Goal: Information Seeking & Learning: Check status

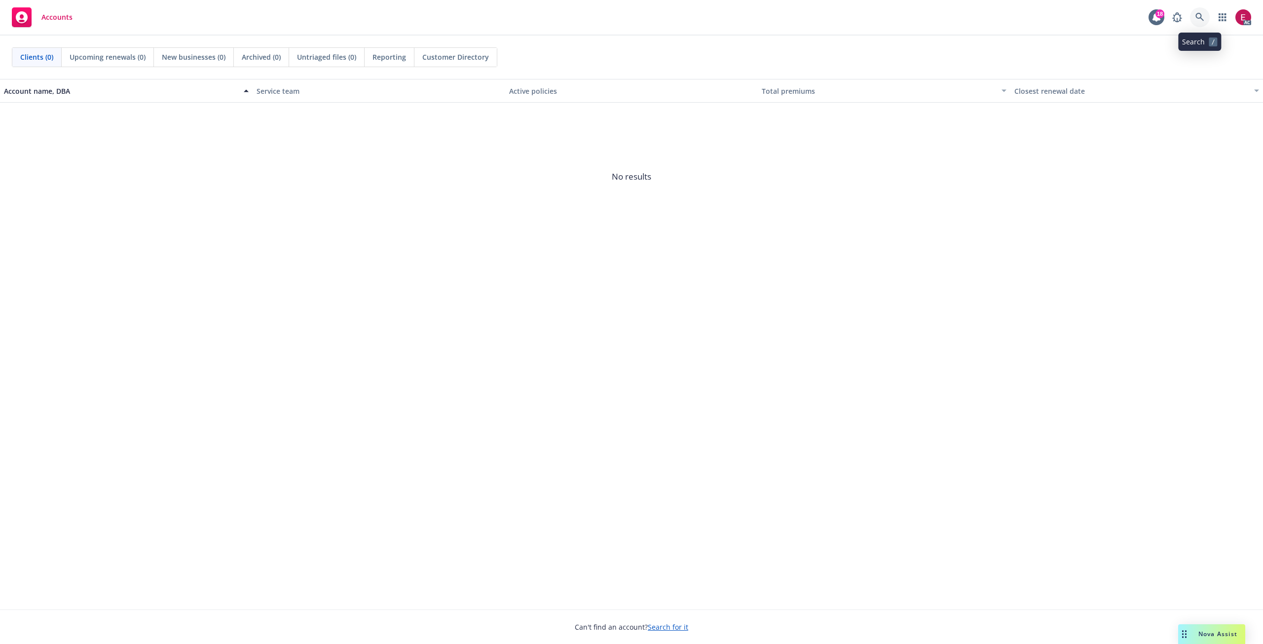
click at [1199, 21] on icon at bounding box center [1199, 17] width 9 height 9
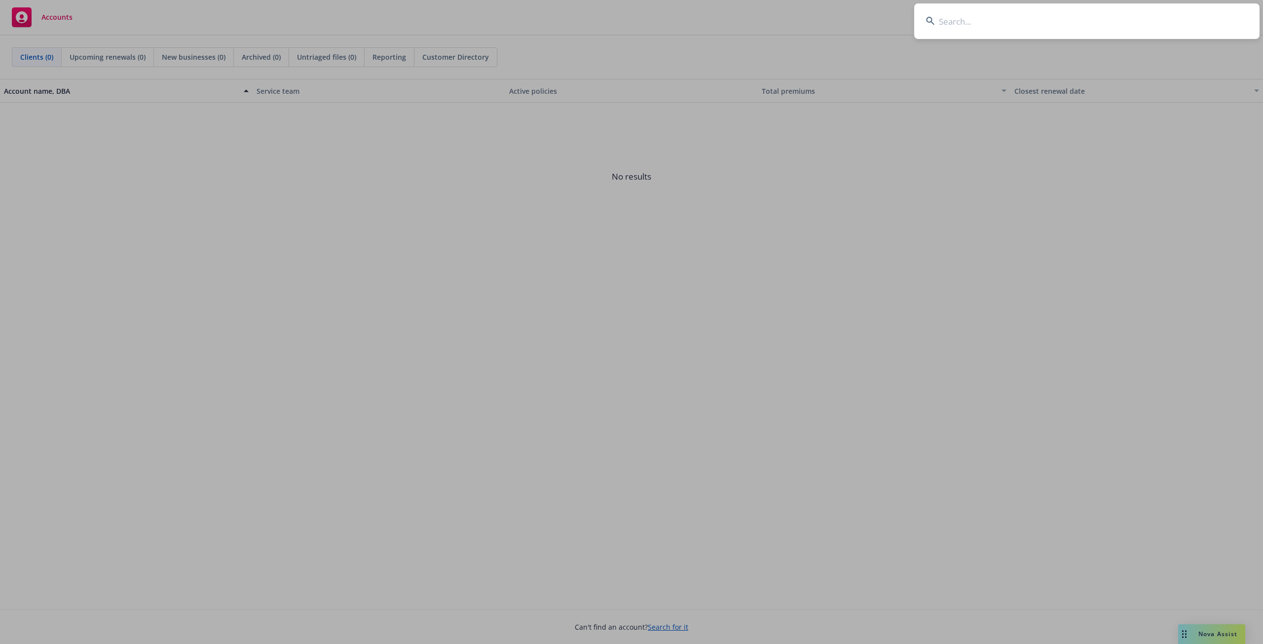
type input "69e557b0-4e35-4909-b3be-c4ff61495c55"
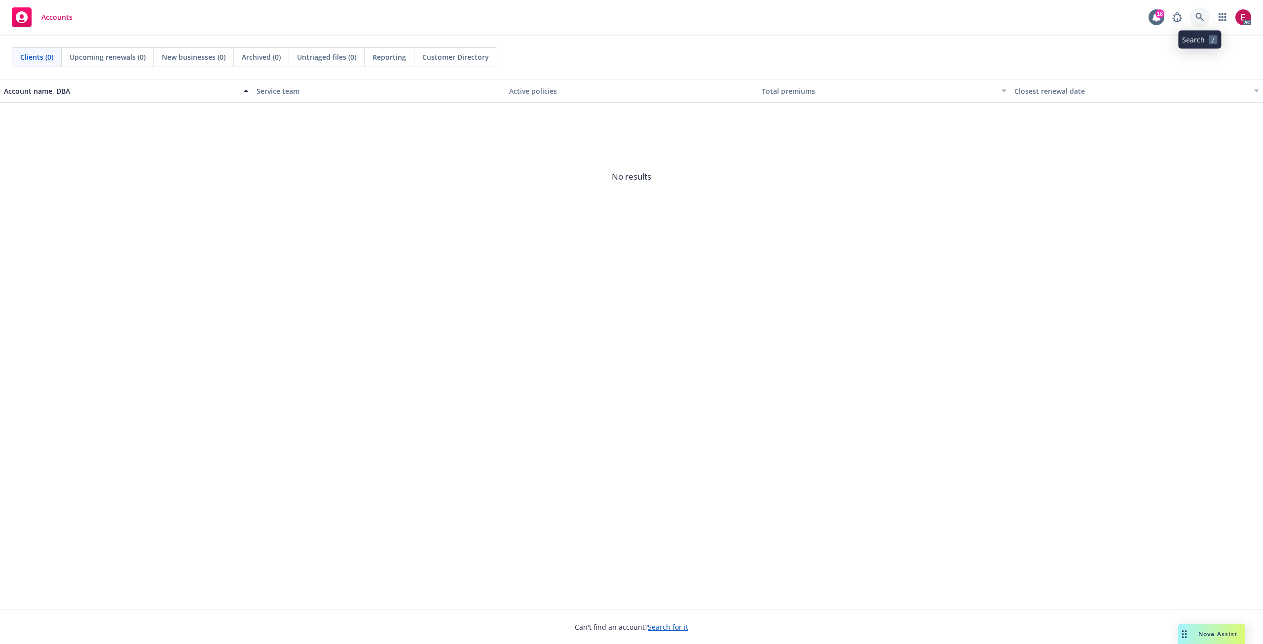
click at [1201, 16] on icon at bounding box center [1199, 17] width 9 height 9
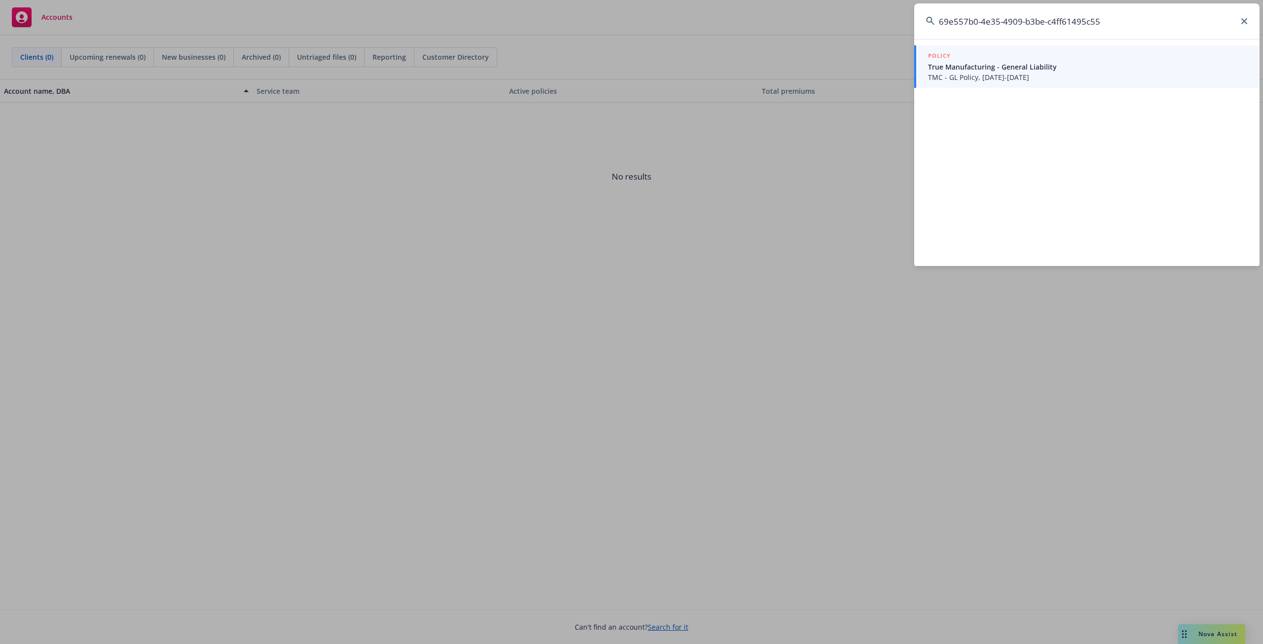
type input "69e557b0-4e35-4909-b3be-c4ff61495c55"
click at [1000, 64] on span "True Manufacturing - General Liability" at bounding box center [1088, 67] width 320 height 10
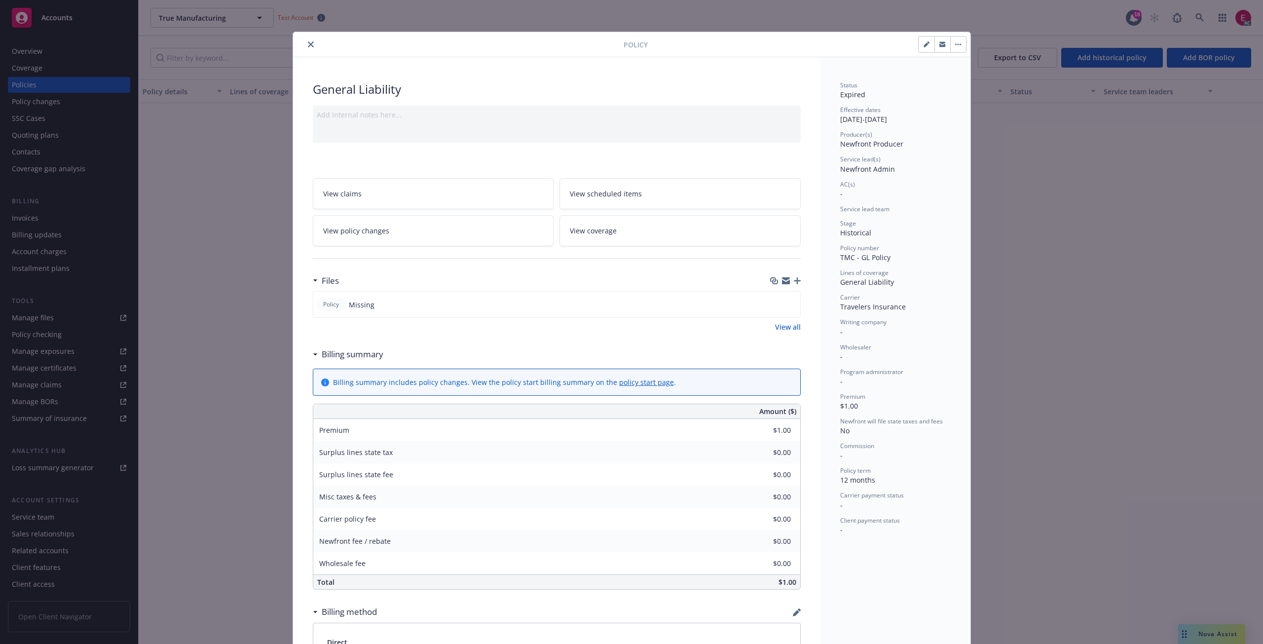
click at [308, 45] on icon "close" at bounding box center [311, 44] width 6 height 6
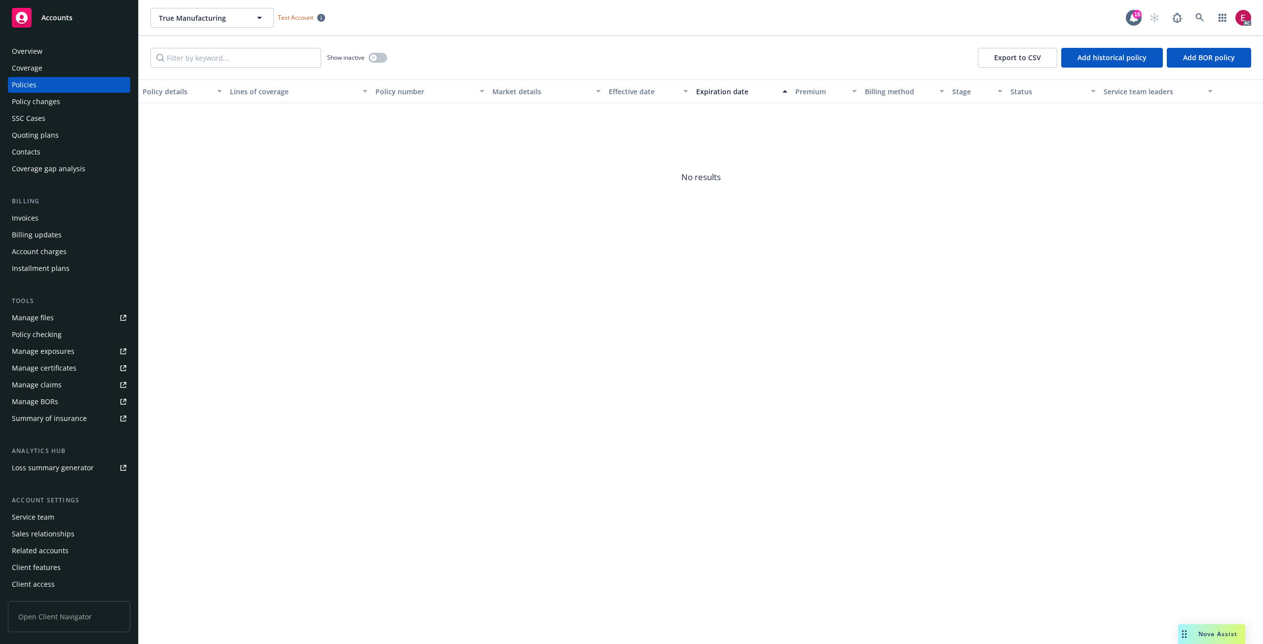
click at [39, 53] on div "Overview" at bounding box center [27, 51] width 31 height 16
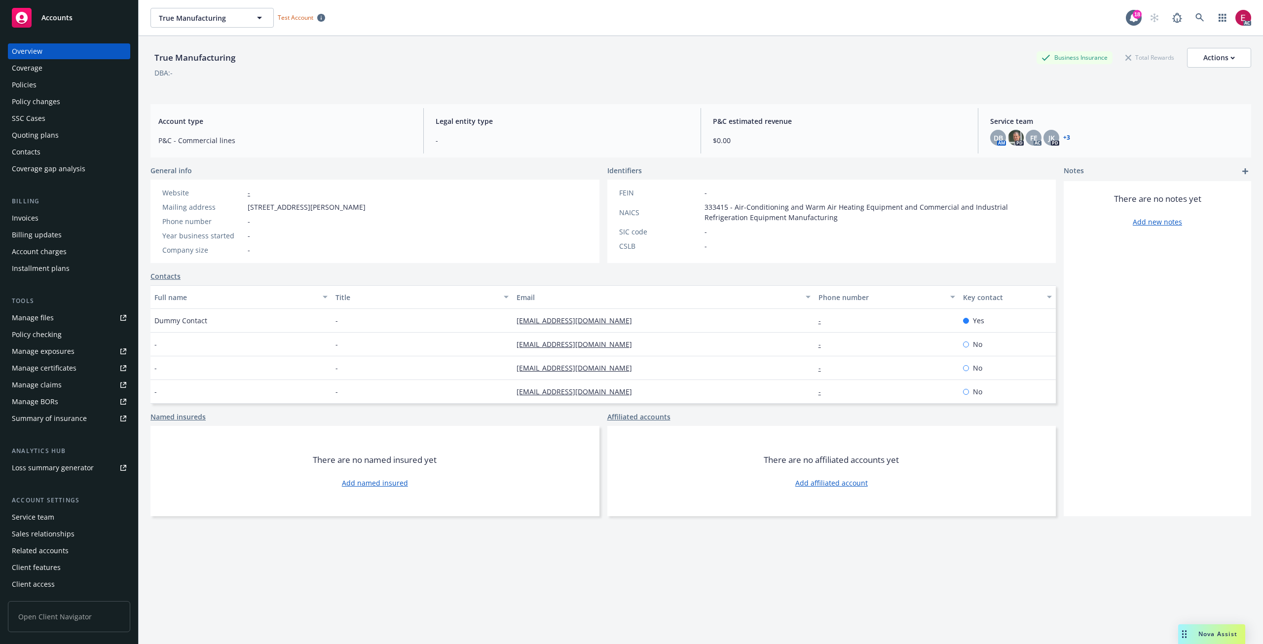
click at [1187, 29] on div "True Manufacturing True Manufacturing Test Account 18 AC" at bounding box center [701, 18] width 1124 height 36
click at [1194, 23] on link at bounding box center [1200, 18] width 20 height 20
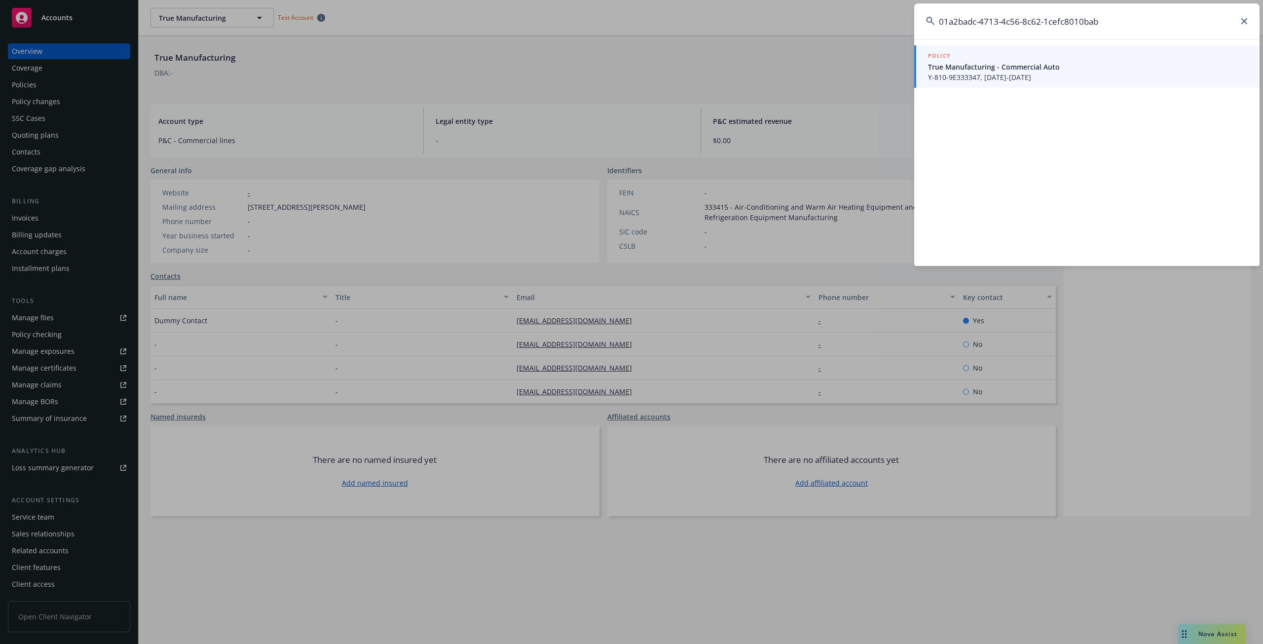
type input "01a2badc-4713-4c56-8c62-1cefc8010bab"
click at [979, 69] on span "True Manufacturing - Commercial Auto" at bounding box center [1088, 67] width 320 height 10
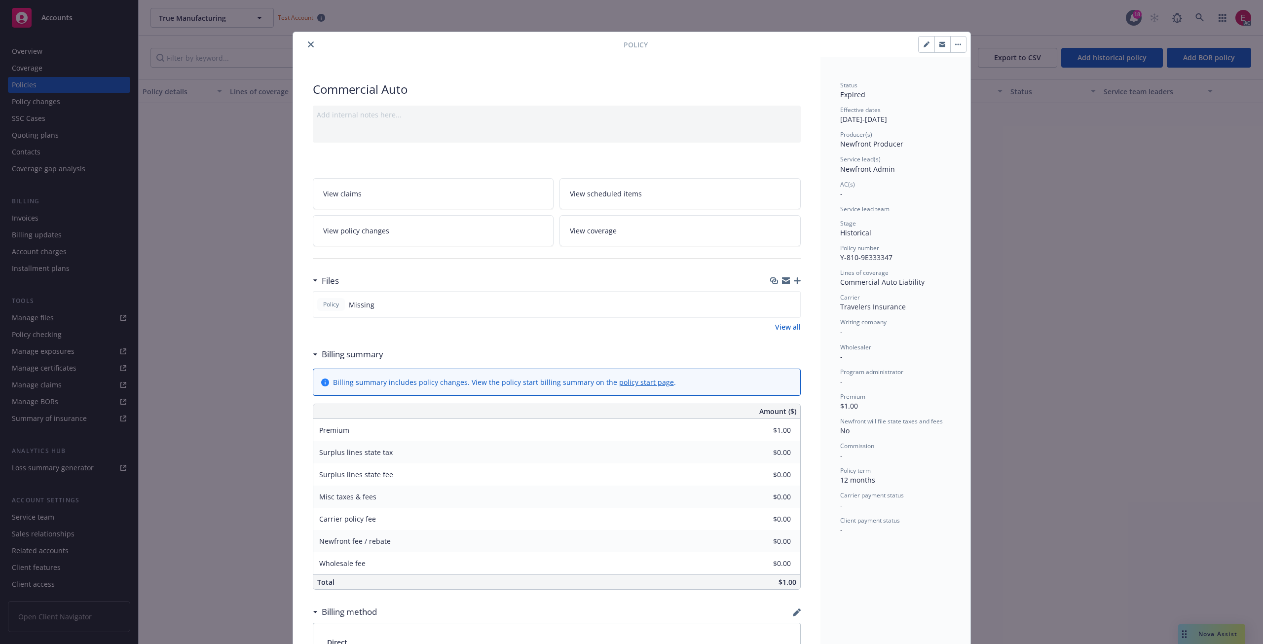
click at [308, 47] on icon "close" at bounding box center [311, 44] width 6 height 6
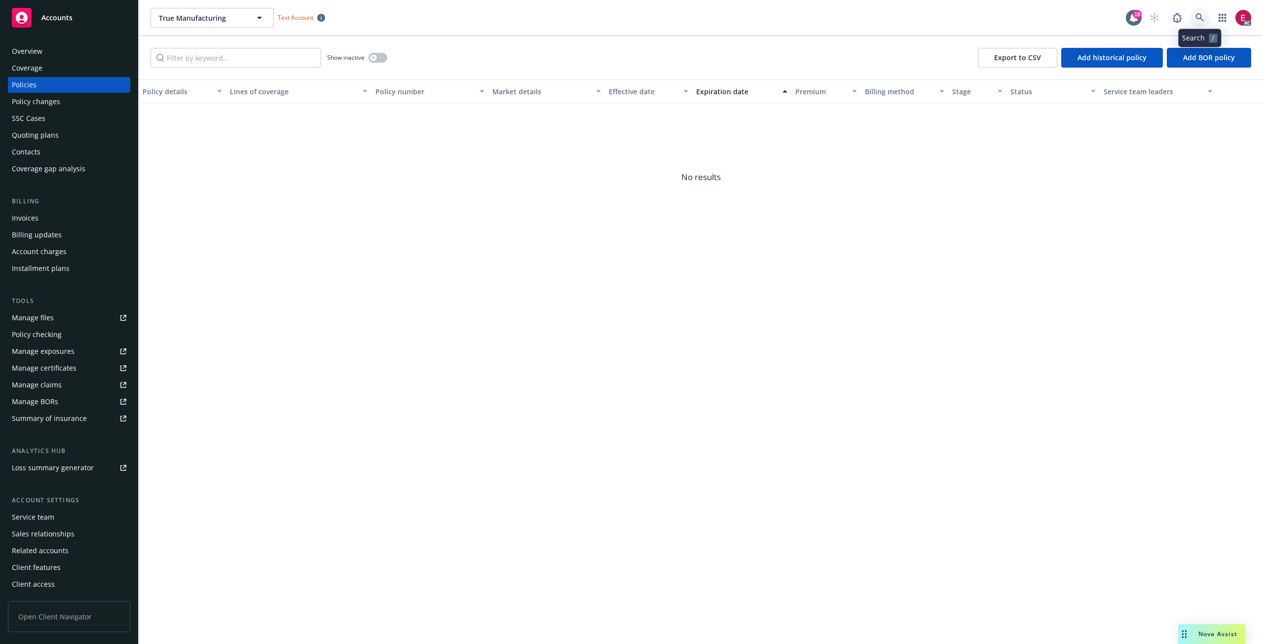
click at [1193, 21] on link at bounding box center [1200, 18] width 20 height 20
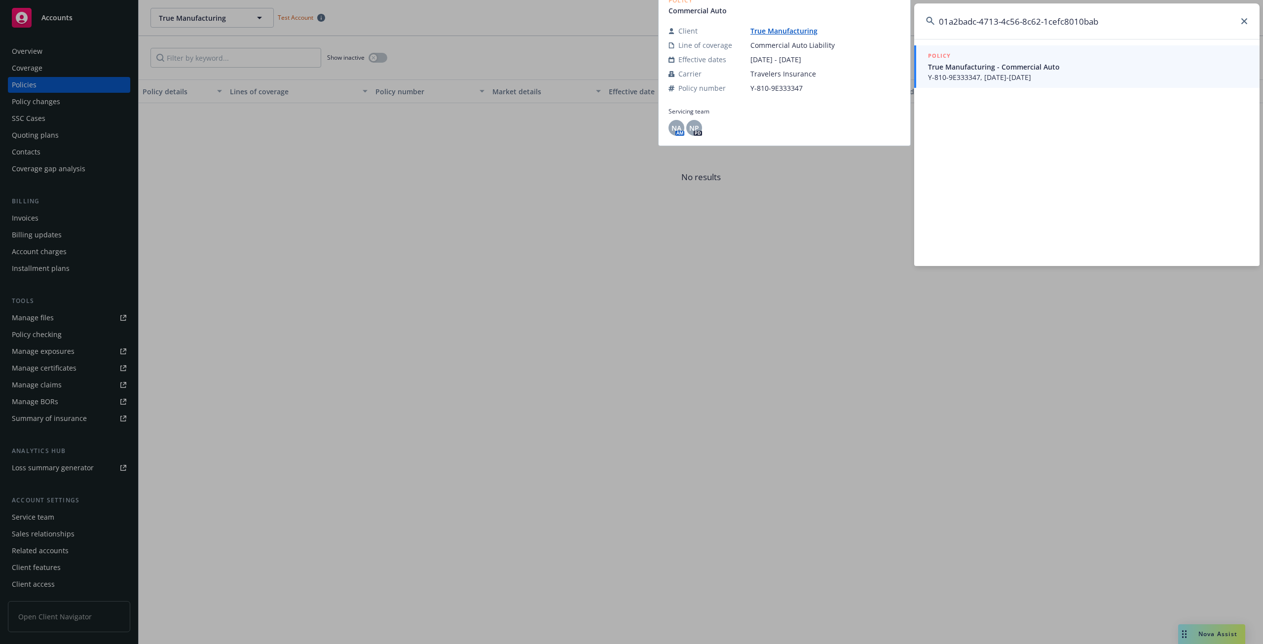
type input "01a2badc-4713-4c56-8c62-1cefc8010bab"
click at [1003, 71] on span "True Manufacturing - Commercial Auto" at bounding box center [1088, 67] width 320 height 10
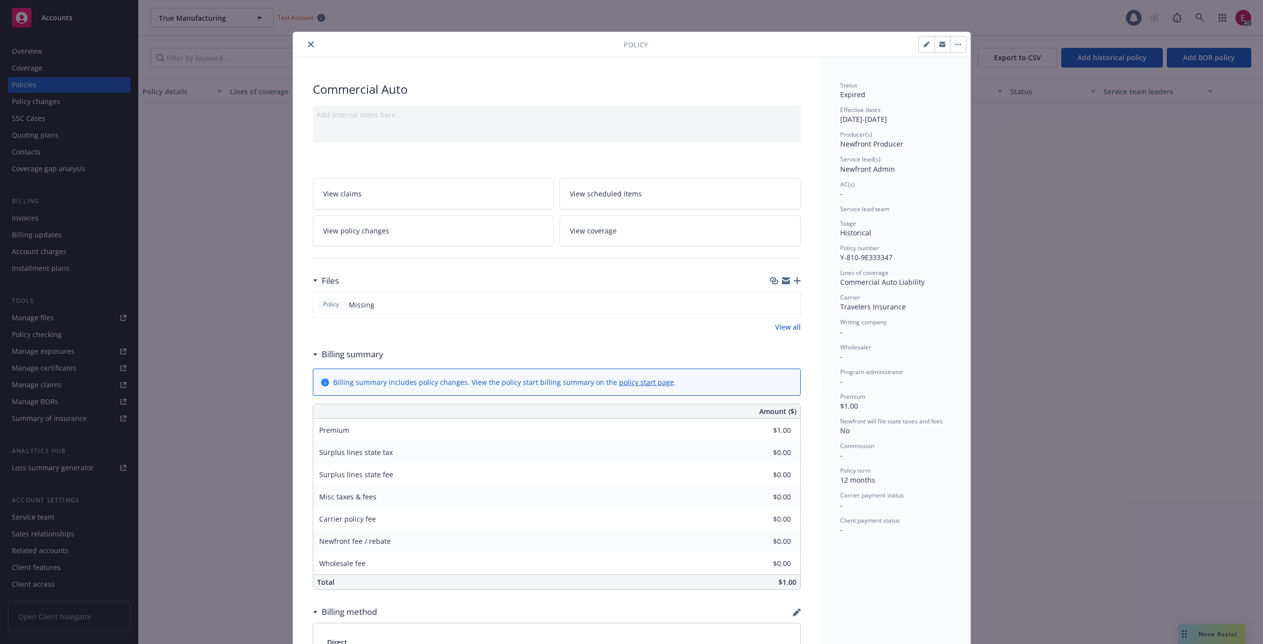
scroll to position [30, 0]
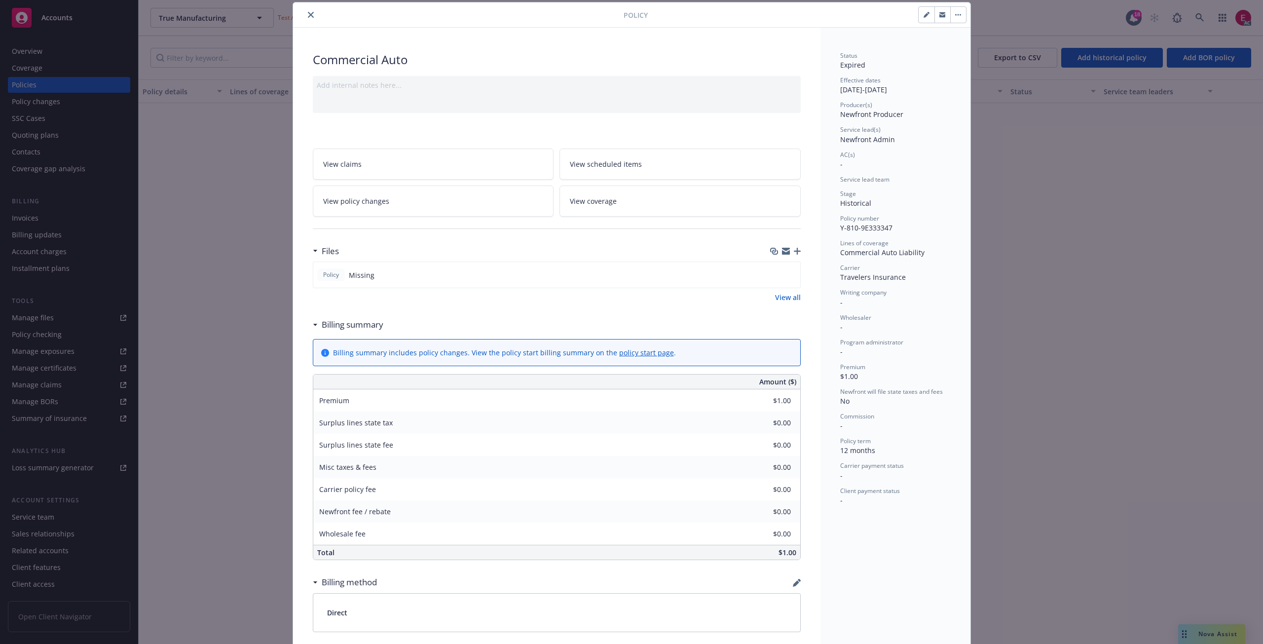
click at [1225, 29] on div "Policy Commercial Auto Add internal notes here... View claims View scheduled it…" at bounding box center [631, 322] width 1263 height 644
click at [1202, 16] on div "Policy Commercial Auto Add internal notes here... View claims View scheduled it…" at bounding box center [631, 322] width 1263 height 644
click at [306, 20] on button "close" at bounding box center [311, 15] width 12 height 12
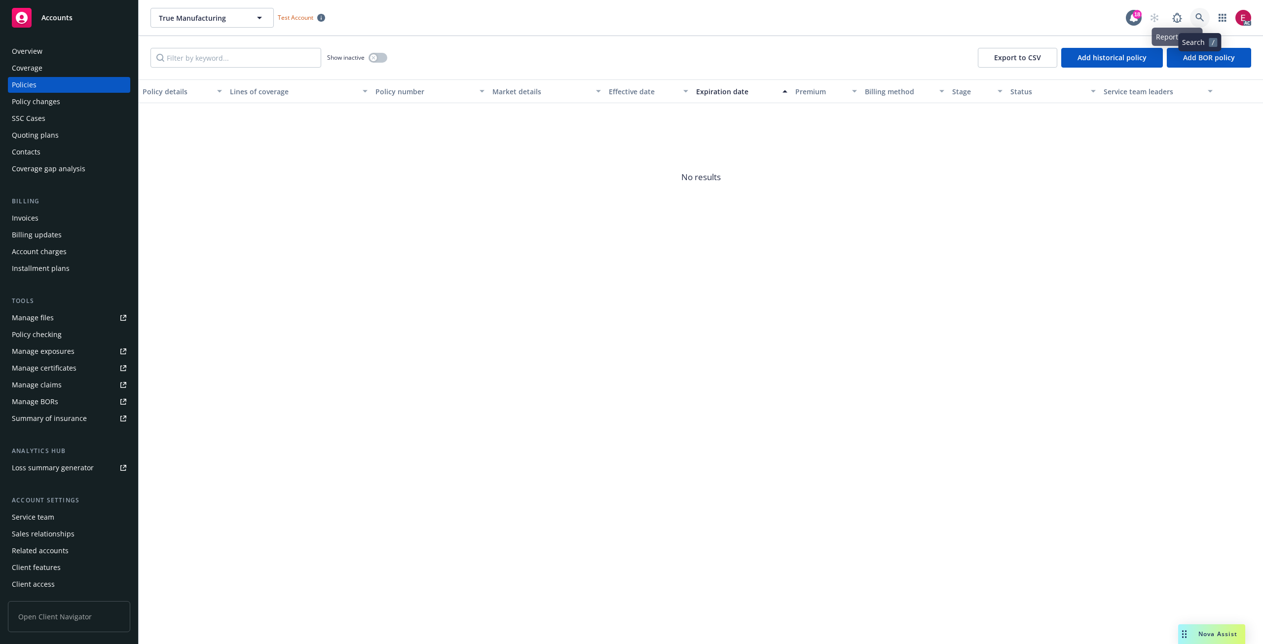
click at [1200, 16] on icon at bounding box center [1199, 17] width 9 height 9
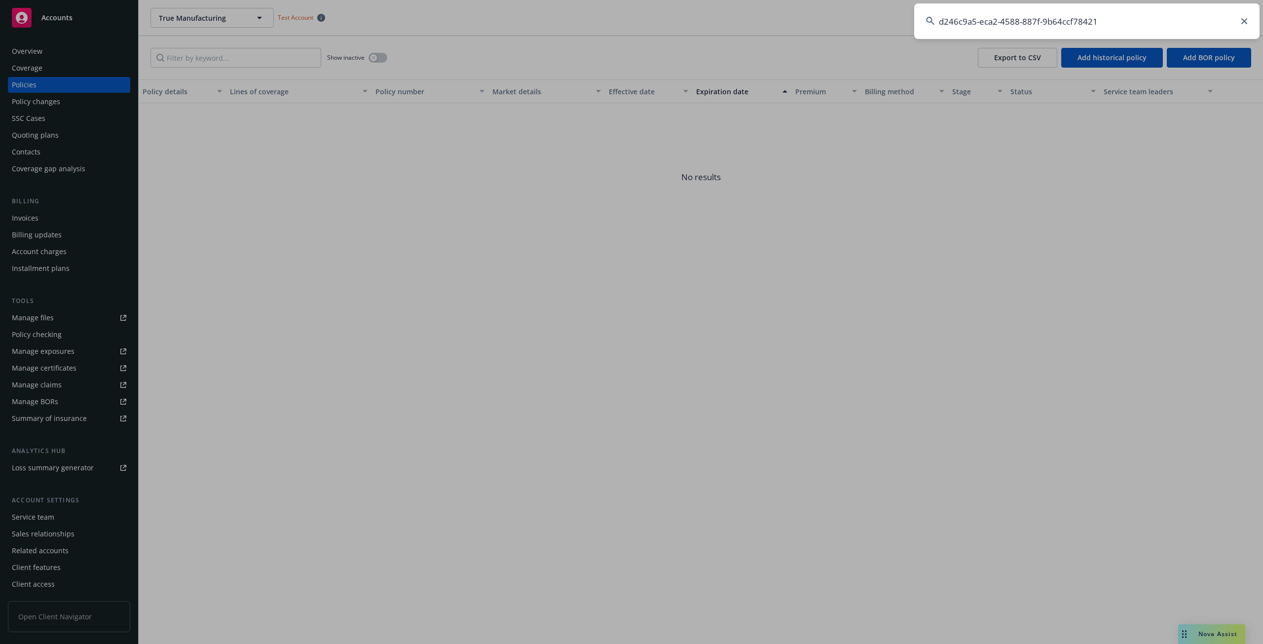
click at [974, 22] on input "d246c9a5-eca2-4588-887f-9b64ccf78421" at bounding box center [1086, 21] width 345 height 36
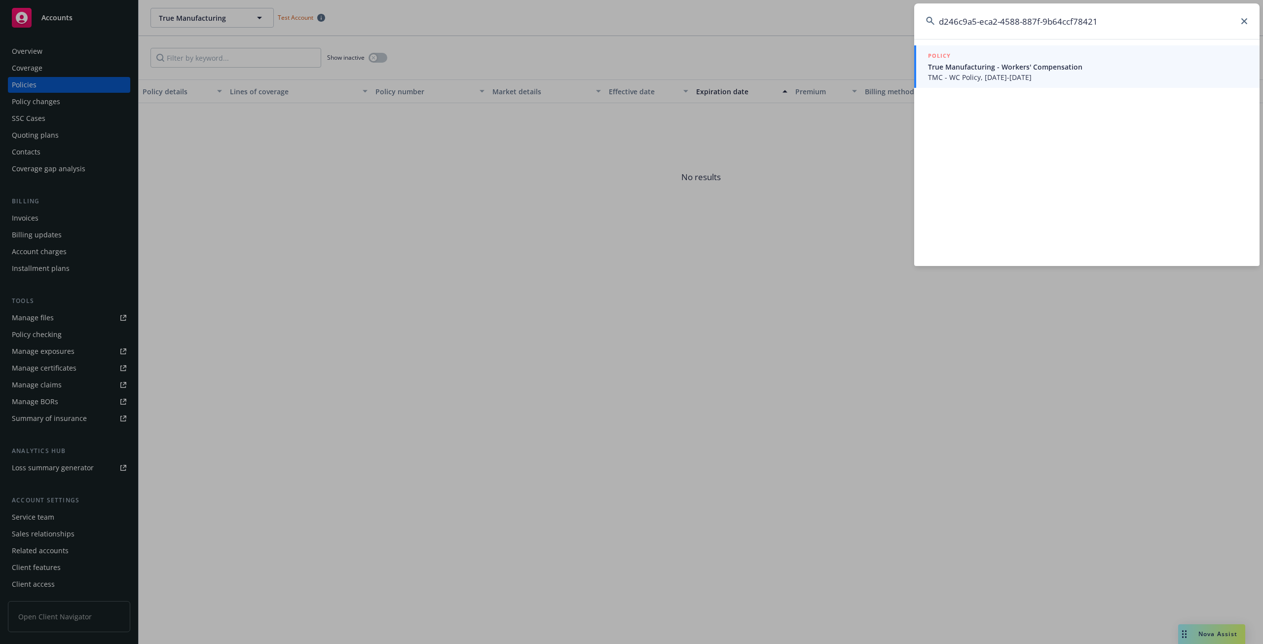
type input "d246c9a5-eca2-4588-887f-9b64ccf78421"
click at [1021, 57] on div "POLICY" at bounding box center [1088, 56] width 320 height 11
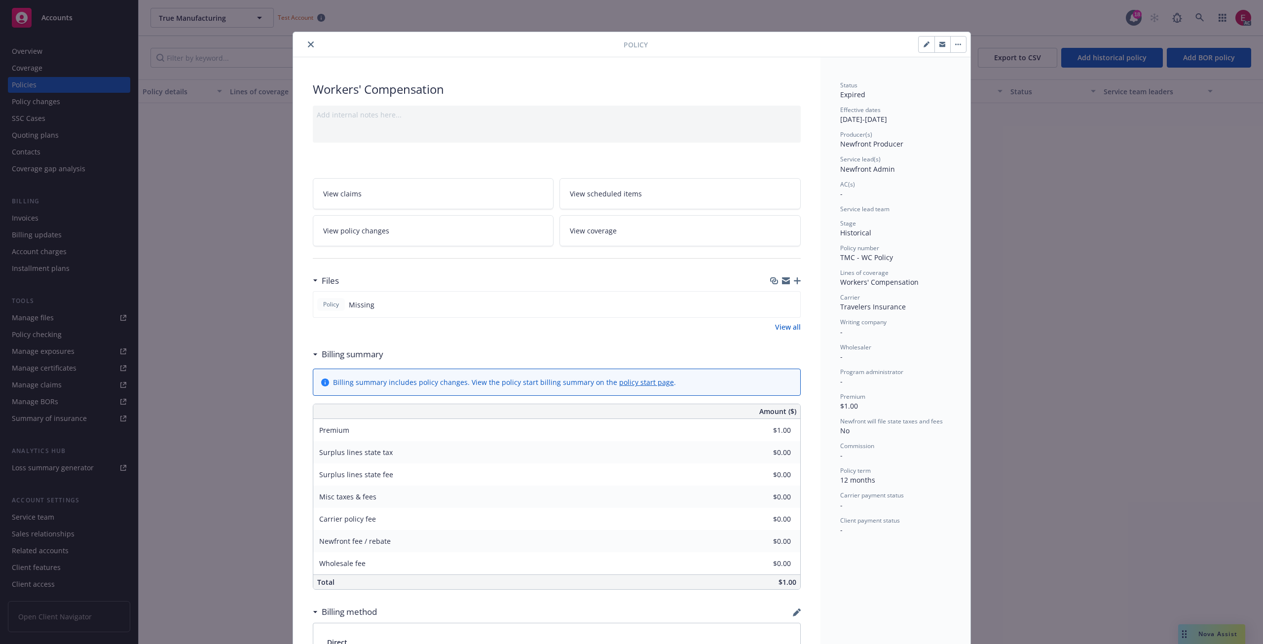
click at [299, 42] on div at bounding box center [460, 44] width 327 height 12
click at [305, 44] on button "close" at bounding box center [311, 44] width 12 height 12
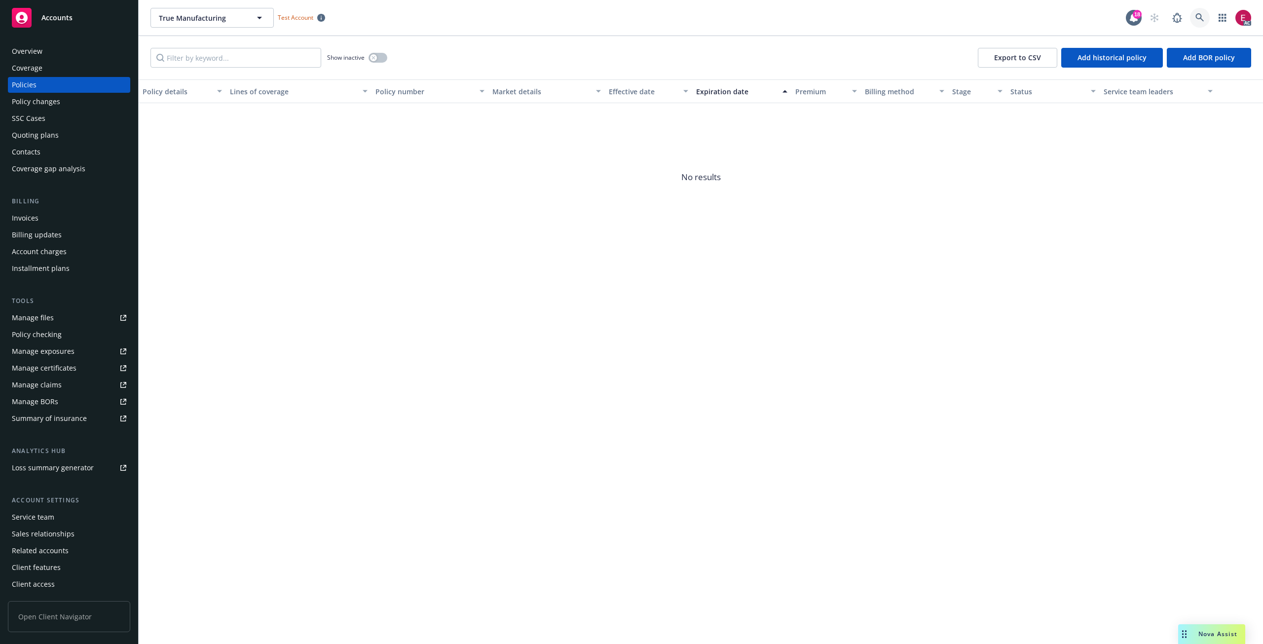
click at [1199, 15] on icon at bounding box center [1199, 17] width 9 height 9
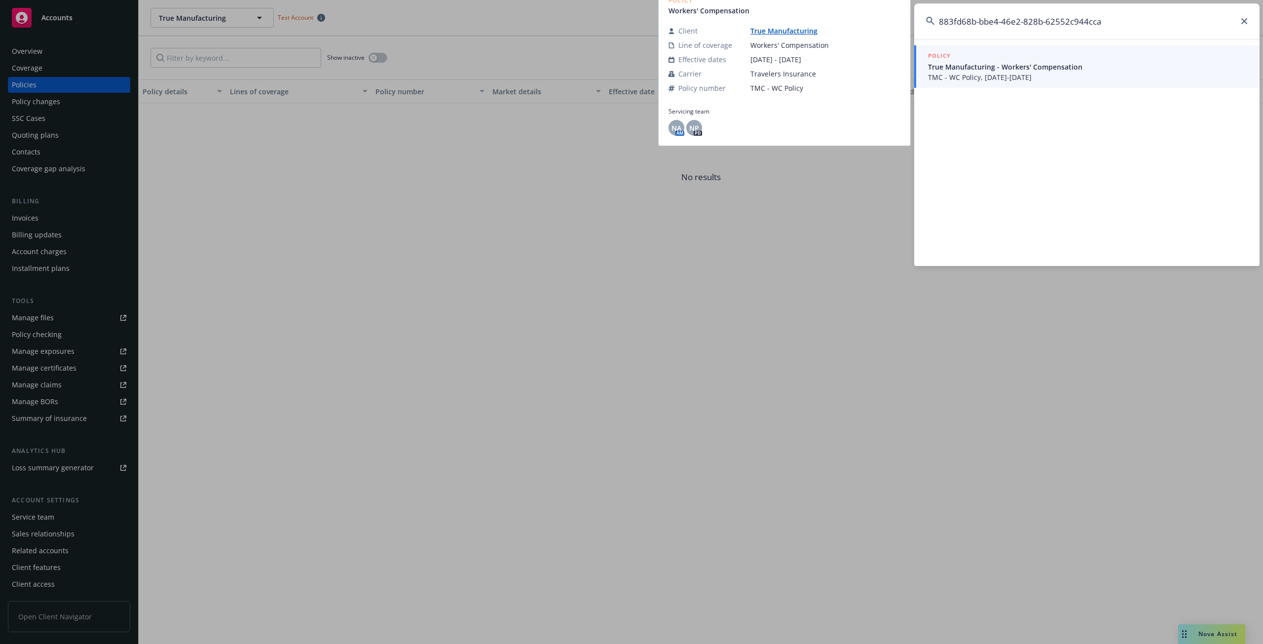
type input "883fd68b-bbe4-46e2-828b-62552c944cca"
click at [1012, 63] on span "True Manufacturing - Workers' Compensation" at bounding box center [1088, 67] width 320 height 10
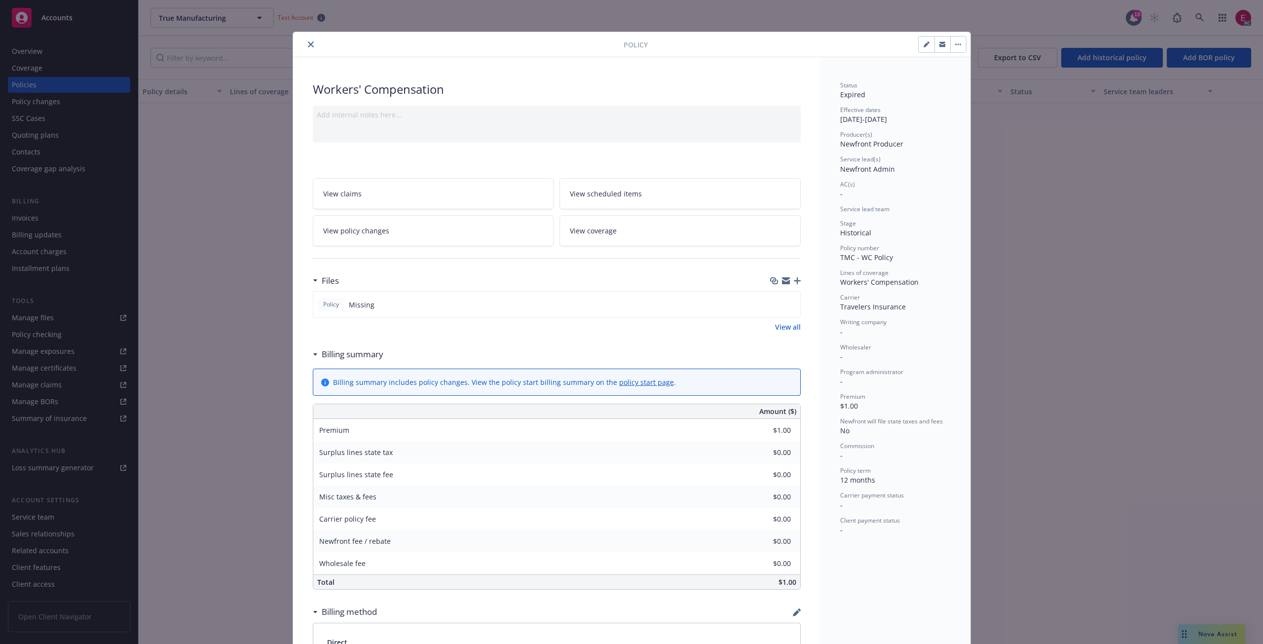
click at [311, 50] on div "Policy" at bounding box center [631, 44] width 677 height 25
click at [308, 48] on button "close" at bounding box center [311, 44] width 12 height 12
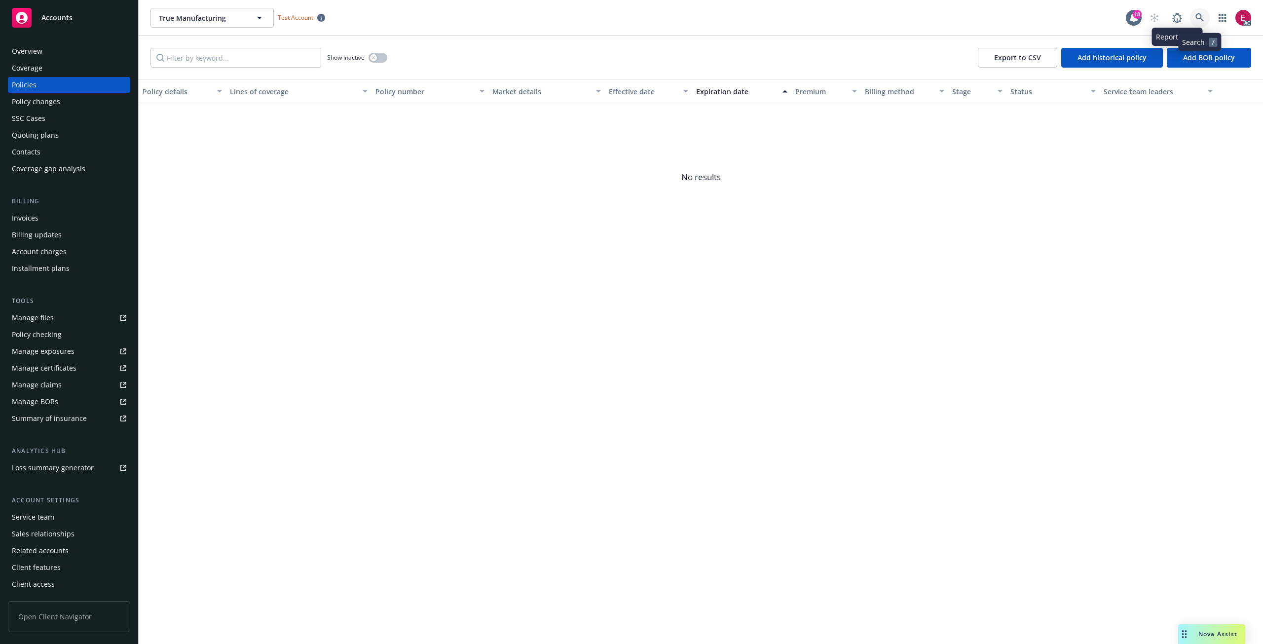
click at [1196, 17] on icon at bounding box center [1199, 17] width 8 height 8
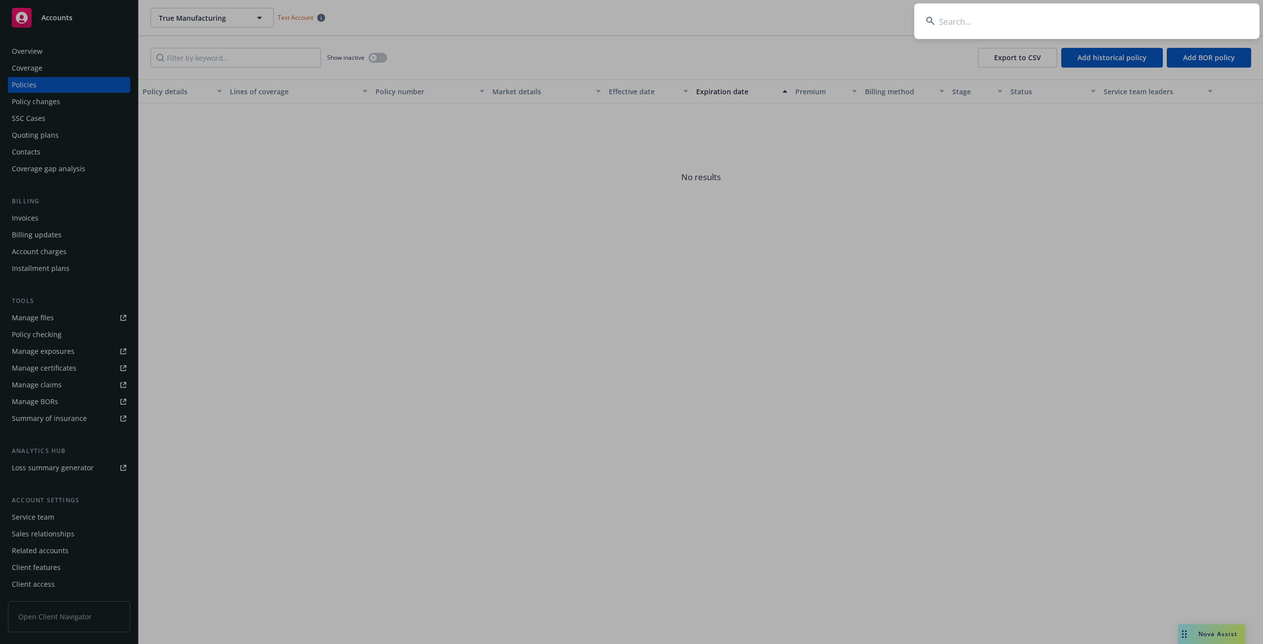
type input "11d0df8c-d8bf-4ba1-b910-d13d293480a2"
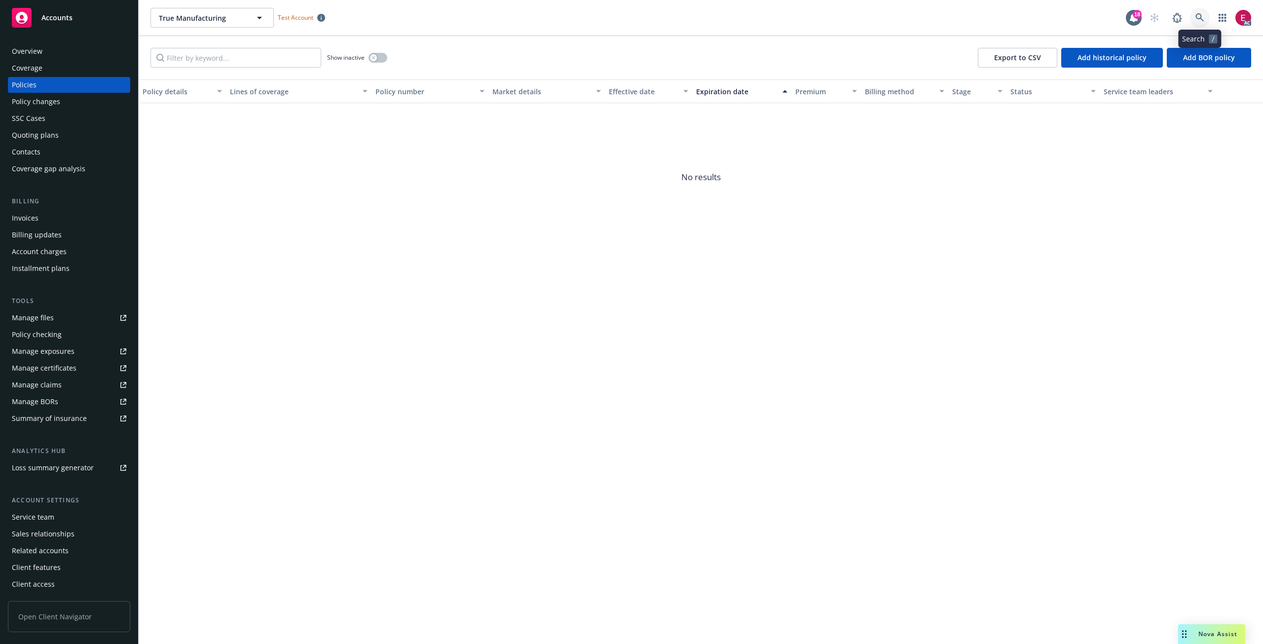
click at [1204, 15] on link at bounding box center [1200, 18] width 20 height 20
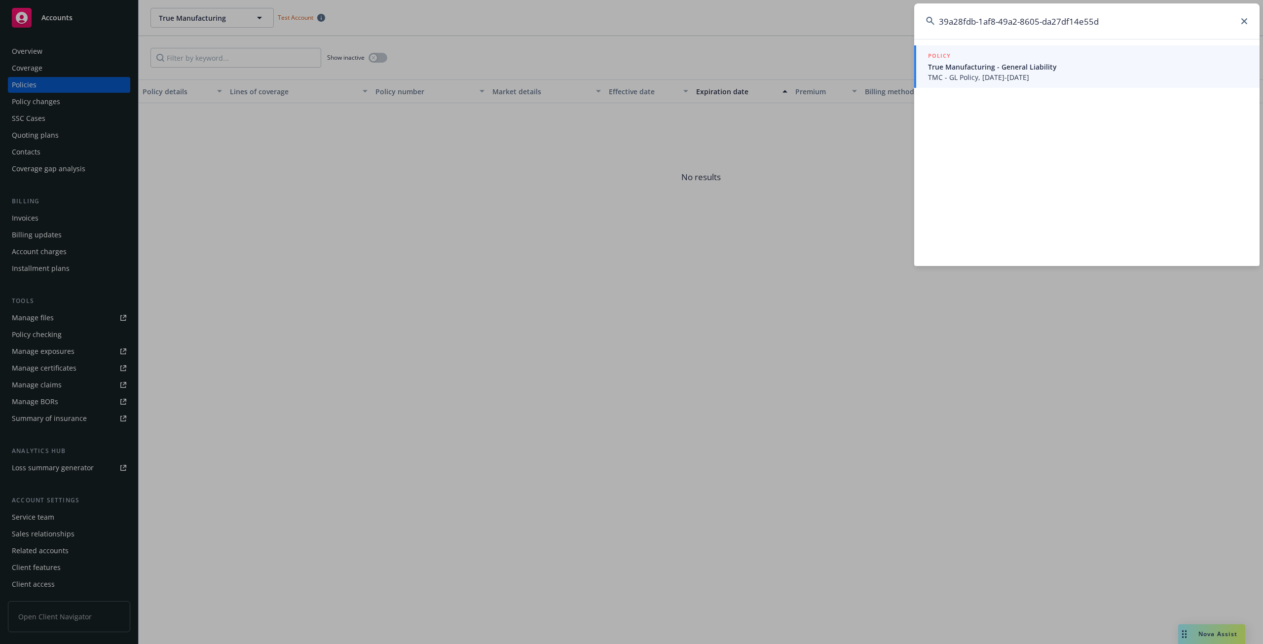
drag, startPoint x: 1141, startPoint y: 15, endPoint x: 887, endPoint y: 36, distance: 254.9
click at [887, 36] on div "39a28fdb-1af8-49a2-8605-da27df14e55d POLICY True Manufacturing - General Liabil…" at bounding box center [631, 322] width 1263 height 644
paste input "0e93c239-4293-4966-ac2a-179b0bc37776"
drag, startPoint x: 1160, startPoint y: 21, endPoint x: 773, endPoint y: 36, distance: 387.4
click at [773, 36] on div "0e93c239-4293-4966-ac2a-179b0bc37776 POLICY True Manufacturing - Commercial Flo…" at bounding box center [631, 322] width 1263 height 644
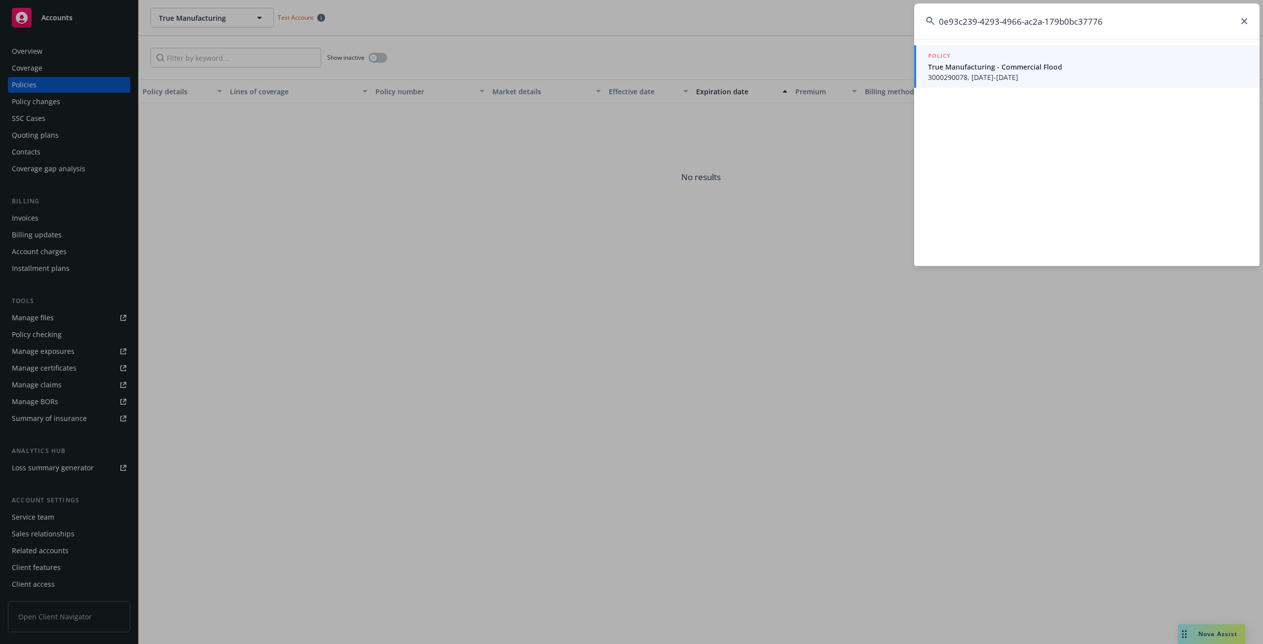
paste input "613719bc-f376-4e2a-a0c7-6273f03d331d"
type input "613719bc-f376-4e2a-a0c7-6273f03d331d"
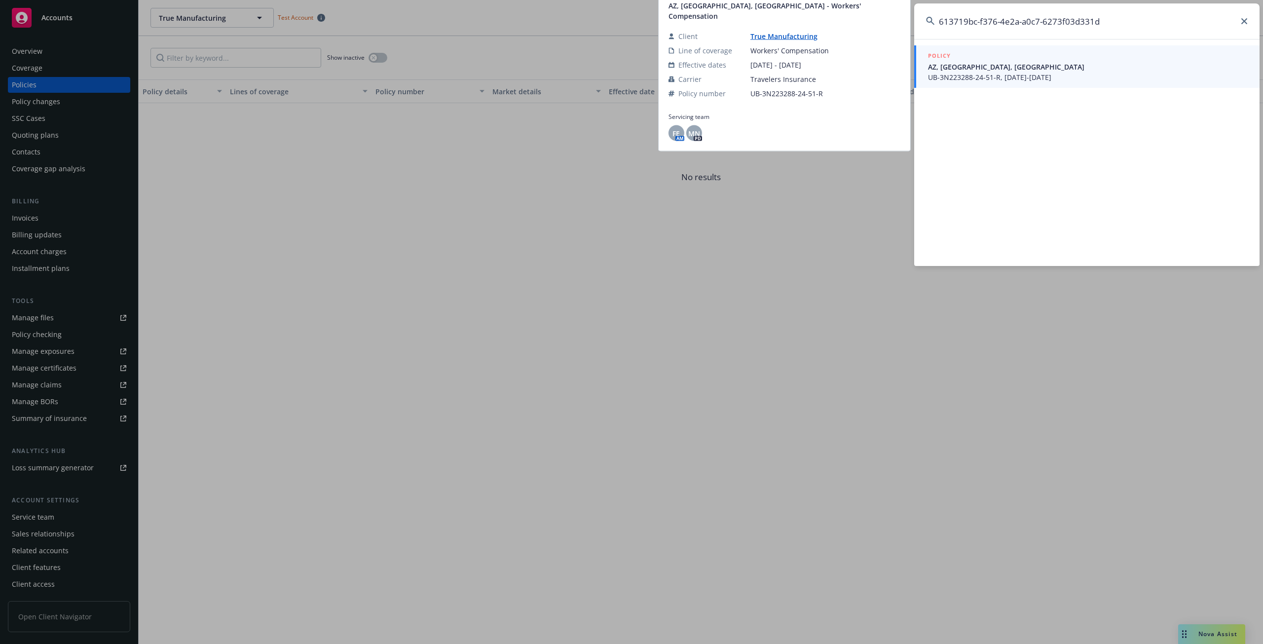
click at [996, 79] on span "UB-3N223288-24-51-R, [DATE]-[DATE]" at bounding box center [1088, 77] width 320 height 10
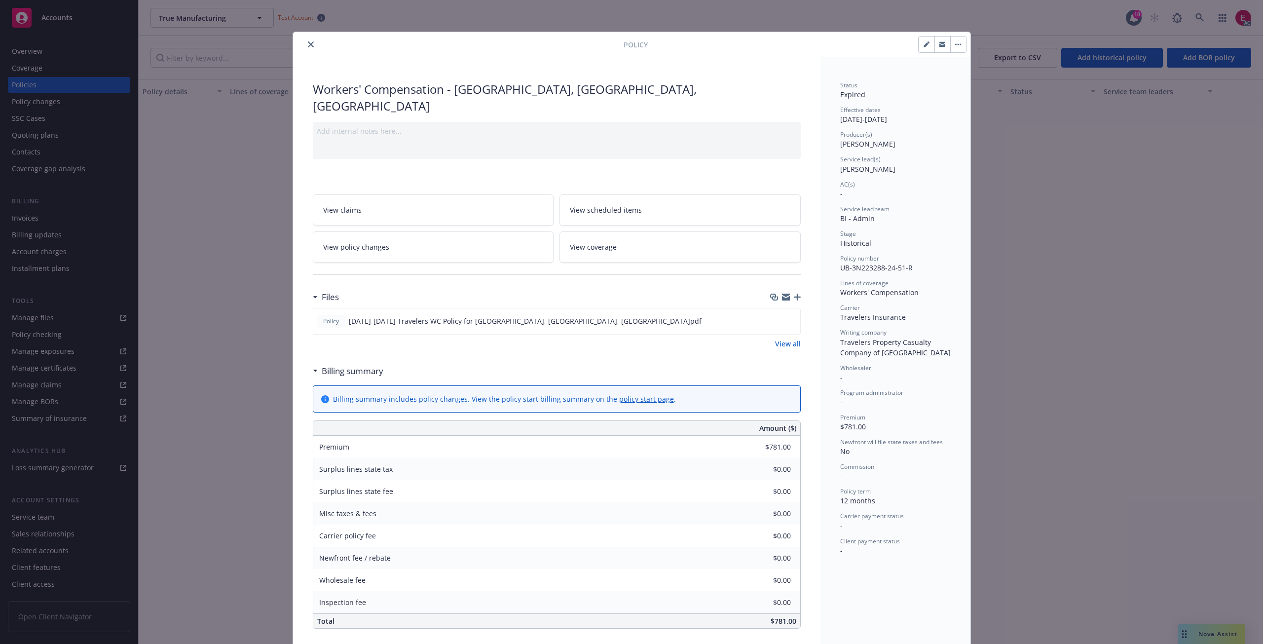
click at [308, 46] on icon "close" at bounding box center [311, 44] width 6 height 6
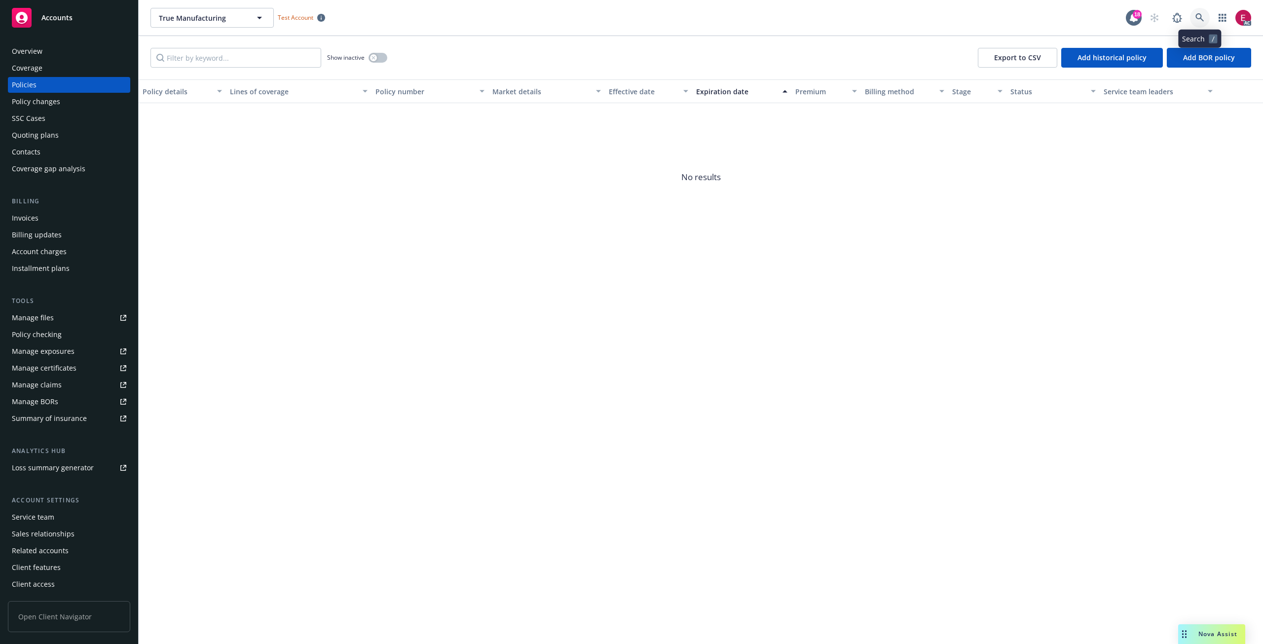
click at [1196, 27] on link at bounding box center [1200, 18] width 20 height 20
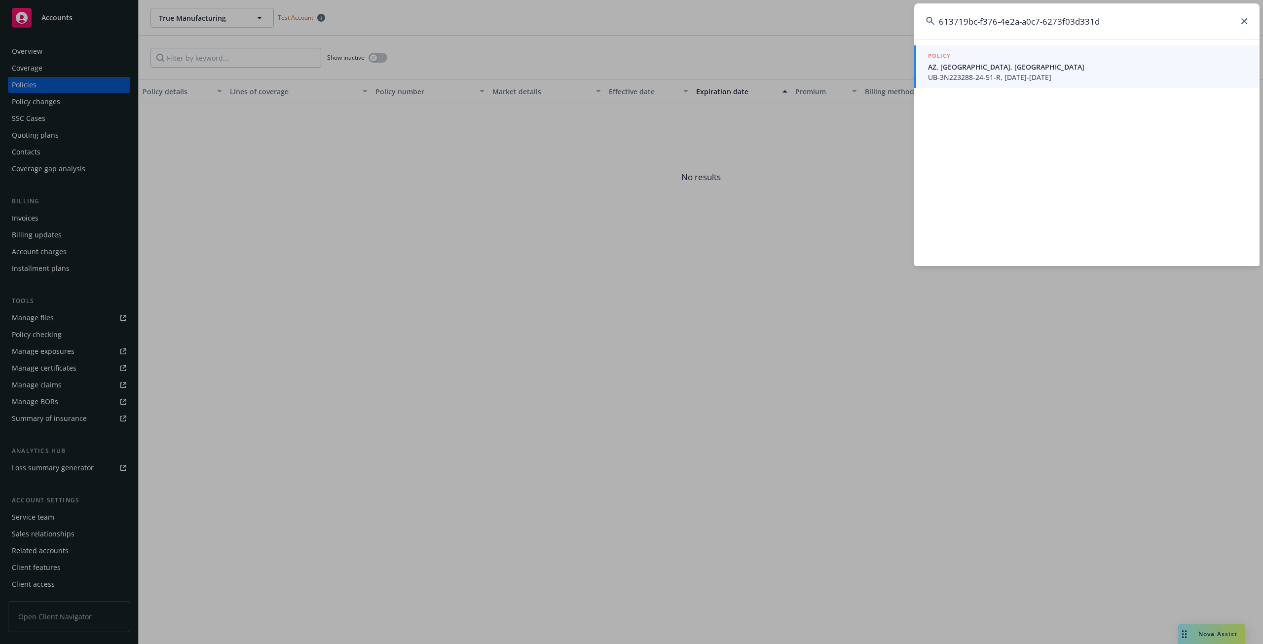
type input "613719bc-f376-4e2a-a0c7-6273f03d331d"
click at [1002, 78] on span "UB-3N223288-24-51-R, [DATE]-[DATE]" at bounding box center [1088, 77] width 320 height 10
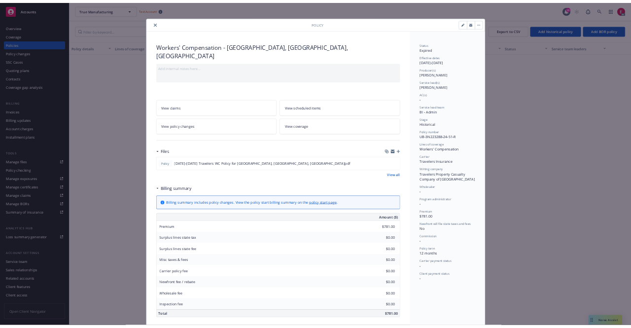
scroll to position [30, 0]
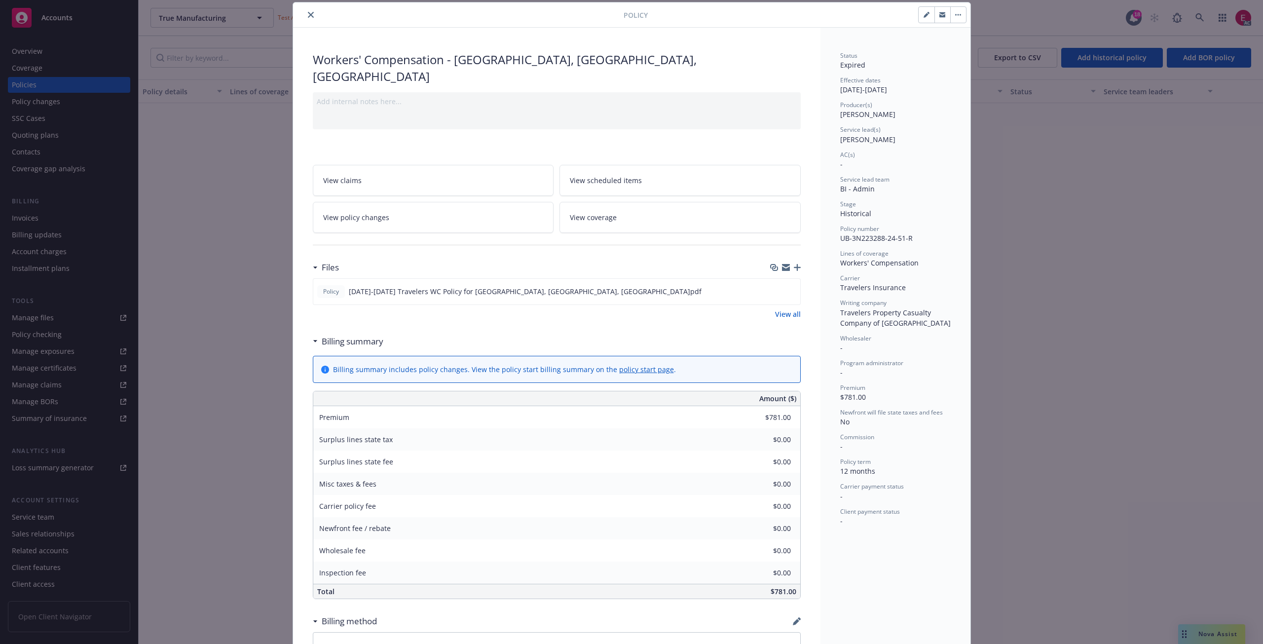
click at [420, 202] on link "View policy changes" at bounding box center [433, 217] width 241 height 31
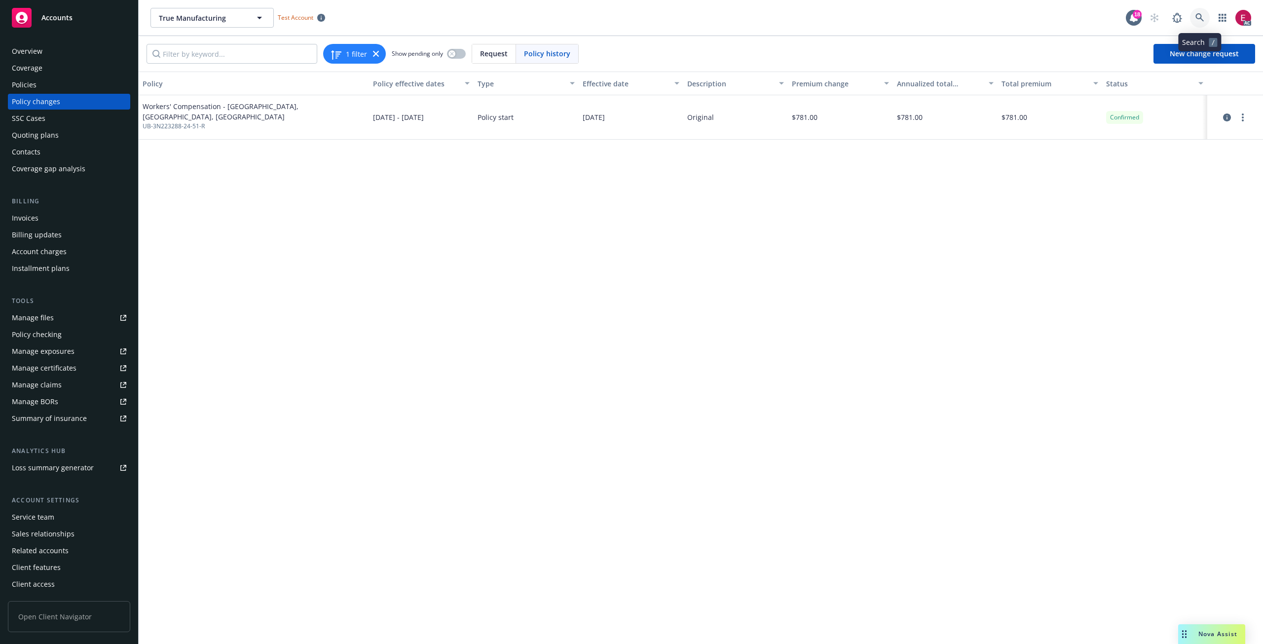
click at [1200, 10] on link at bounding box center [1200, 18] width 20 height 20
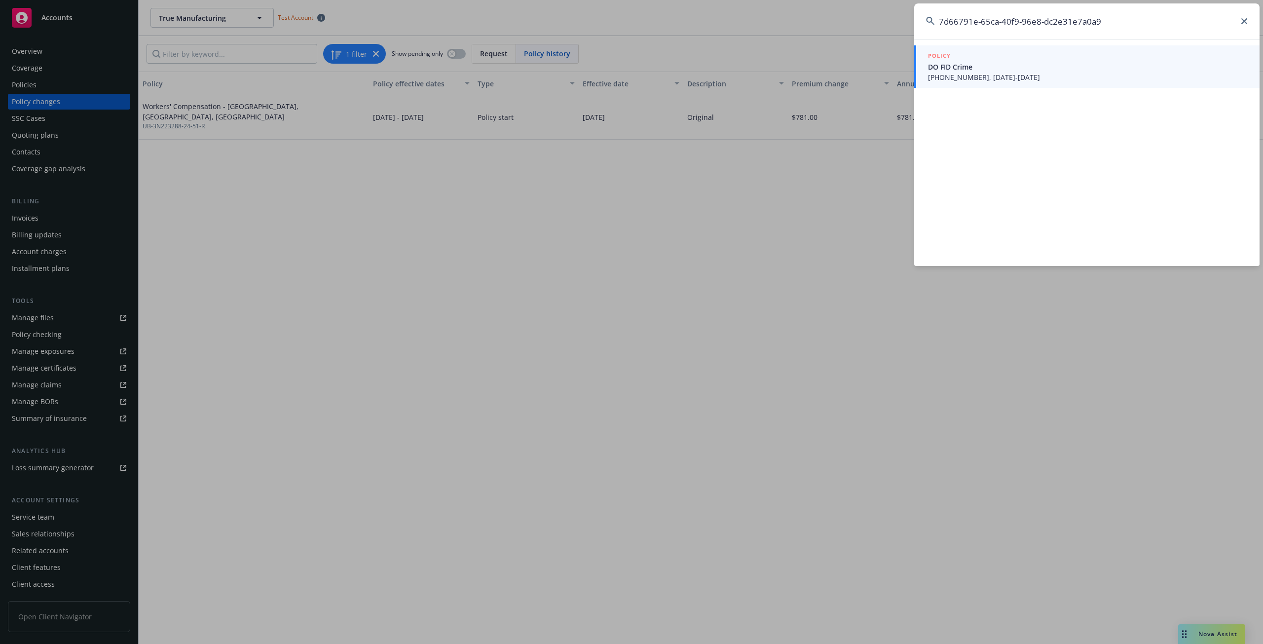
type input "7d66791e-65ca-40f9-96e8-dc2e31e7a0a9"
click at [994, 60] on div "POLICY" at bounding box center [1088, 56] width 320 height 11
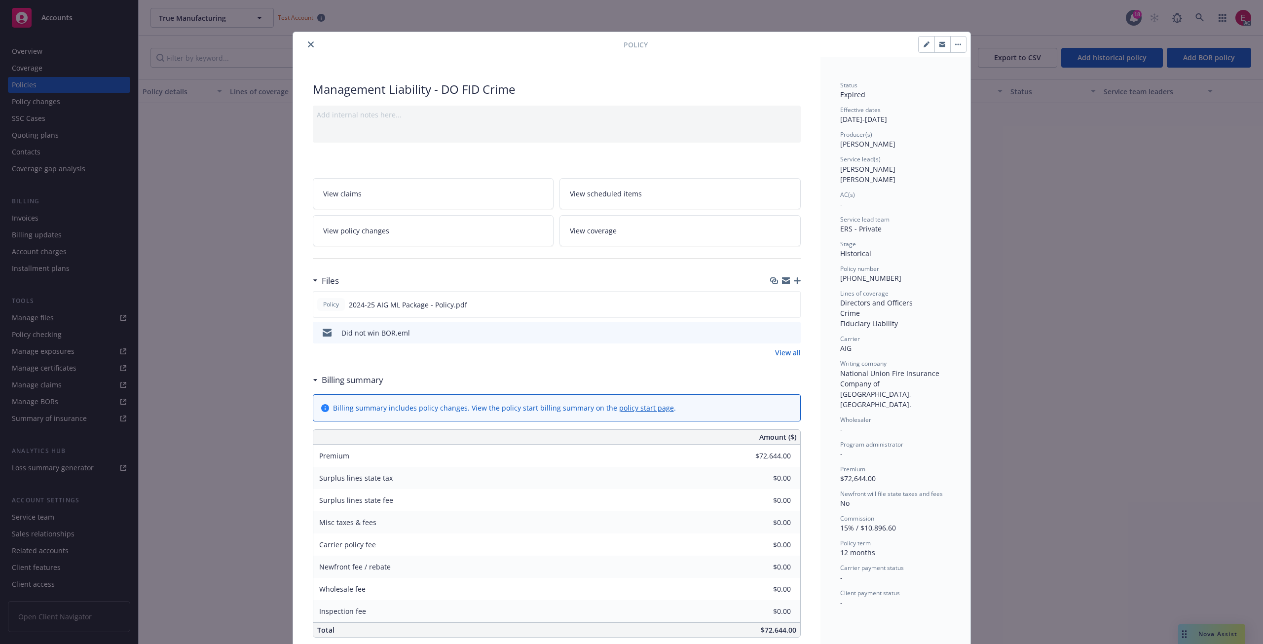
click at [400, 240] on link "View policy changes" at bounding box center [433, 230] width 241 height 31
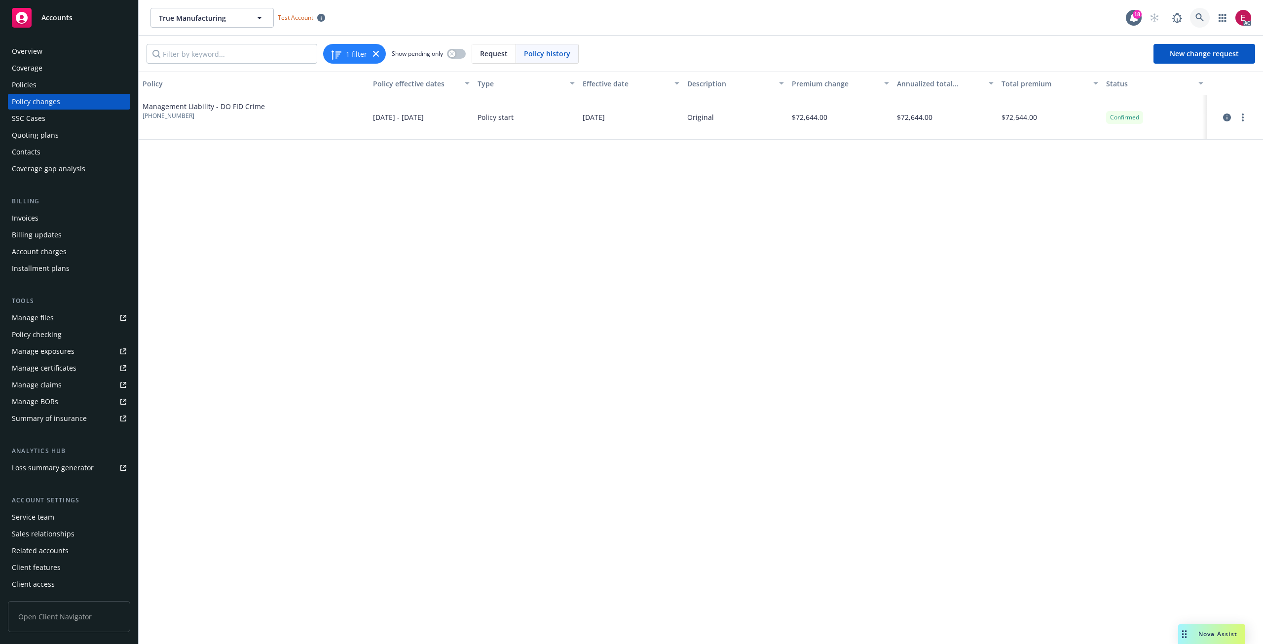
click at [1202, 9] on link at bounding box center [1200, 18] width 20 height 20
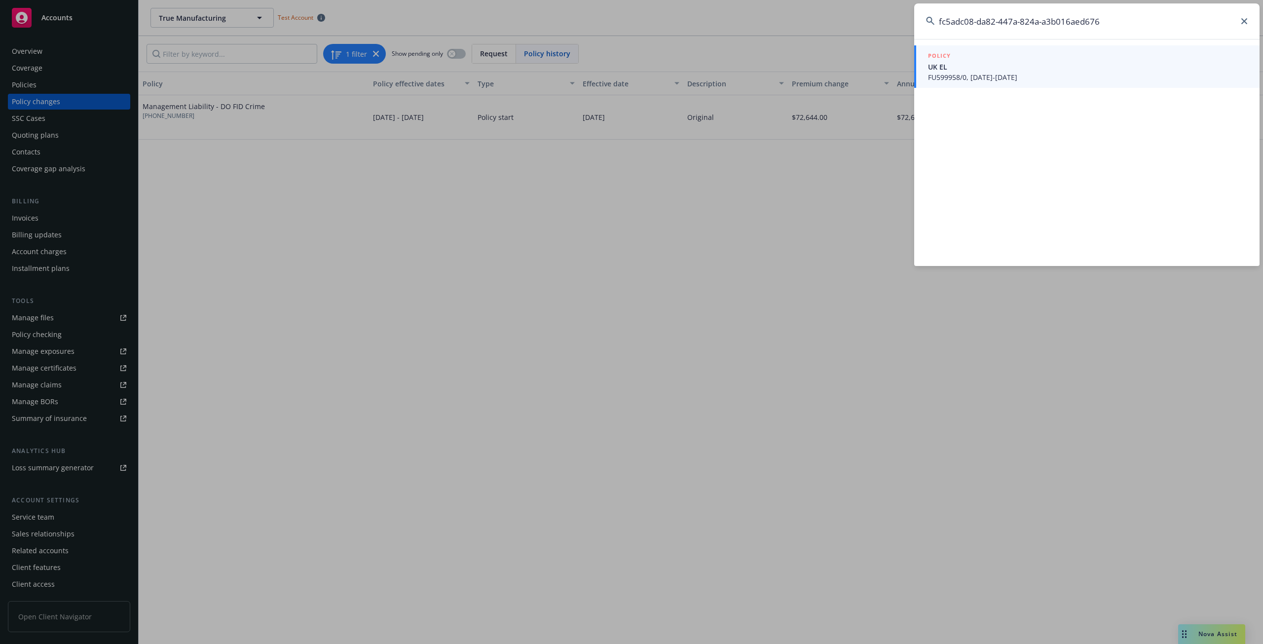
type input "fc5adc08-da82-447a-824a-a3b016aed676"
click at [971, 83] on link "POLICY UK EL FU599958/0, [DATE]-[DATE]" at bounding box center [1086, 66] width 345 height 42
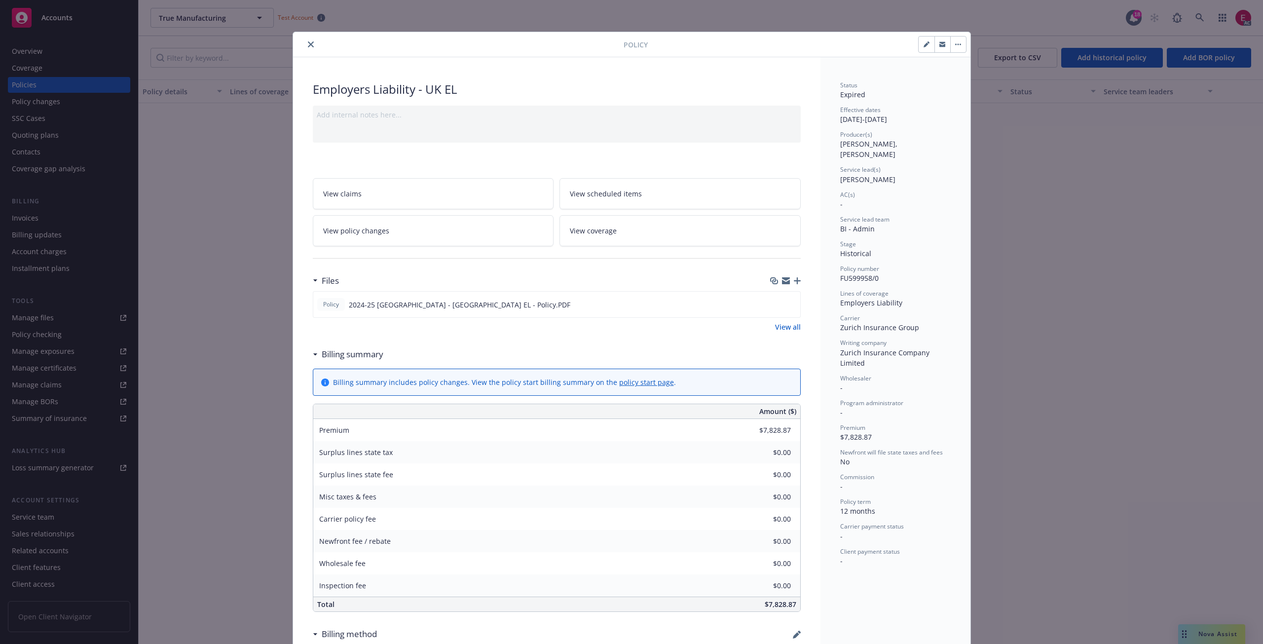
click at [369, 226] on span "View policy changes" at bounding box center [356, 230] width 66 height 10
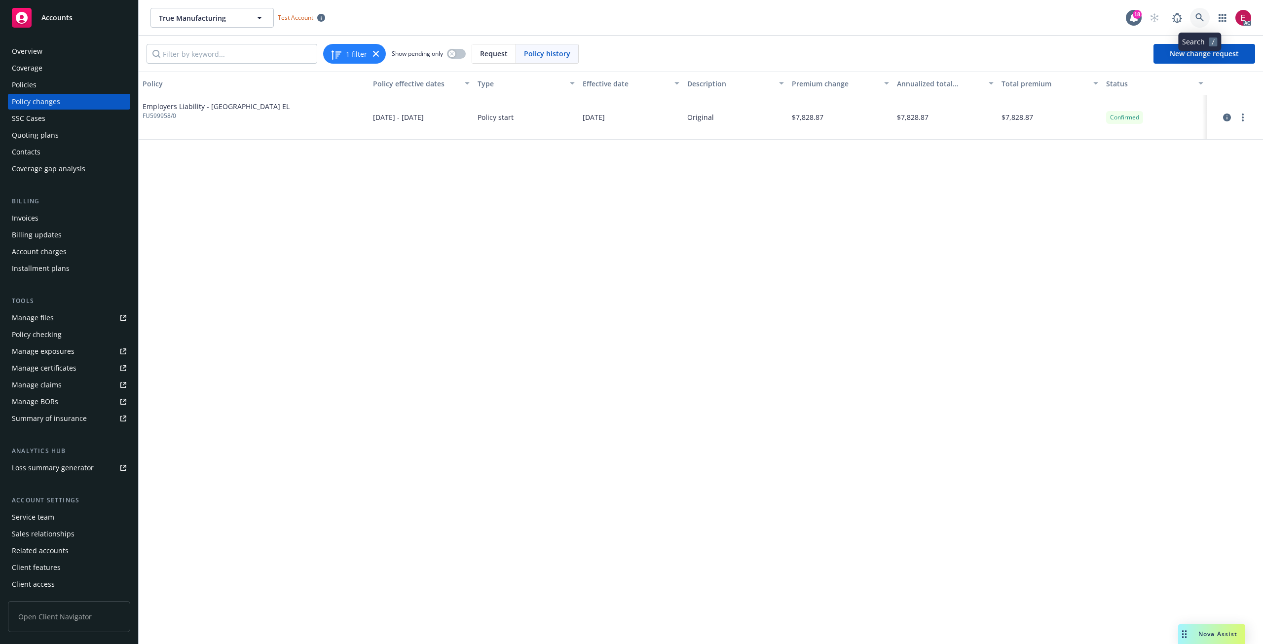
click at [1200, 16] on icon at bounding box center [1199, 17] width 9 height 9
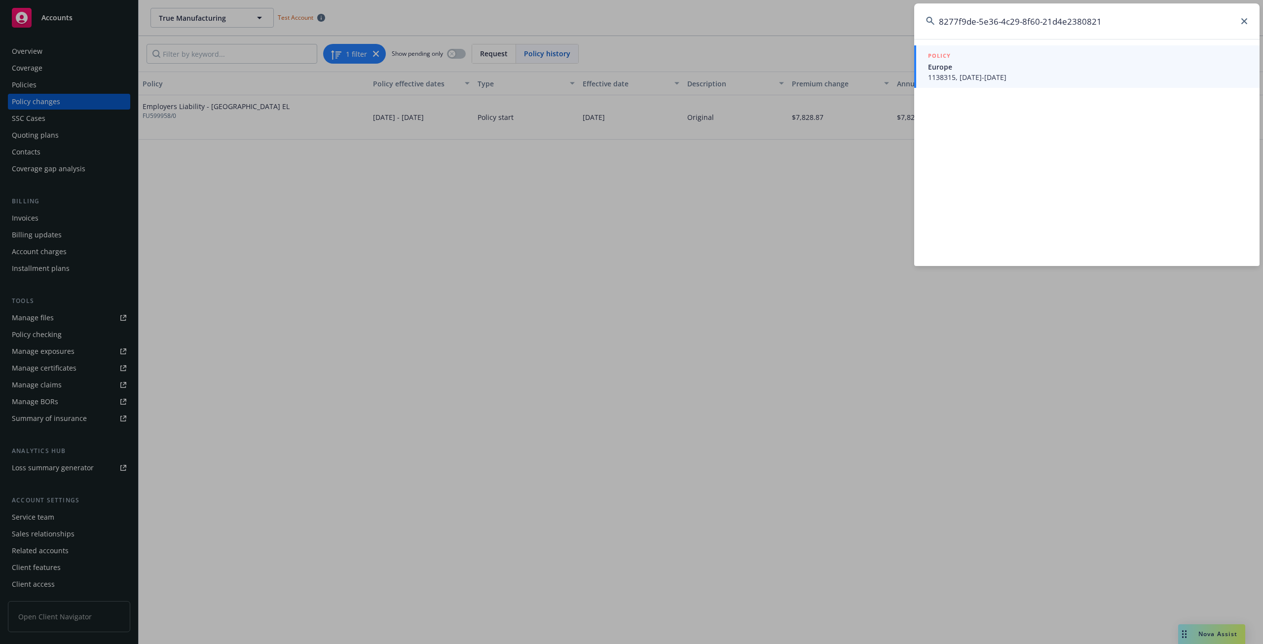
type input "8277f9de-5e36-4c29-8f60-21d4e2380821"
click at [984, 76] on span "1138315, [DATE]-[DATE]" at bounding box center [1088, 77] width 320 height 10
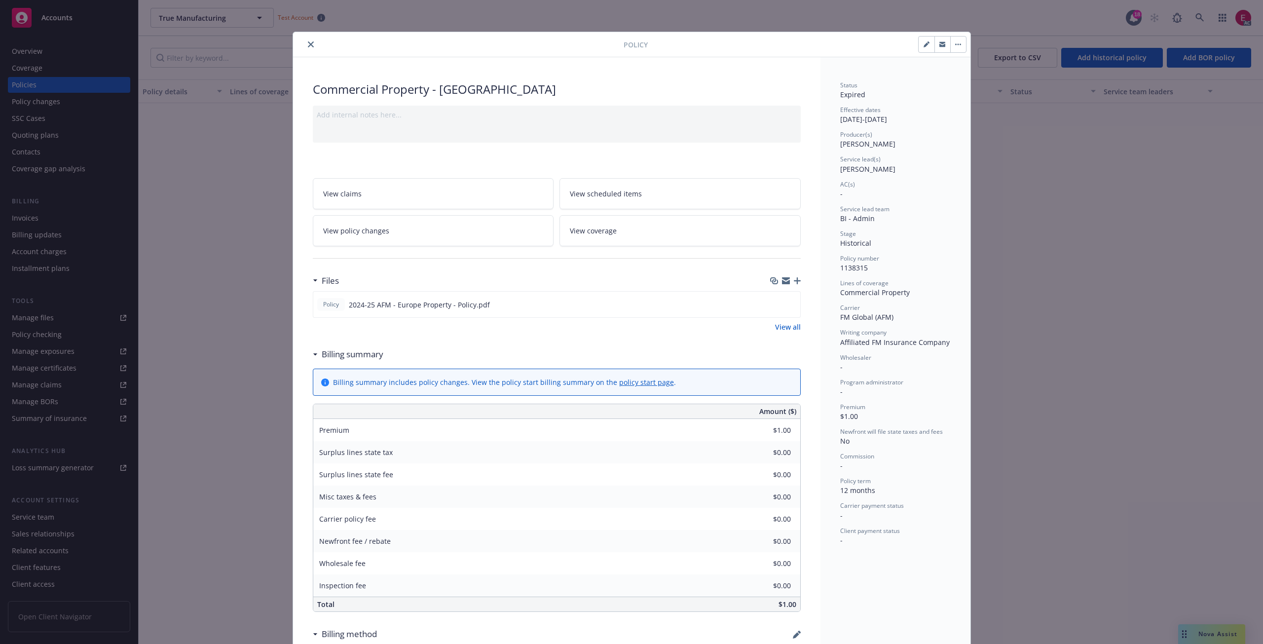
click at [362, 228] on span "View policy changes" at bounding box center [356, 230] width 66 height 10
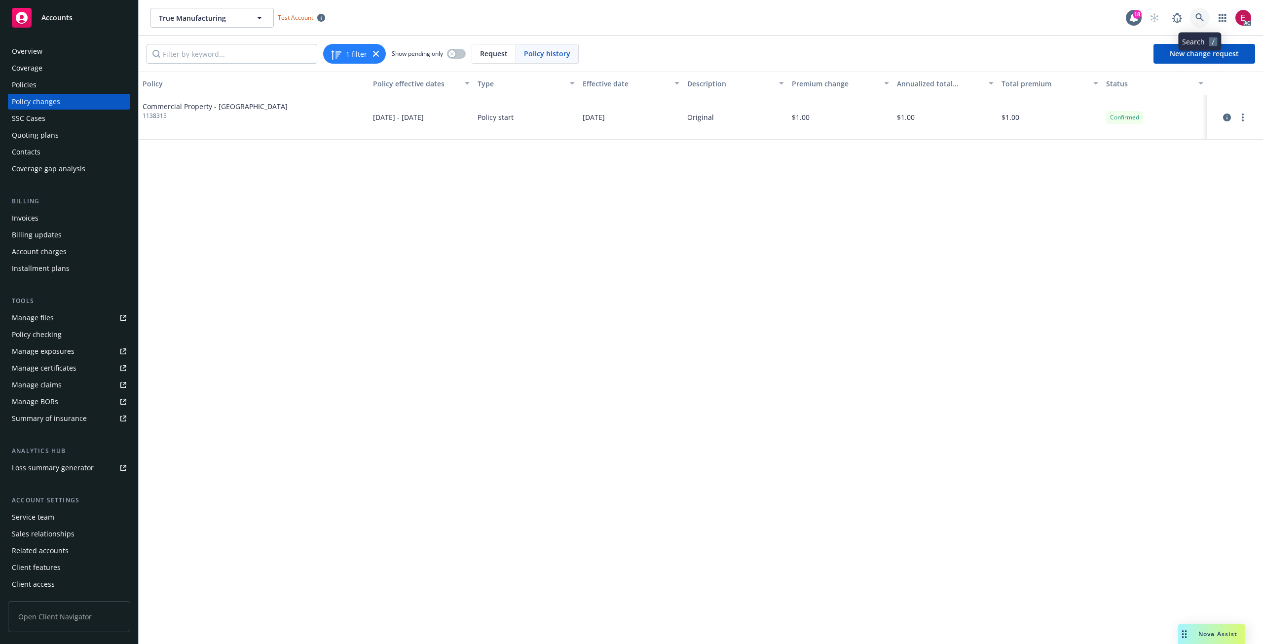
click at [1200, 19] on icon at bounding box center [1199, 17] width 9 height 9
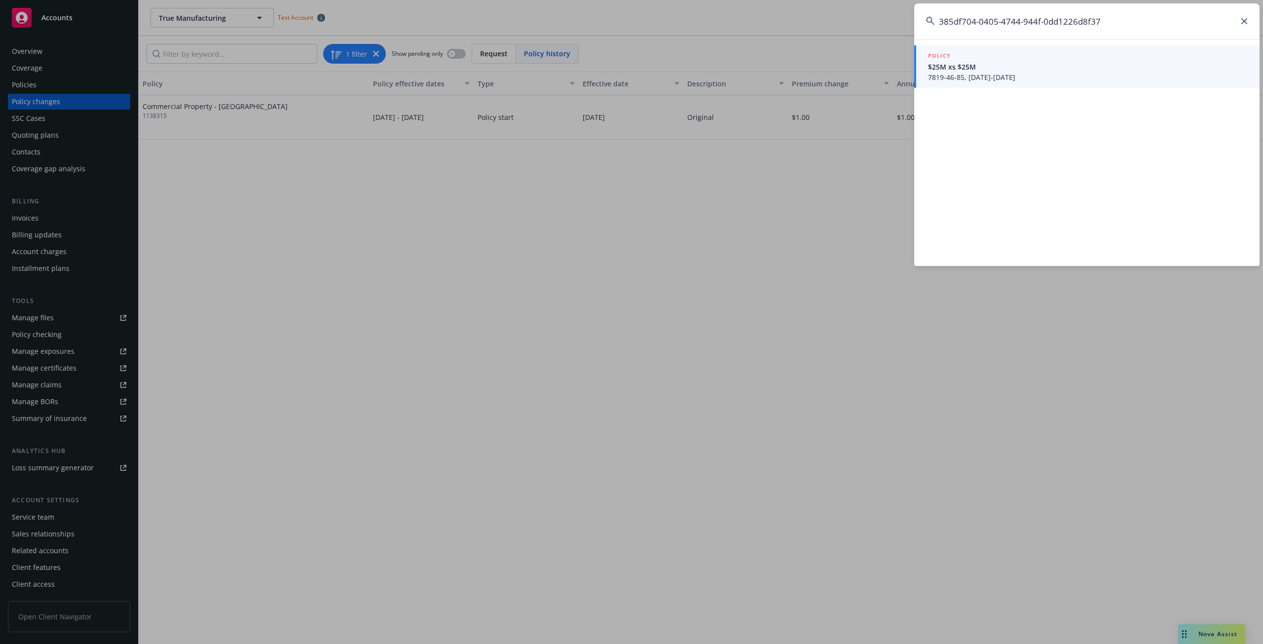
type input "385df704-0405-4744-944f-0dd1226d8f37"
click at [957, 72] on span "$25M xs $25M" at bounding box center [1088, 67] width 320 height 10
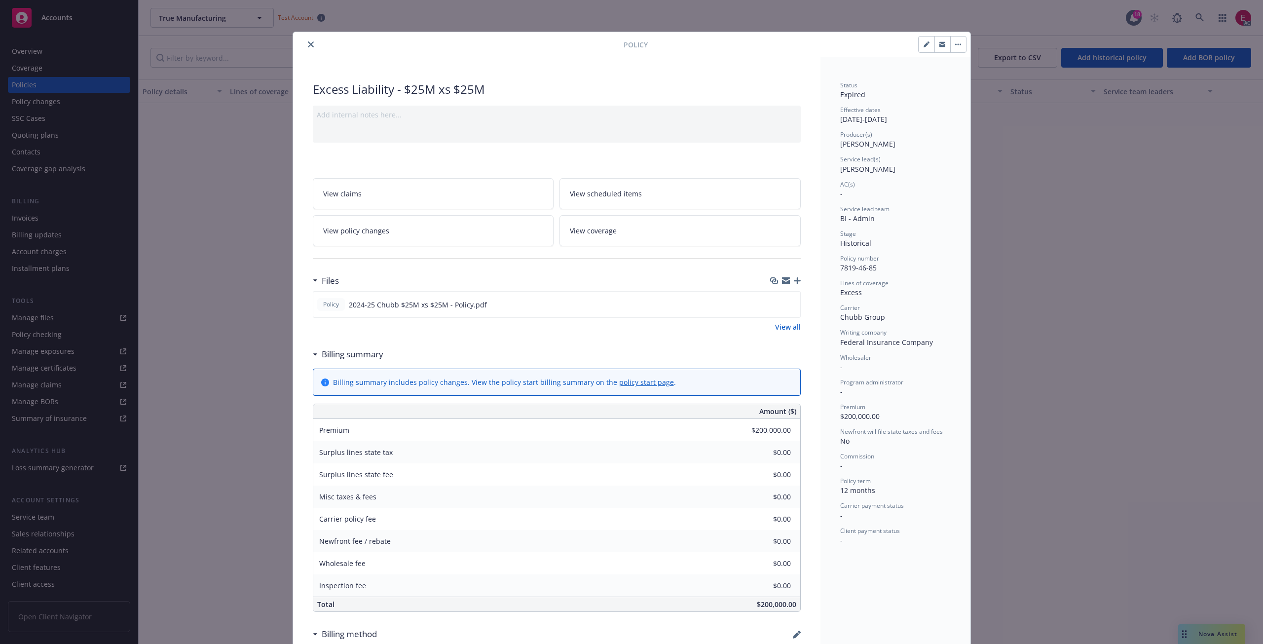
click at [366, 224] on link "View policy changes" at bounding box center [433, 230] width 241 height 31
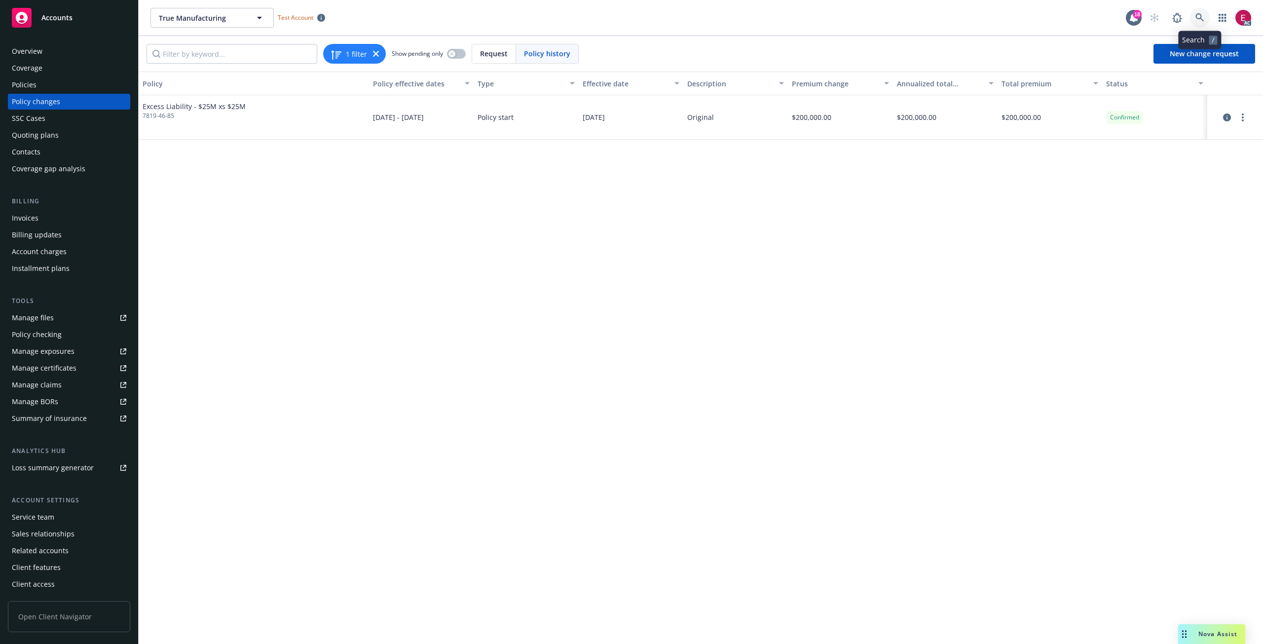
click at [1203, 13] on link at bounding box center [1200, 18] width 20 height 20
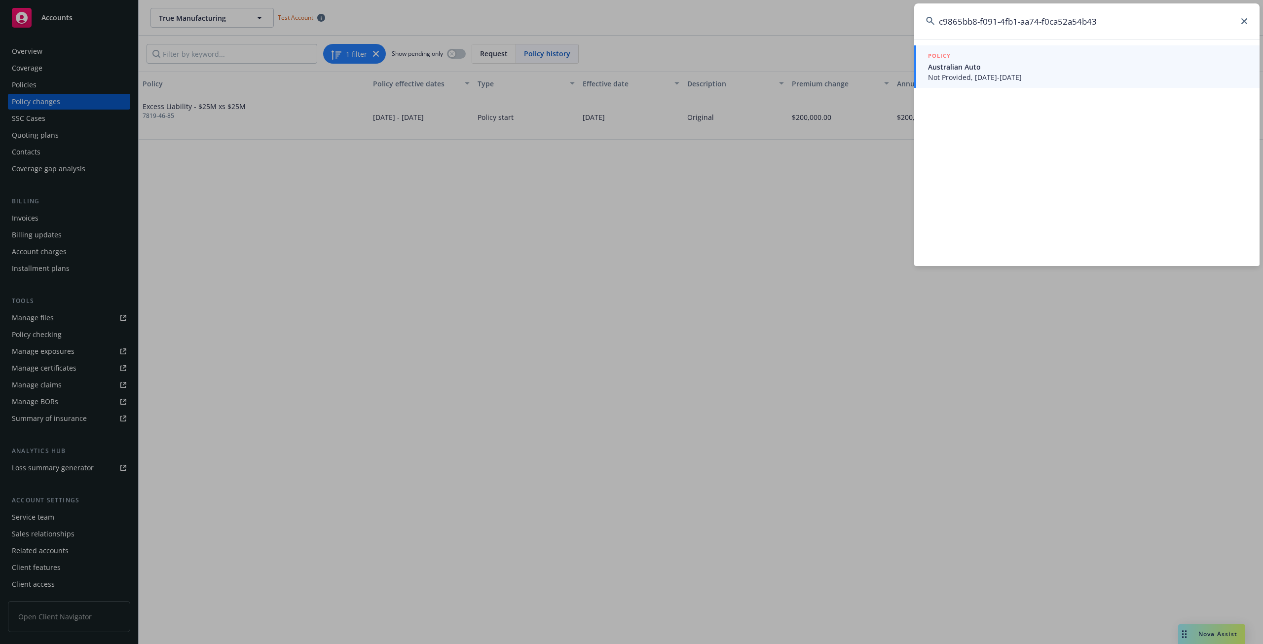
type input "c9865bb8-f091-4fb1-aa74-f0ca52a54b43"
click at [961, 73] on span "Not Provided, [DATE]-[DATE]" at bounding box center [1088, 77] width 320 height 10
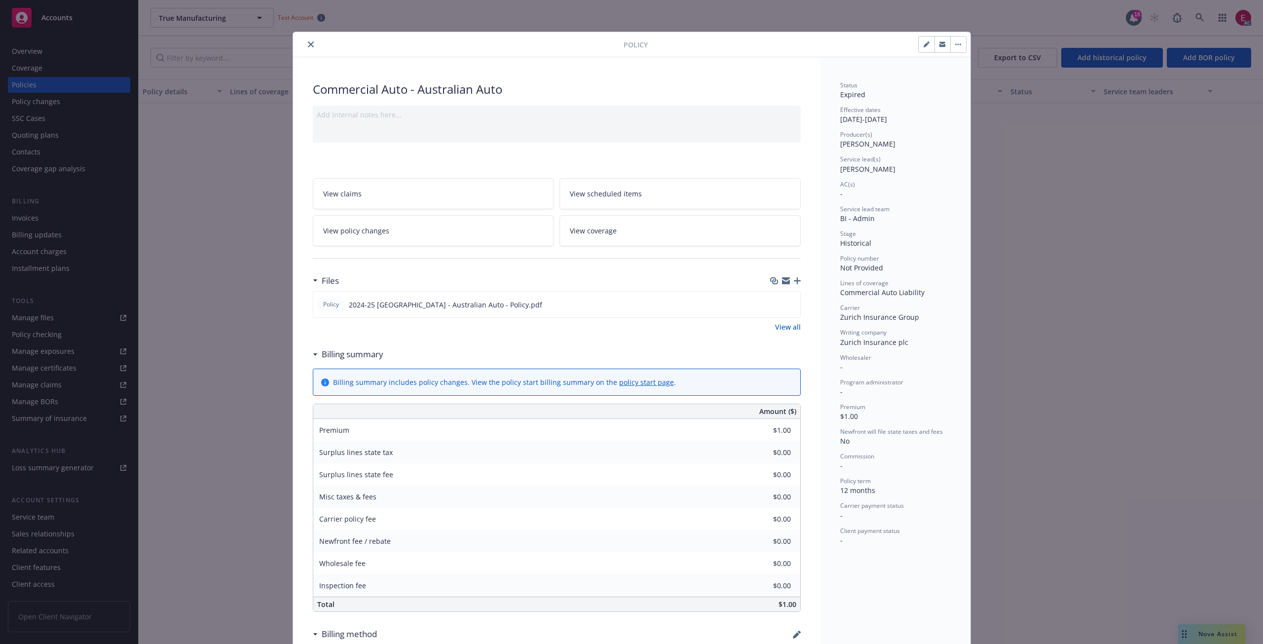
click at [1195, 17] on div "Policy Commercial Auto - Australian Auto Add internal notes here... View claims…" at bounding box center [631, 322] width 1263 height 644
click at [305, 44] on button "close" at bounding box center [311, 44] width 12 height 12
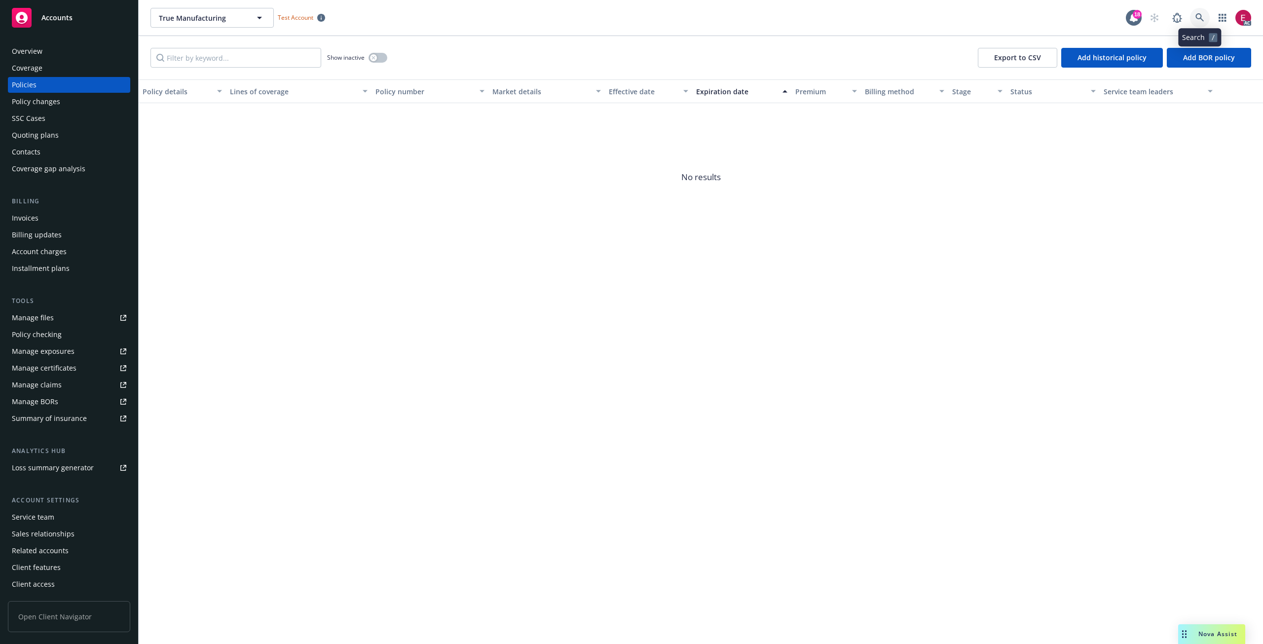
click at [1199, 14] on icon at bounding box center [1199, 17] width 8 height 8
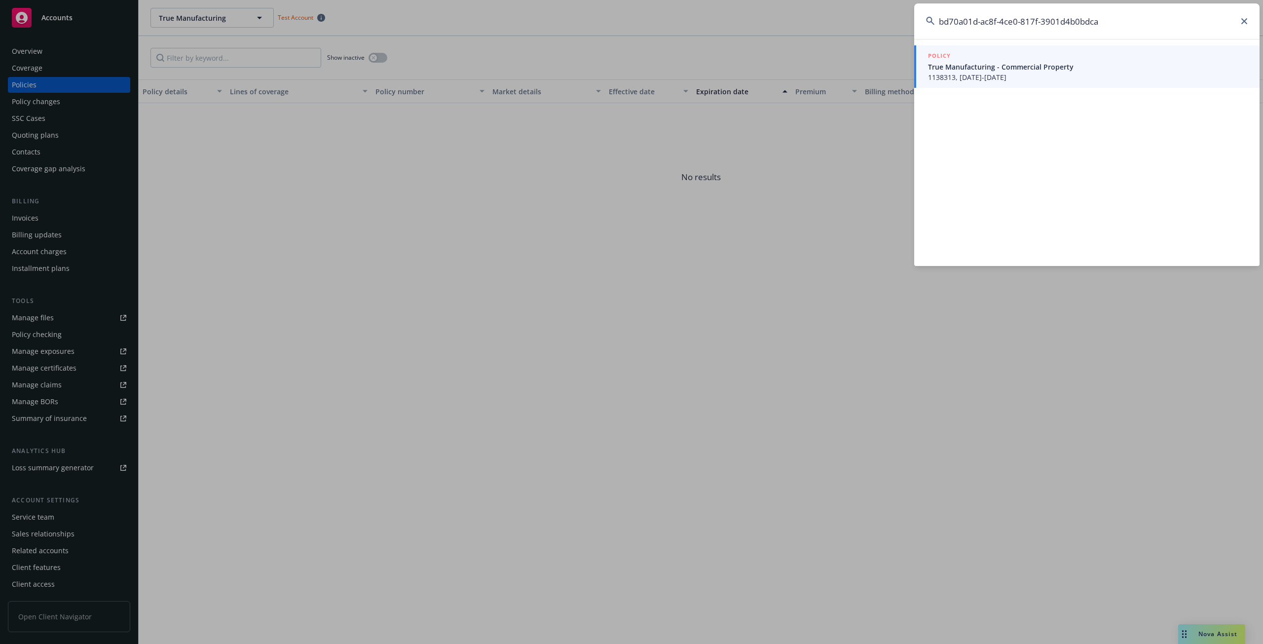
type input "bd70a01d-ac8f-4ce0-817f-3901d4b0bdca"
click at [1030, 71] on span "True Manufacturing - Commercial Property" at bounding box center [1088, 67] width 320 height 10
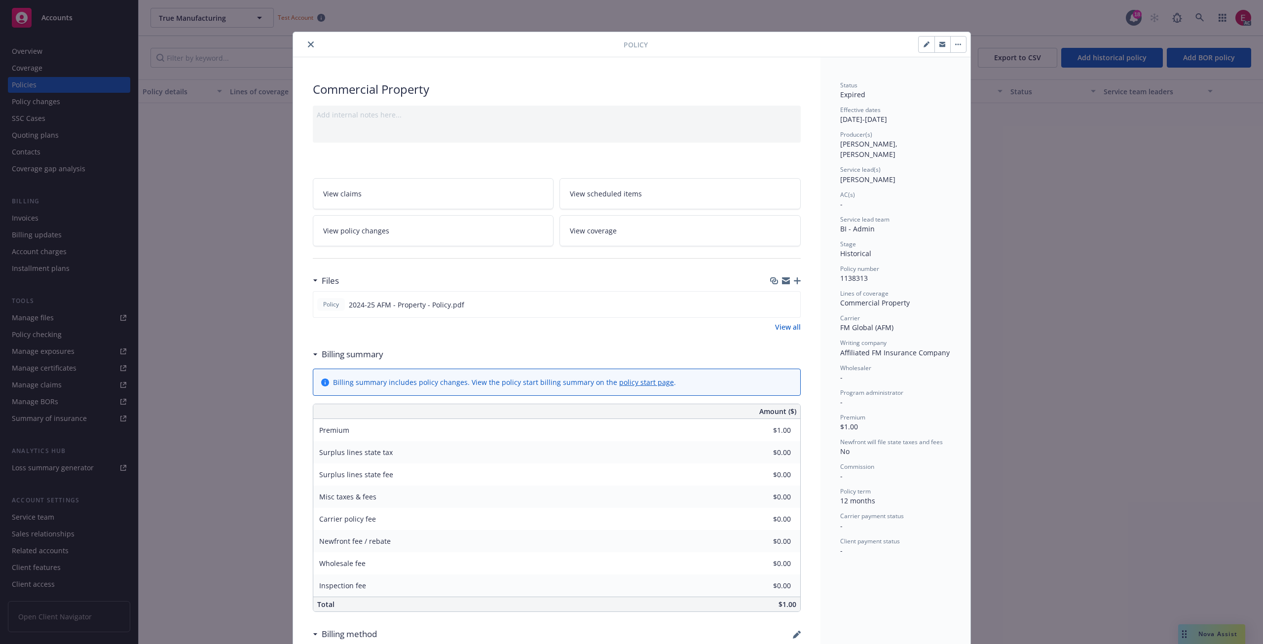
click at [1194, 14] on div "Policy Commercial Property Add internal notes here... View claims View schedule…" at bounding box center [631, 322] width 1263 height 644
click at [1198, 17] on div "Policy Commercial Property Add internal notes here... View claims View schedule…" at bounding box center [631, 322] width 1263 height 644
click at [308, 45] on icon "close" at bounding box center [311, 44] width 6 height 6
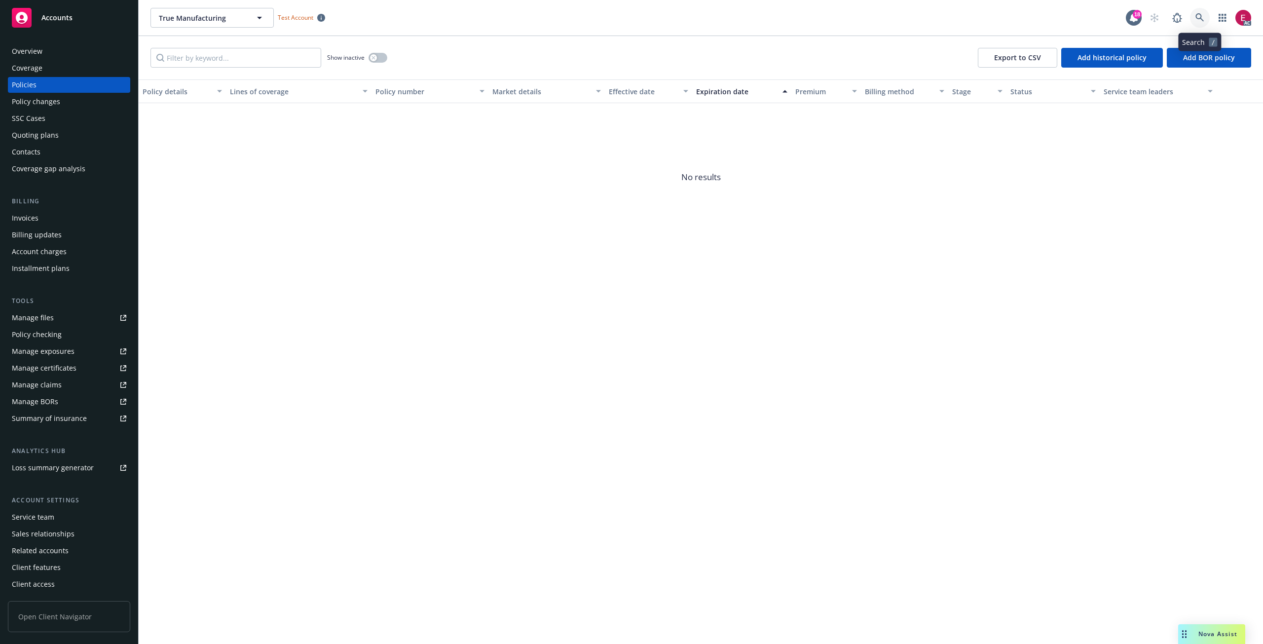
click at [1195, 13] on link at bounding box center [1200, 18] width 20 height 20
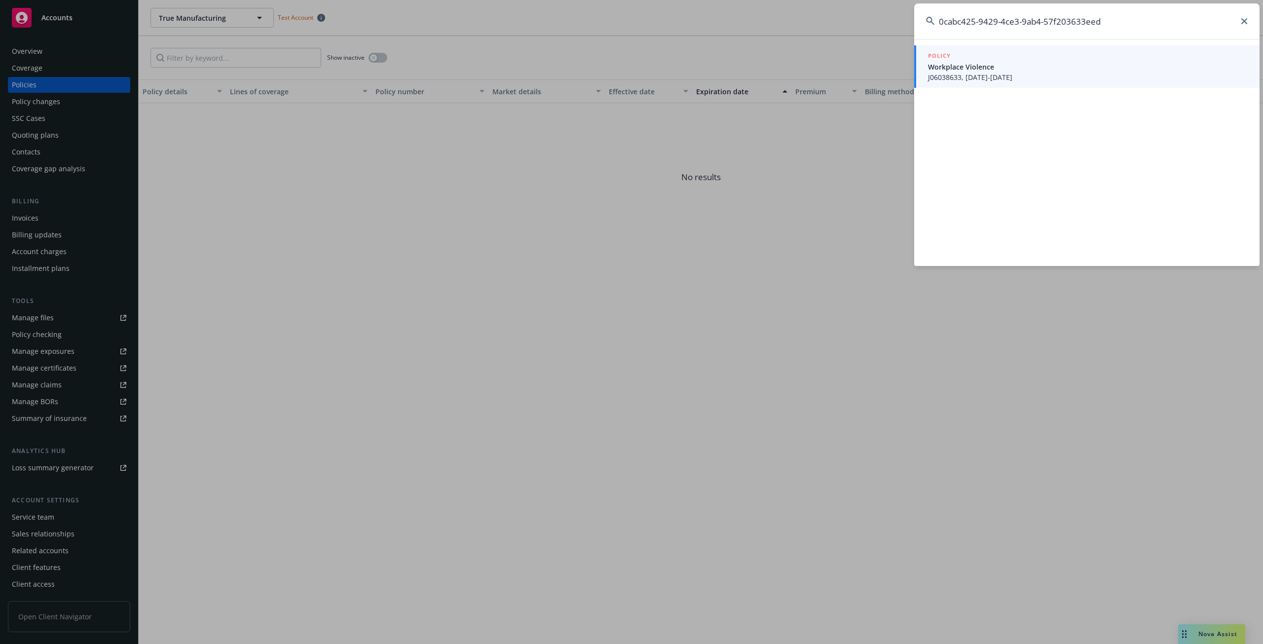
type input "0cabc425-9429-4ce3-9ab4-57f203633eed"
click at [986, 58] on div "POLICY" at bounding box center [1088, 56] width 320 height 11
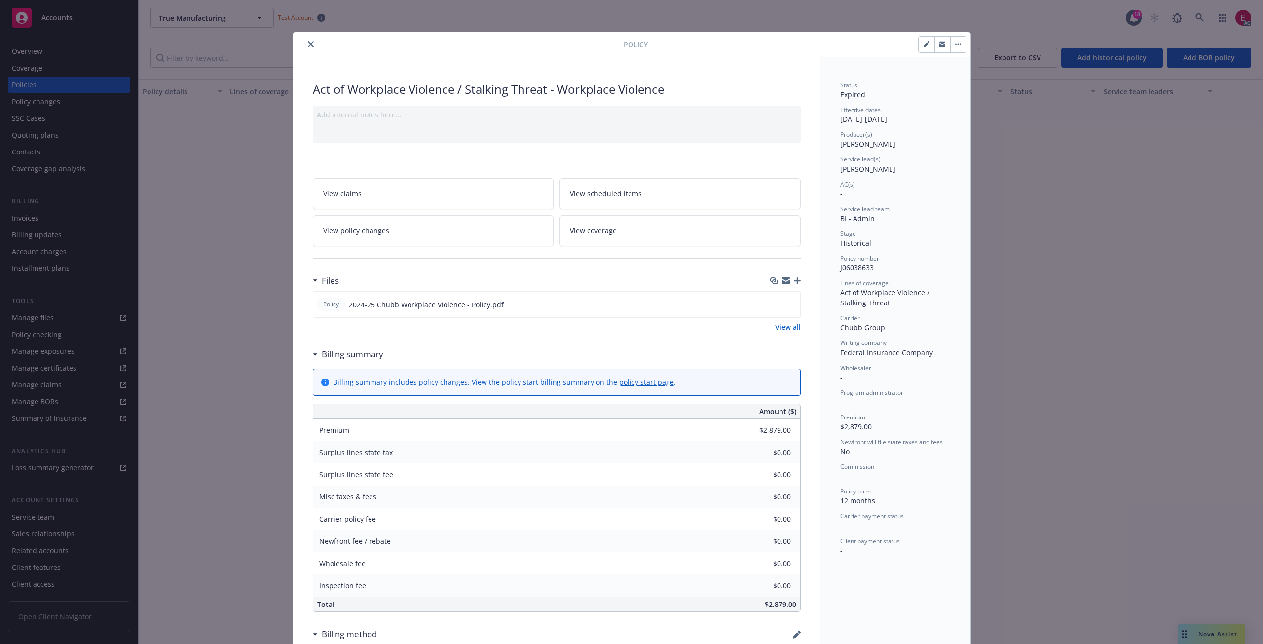
click at [308, 46] on icon "close" at bounding box center [311, 44] width 6 height 6
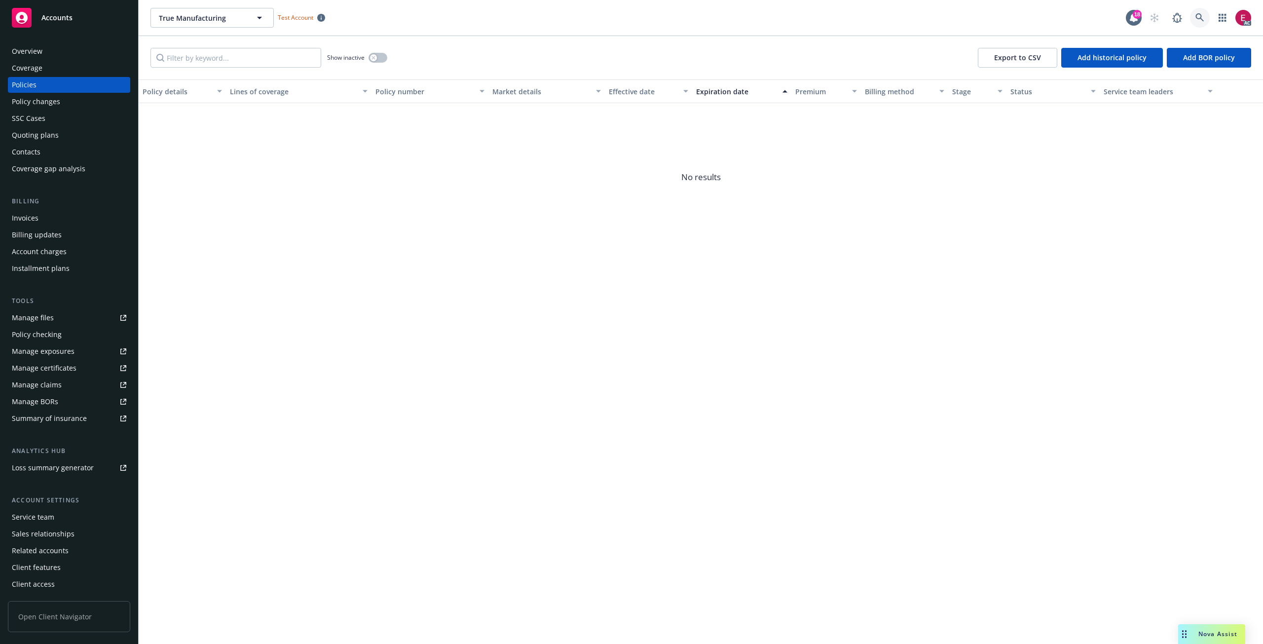
click at [1196, 23] on link at bounding box center [1200, 18] width 20 height 20
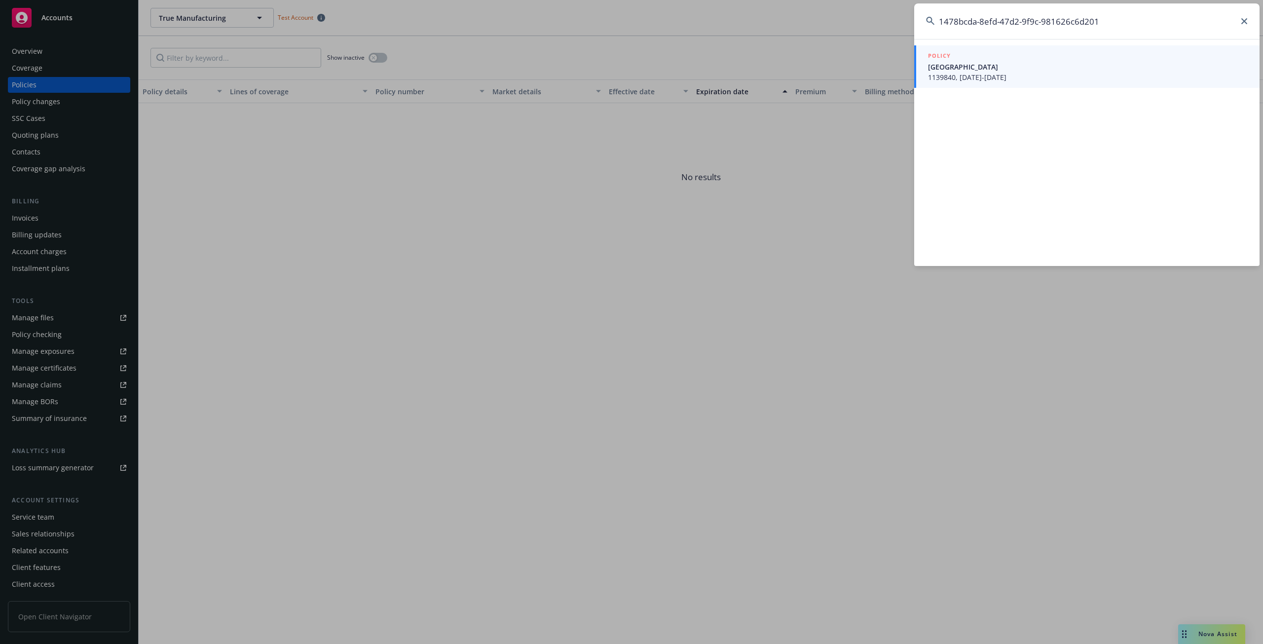
type input "1478bcda-8efd-47d2-9f9c-981626c6d201"
click at [961, 74] on span "1139840, [DATE]-[DATE]" at bounding box center [1088, 77] width 320 height 10
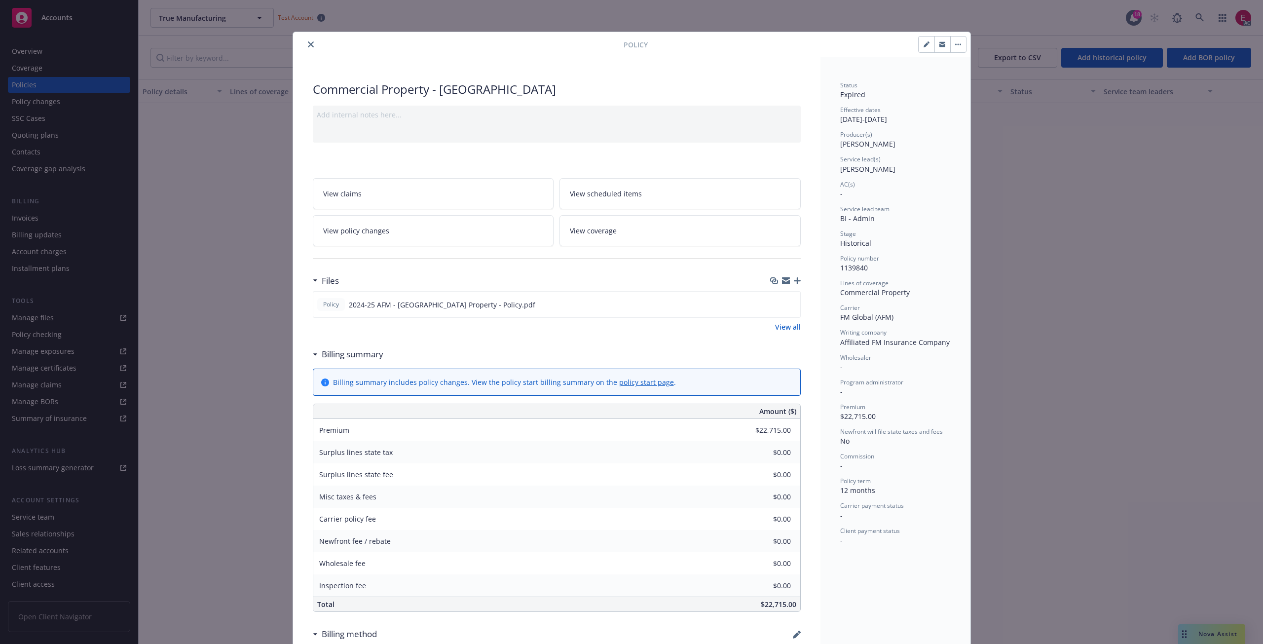
click at [377, 228] on span "View policy changes" at bounding box center [356, 230] width 66 height 10
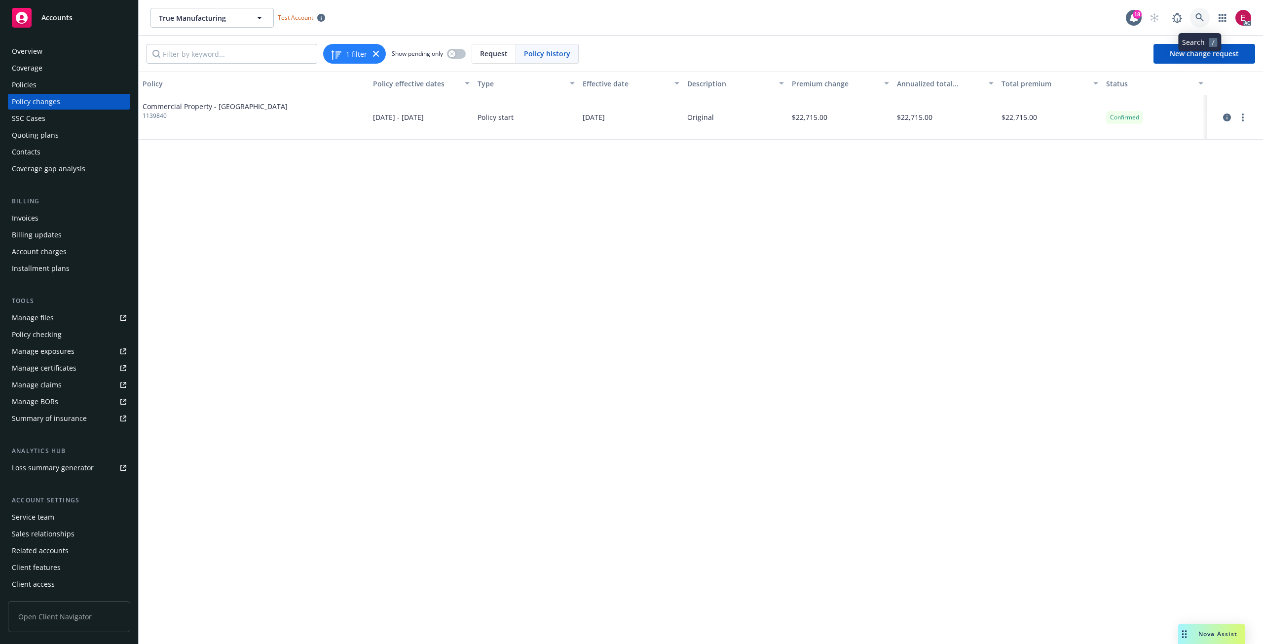
click at [1200, 16] on icon at bounding box center [1199, 17] width 9 height 9
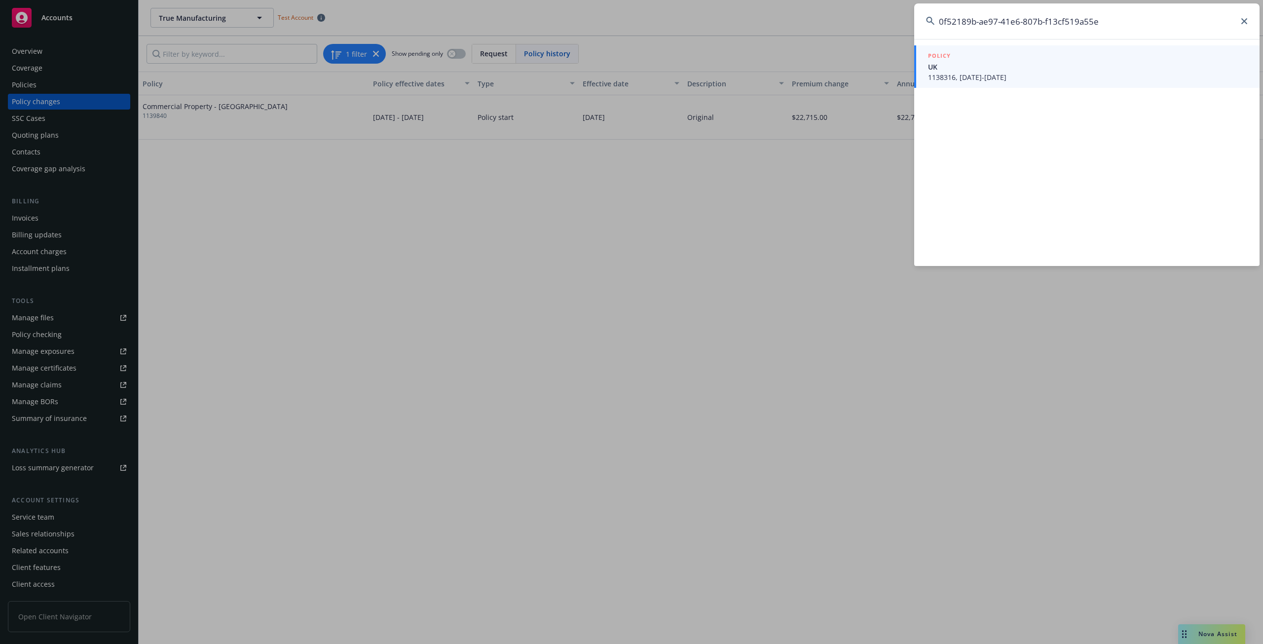
type input "0f52189b-ae97-41e6-807b-f13cf519a55e"
click at [1019, 71] on span "UK" at bounding box center [1088, 67] width 320 height 10
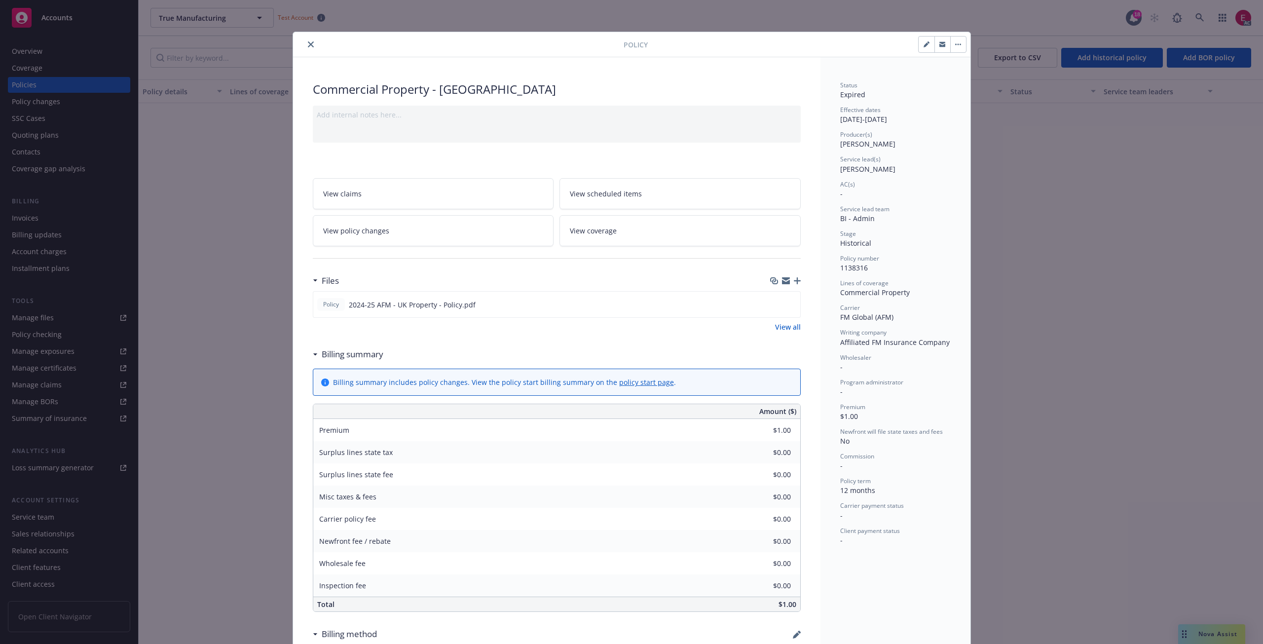
click at [1193, 17] on div "Policy Commercial Property - [GEOGRAPHIC_DATA] Add internal notes here... View …" at bounding box center [631, 322] width 1263 height 644
click at [1199, 18] on div "Policy Commercial Property - [GEOGRAPHIC_DATA] Add internal notes here... View …" at bounding box center [631, 322] width 1263 height 644
click at [308, 44] on icon "close" at bounding box center [311, 44] width 6 height 6
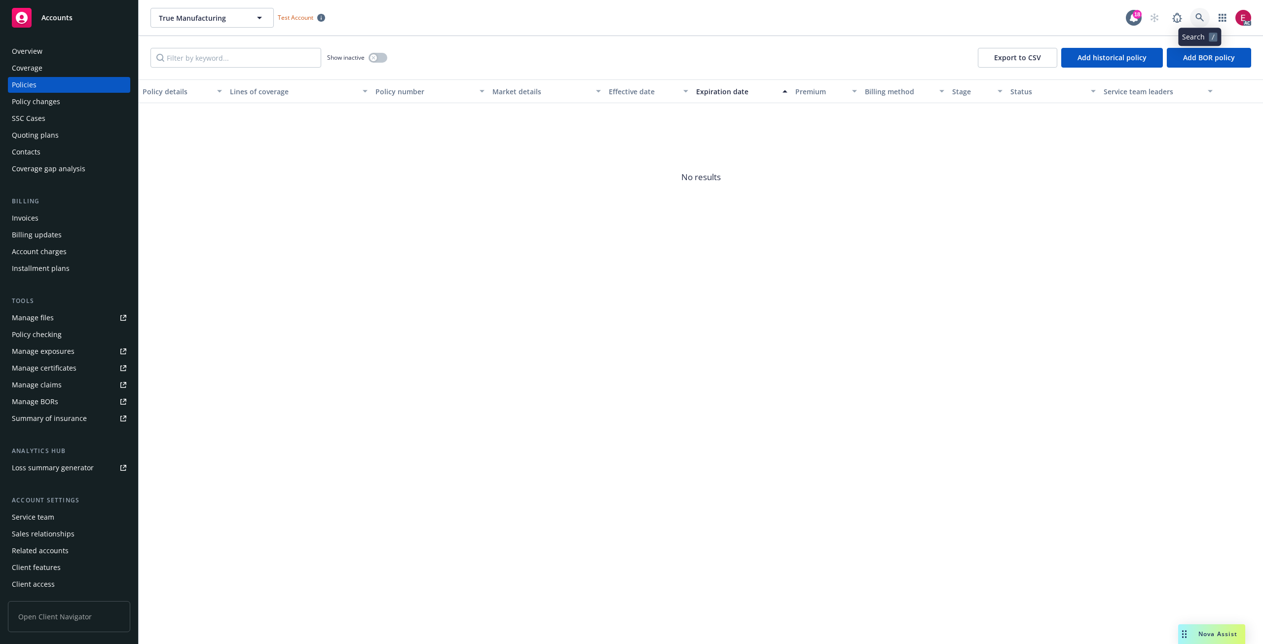
click at [1198, 24] on link at bounding box center [1200, 18] width 20 height 20
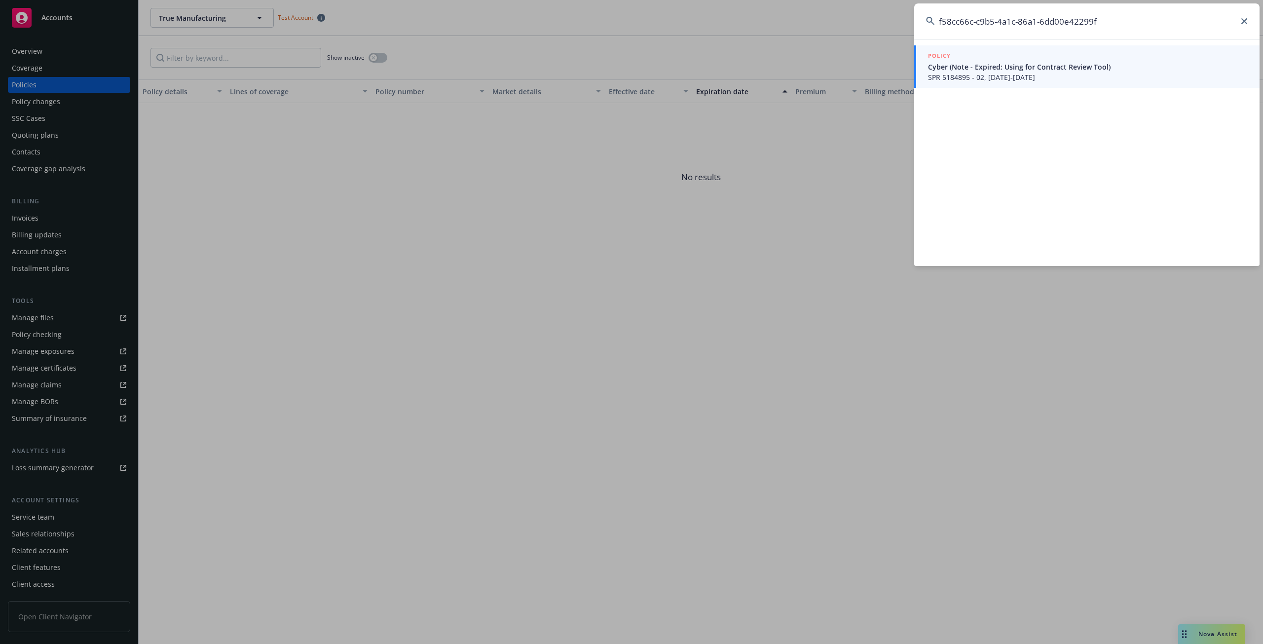
type input "f58cc66c-c9b5-4a1c-86a1-6dd00e42299f"
click at [964, 58] on div "POLICY" at bounding box center [1088, 56] width 320 height 11
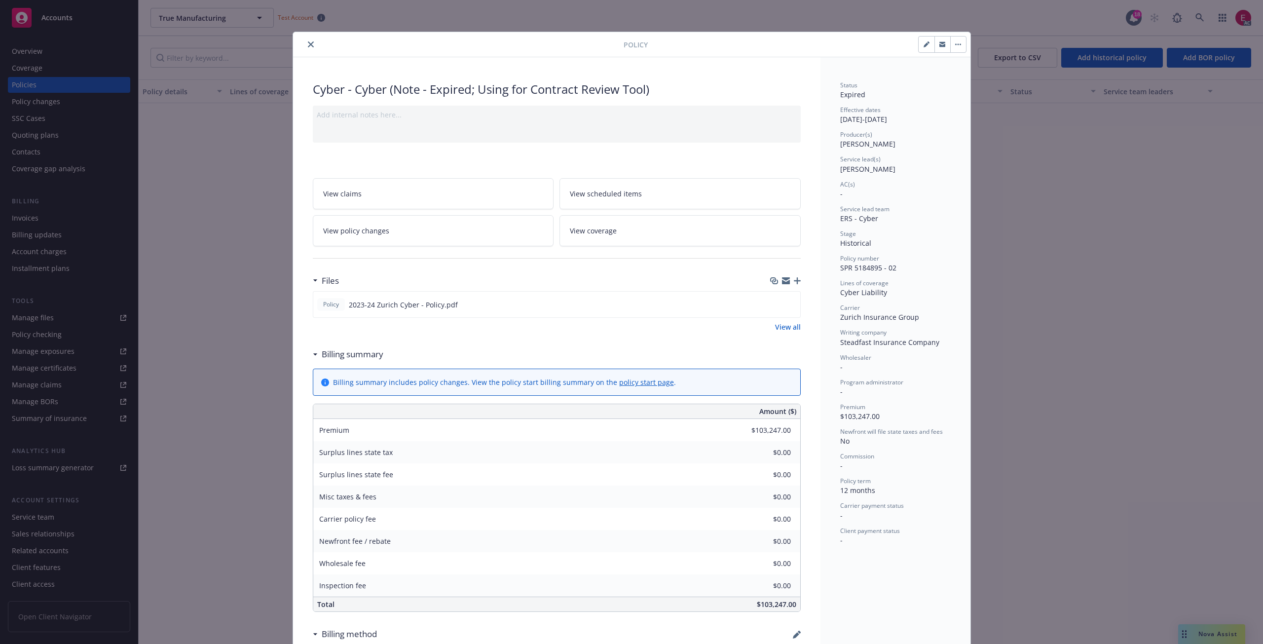
click at [312, 49] on div at bounding box center [460, 44] width 327 height 12
click at [310, 47] on button "close" at bounding box center [311, 44] width 12 height 12
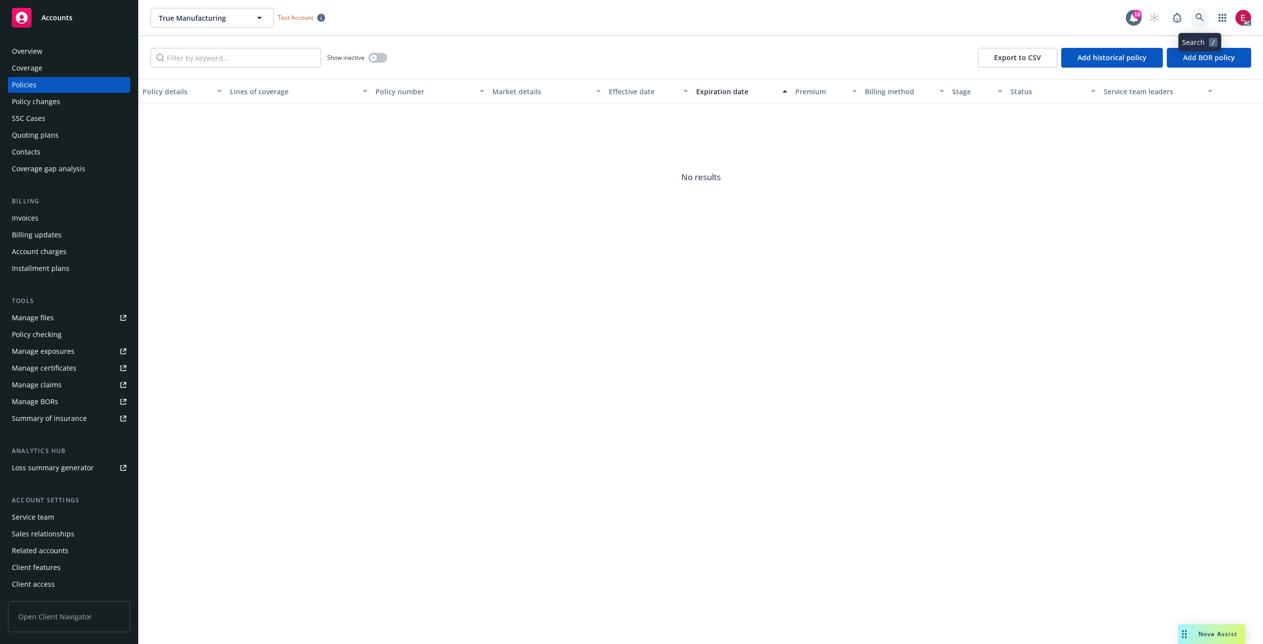
click at [1203, 18] on icon at bounding box center [1199, 17] width 9 height 9
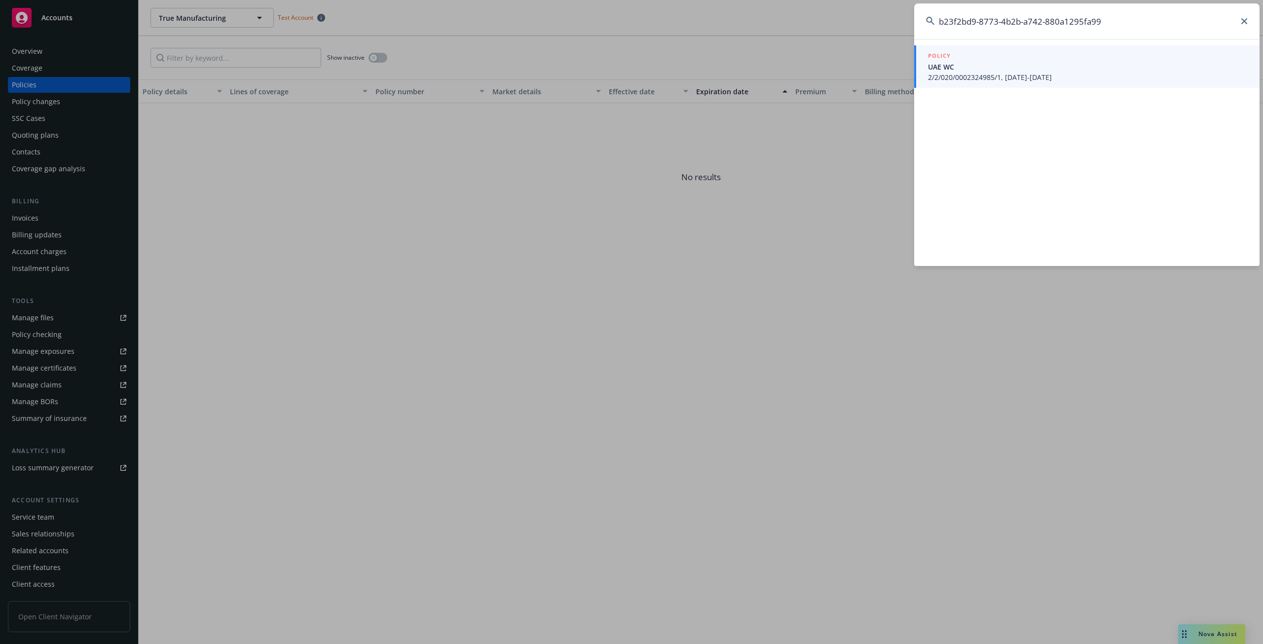
type input "b23f2bd9-8773-4b2b-a742-880a1295fa99"
click at [972, 70] on span "UAE WC" at bounding box center [1088, 67] width 320 height 10
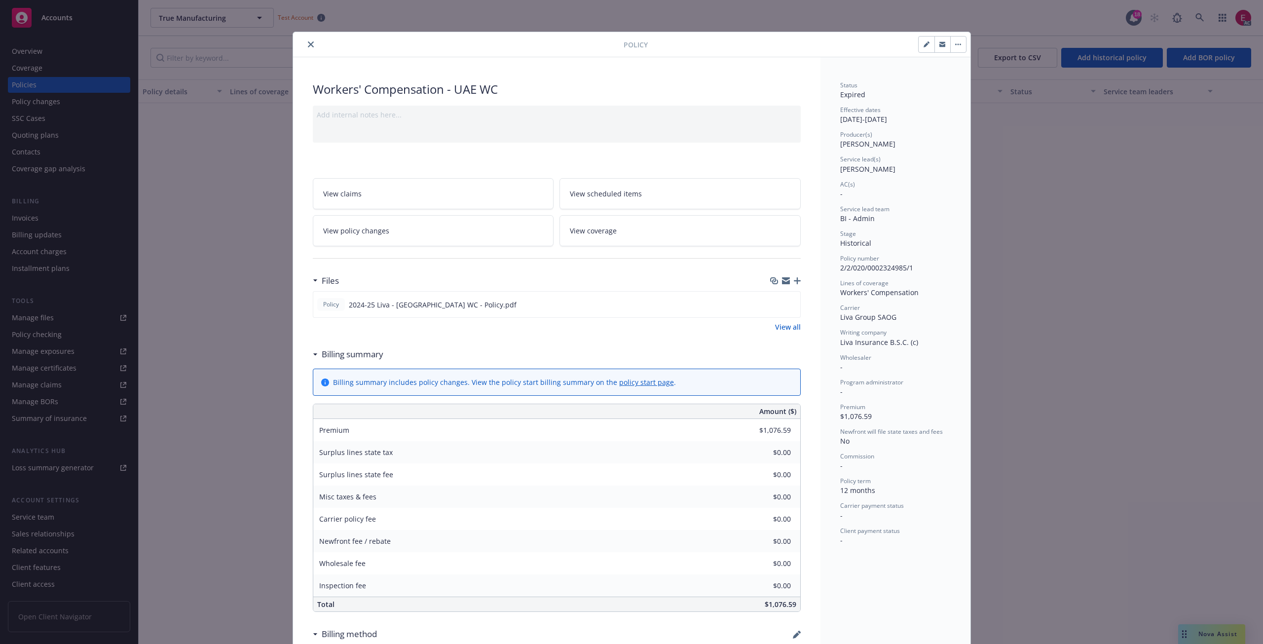
click at [258, 118] on div "Policy Workers' Compensation - [GEOGRAPHIC_DATA] WC Add internal notes here... …" at bounding box center [631, 322] width 1263 height 644
click at [308, 47] on icon "close" at bounding box center [311, 44] width 6 height 6
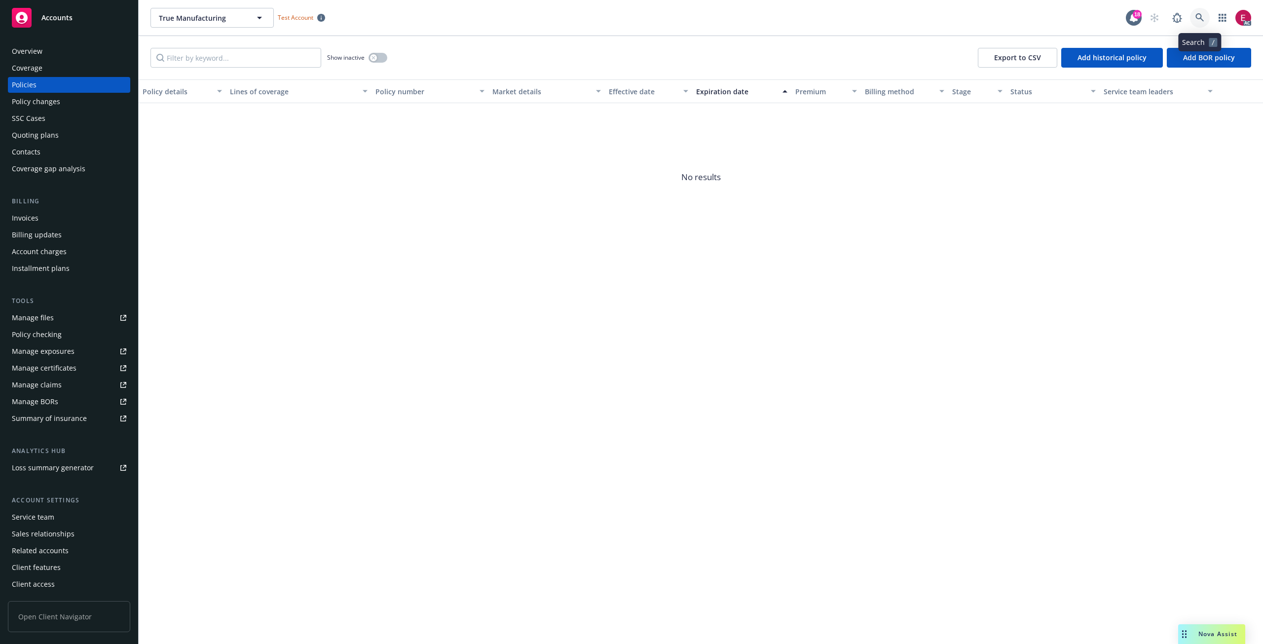
click at [1199, 21] on icon at bounding box center [1199, 17] width 9 height 9
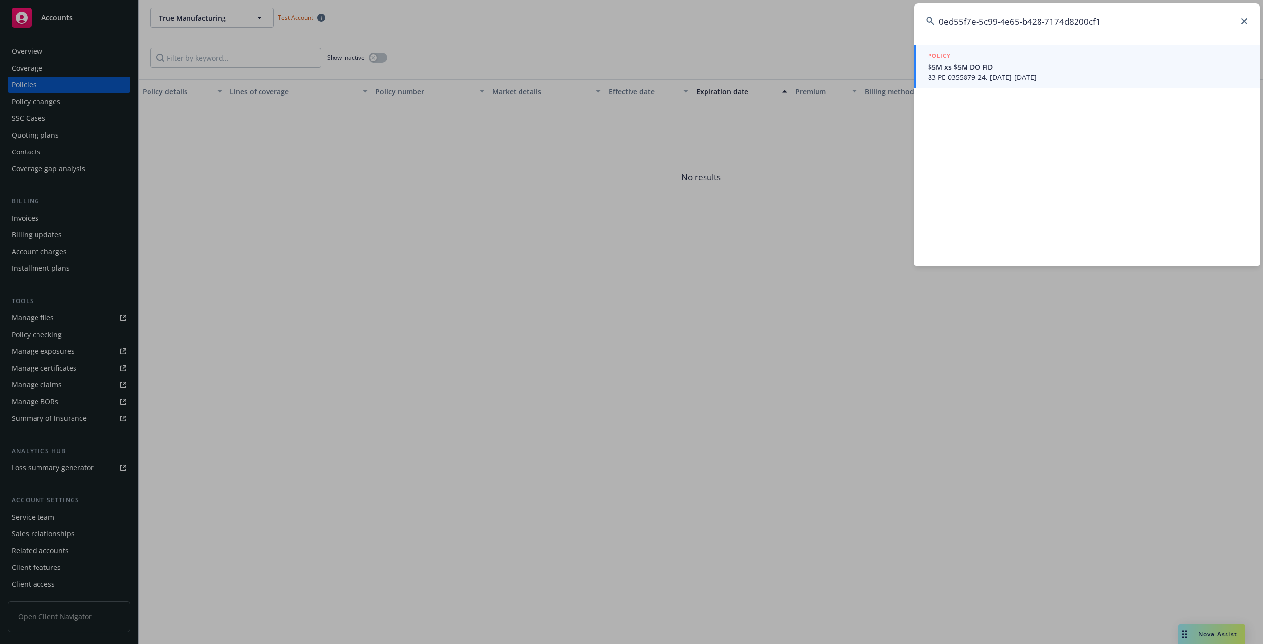
type input "0ed55f7e-5c99-4e65-b428-7174d8200cf1"
click at [952, 78] on span "83 PE 0355879-24, [DATE]-[DATE]" at bounding box center [1088, 77] width 320 height 10
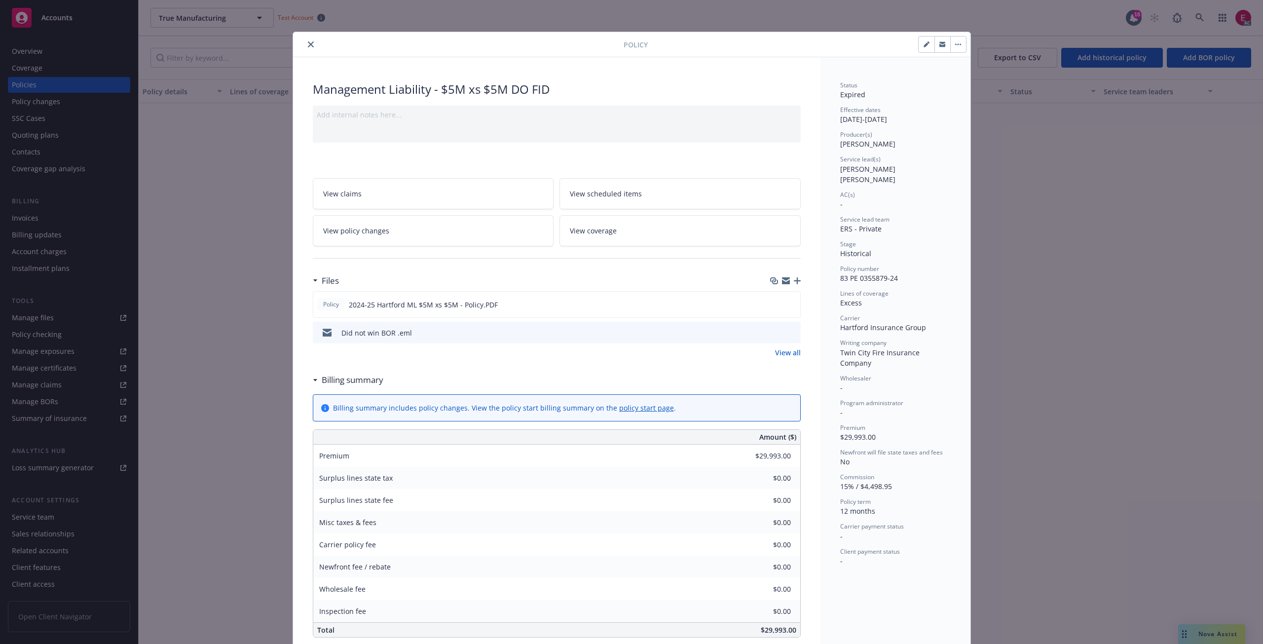
click at [308, 42] on icon "close" at bounding box center [311, 44] width 6 height 6
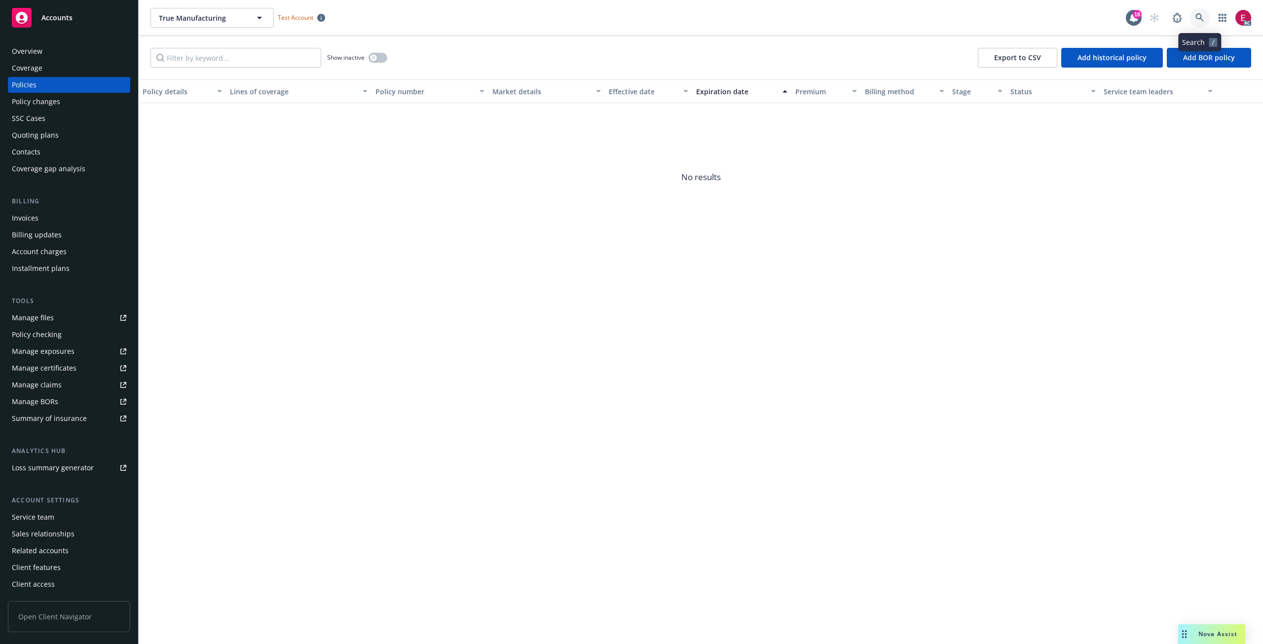
click at [1206, 22] on link at bounding box center [1200, 18] width 20 height 20
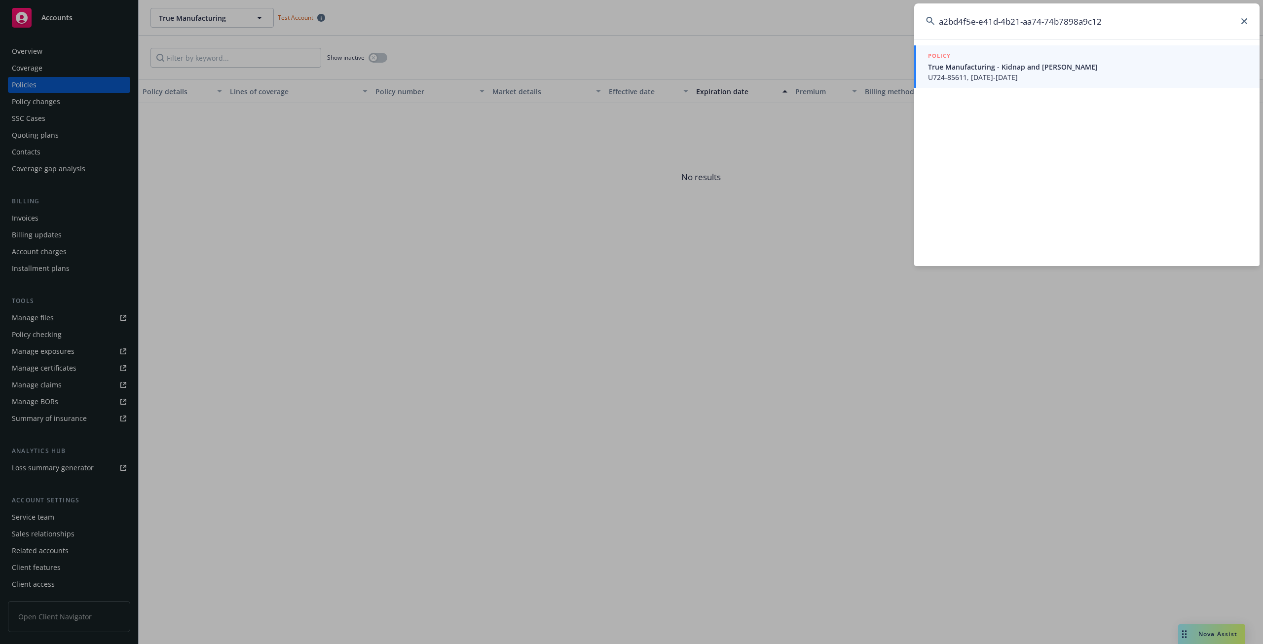
type input "a2bd4f5e-e41d-4b21-aa74-74b7898a9c12"
click at [979, 71] on span "True Manufacturing - Kidnap and [PERSON_NAME]" at bounding box center [1088, 67] width 320 height 10
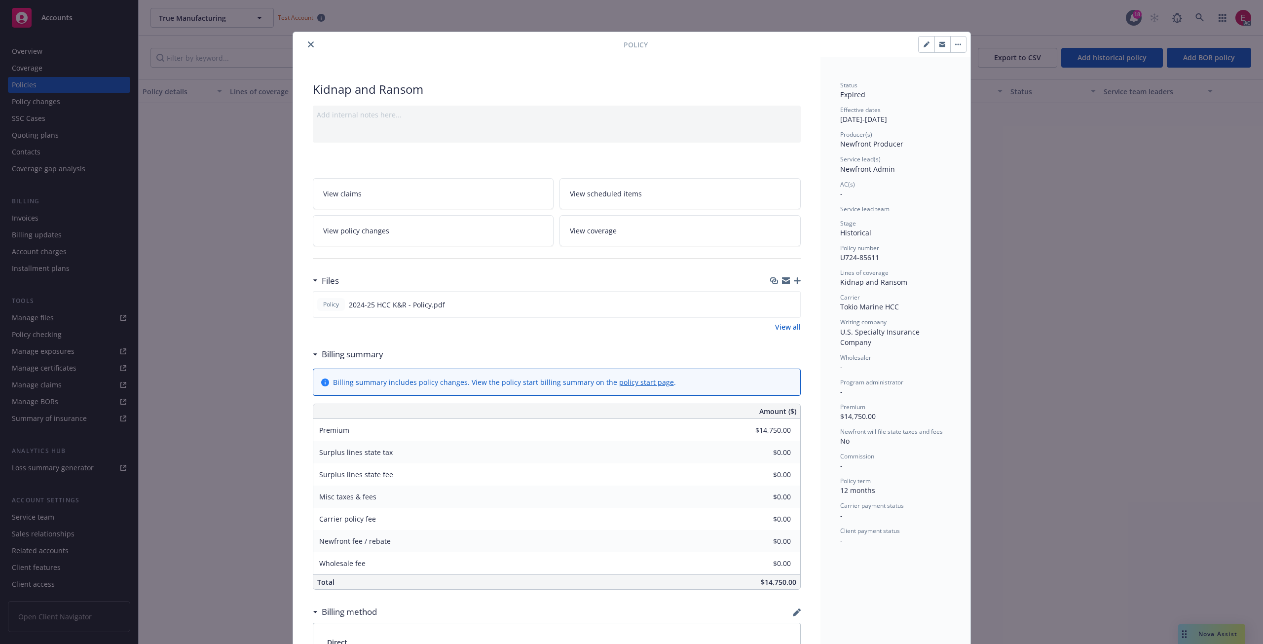
click at [308, 44] on icon "close" at bounding box center [311, 44] width 6 height 6
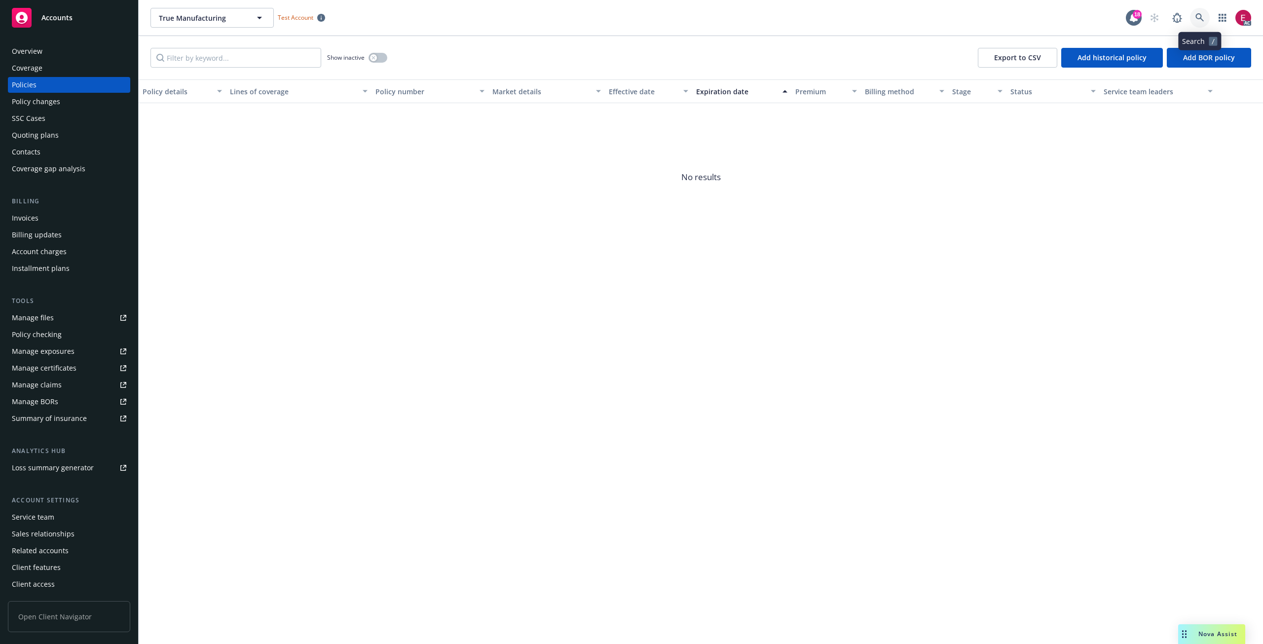
click at [1197, 14] on icon at bounding box center [1199, 17] width 8 height 8
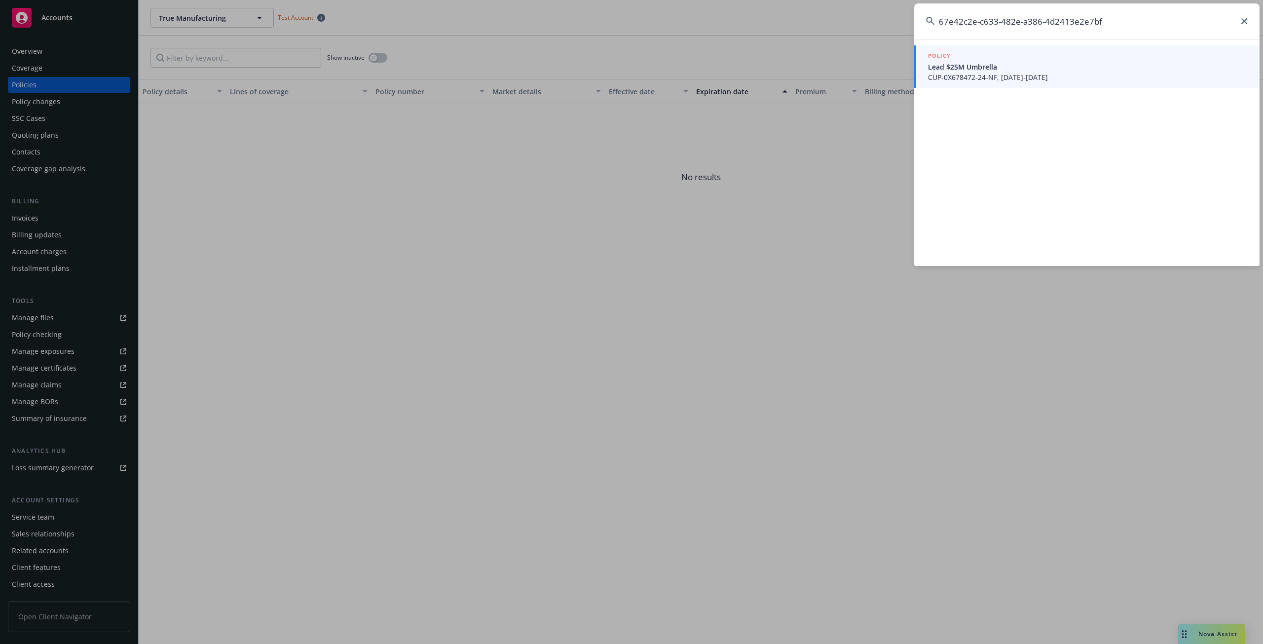
type input "67e42c2e-c633-482e-a386-4d2413e2e7bf"
click at [955, 74] on span "CUP-0X678472-24-NF, [DATE]-[DATE]" at bounding box center [1088, 77] width 320 height 10
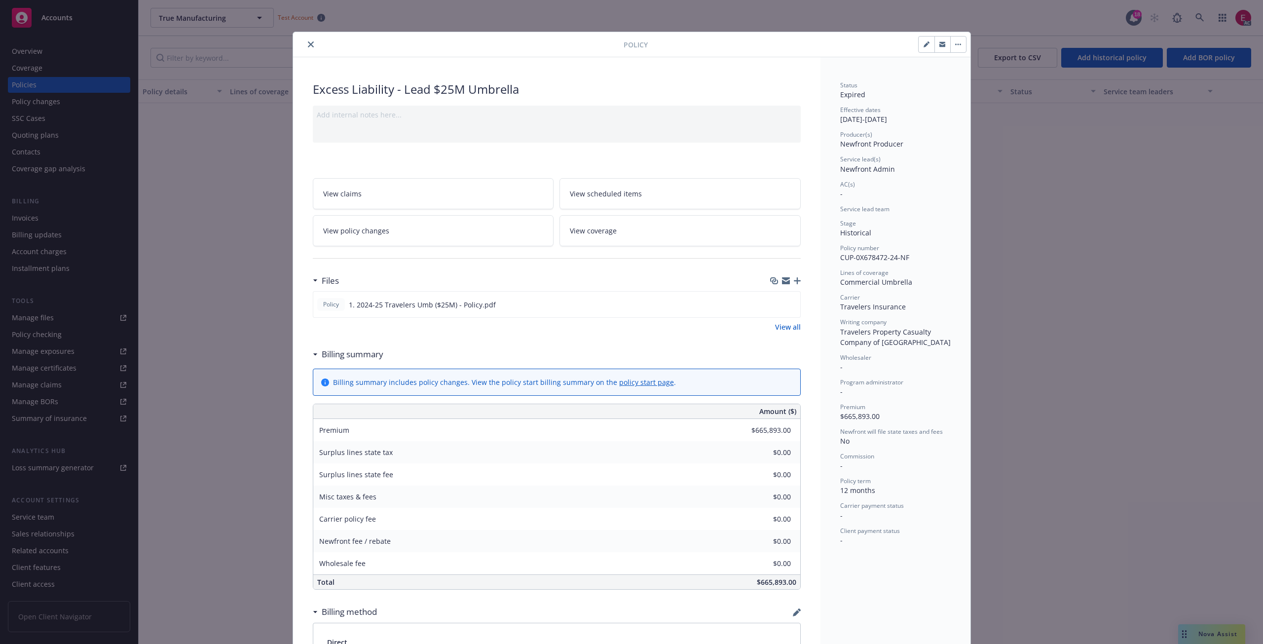
click at [310, 44] on button "close" at bounding box center [311, 44] width 12 height 12
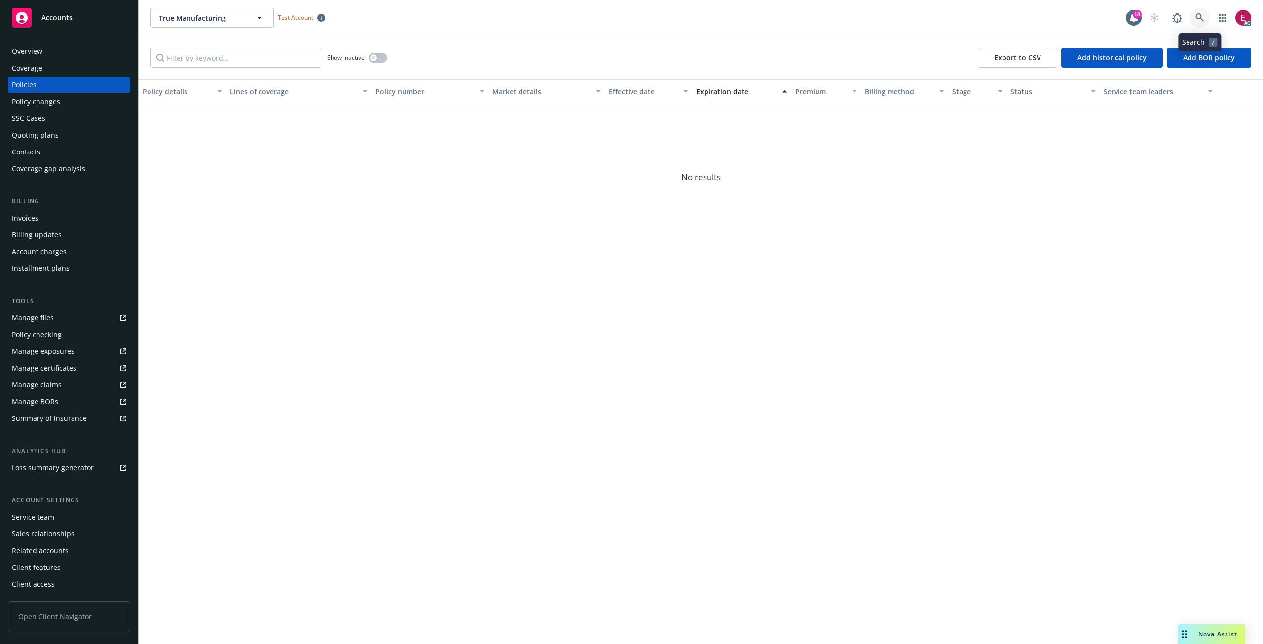
click at [1201, 22] on icon at bounding box center [1199, 17] width 9 height 9
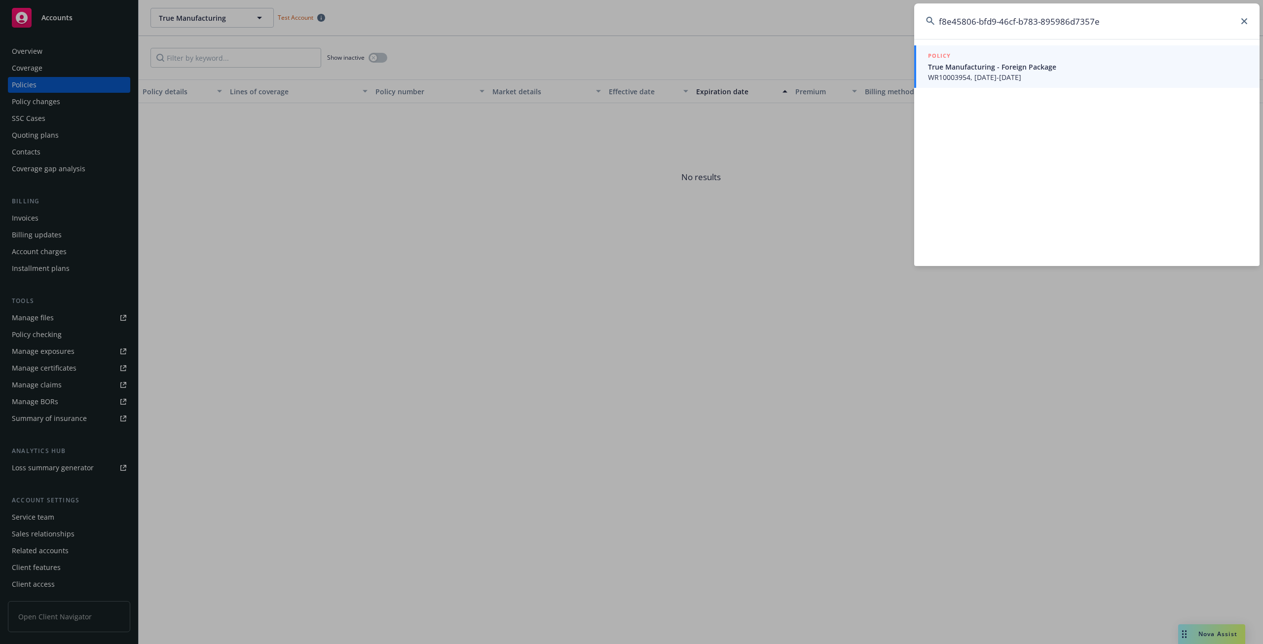
type input "f8e45806-bfd9-46cf-b783-895986d7357e"
click at [979, 74] on span "WR10003954, [DATE]-[DATE]" at bounding box center [1088, 77] width 320 height 10
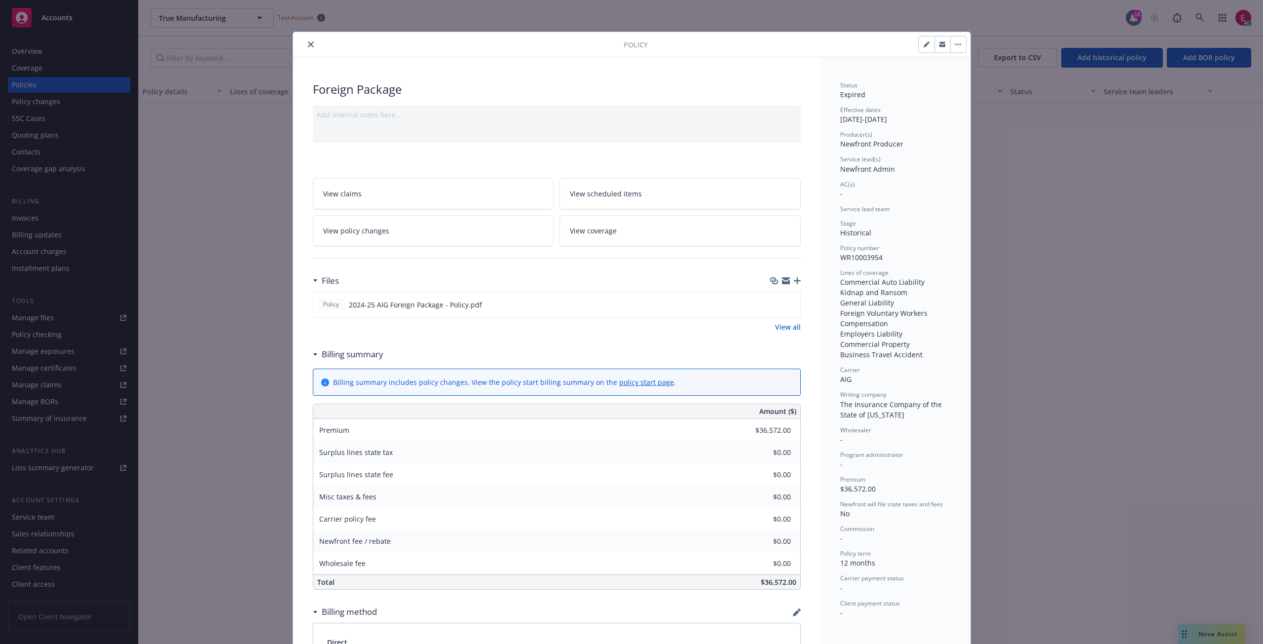
click at [308, 44] on icon "close" at bounding box center [311, 44] width 6 height 6
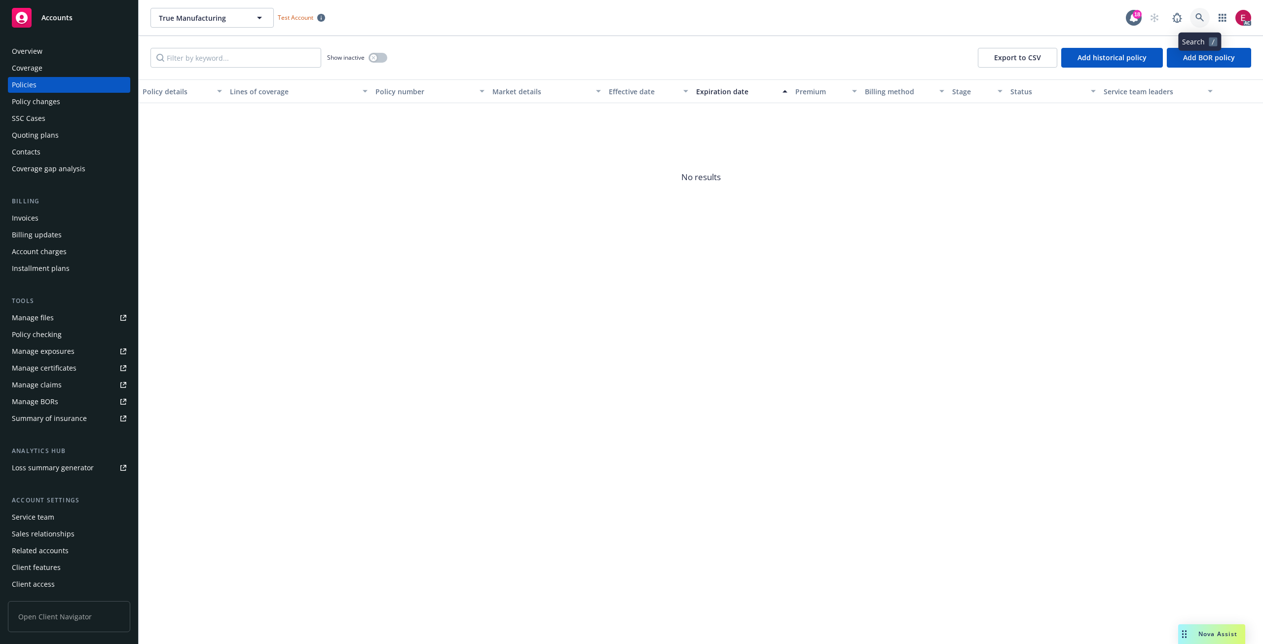
click at [1198, 16] on icon at bounding box center [1199, 17] width 9 height 9
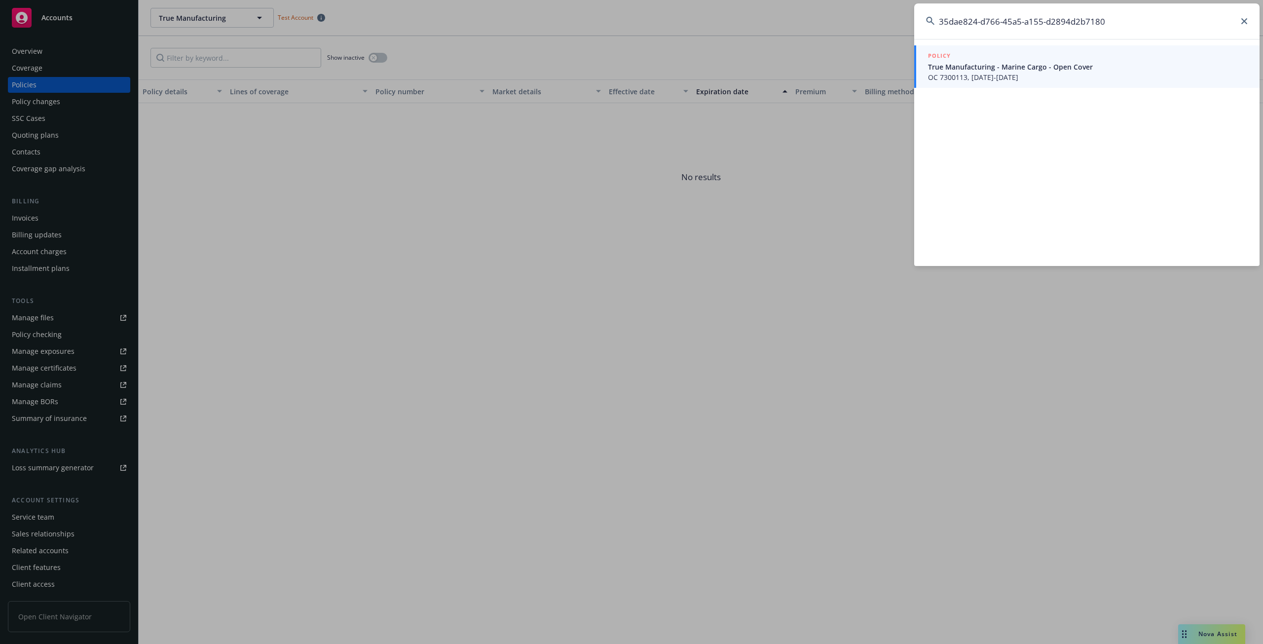
type input "35dae824-d766-45a5-a155-d2894d2b7180"
click at [983, 65] on span "True Manufacturing - Marine Cargo - Open Cover" at bounding box center [1088, 67] width 320 height 10
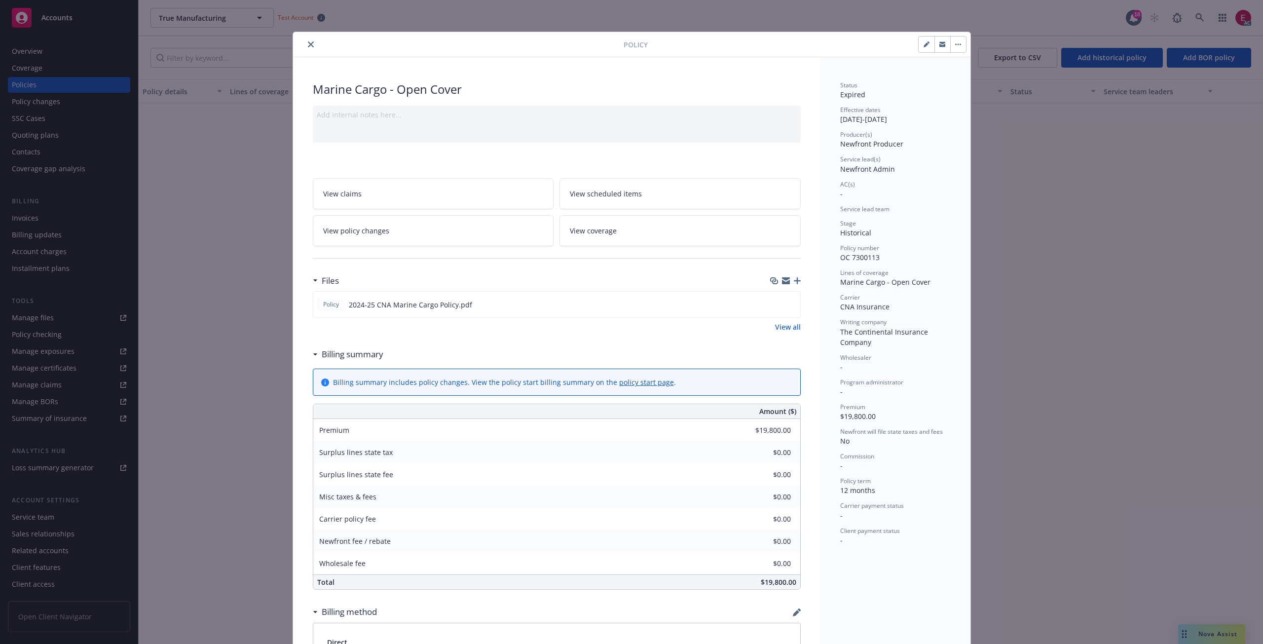
click at [308, 47] on icon "close" at bounding box center [311, 44] width 6 height 6
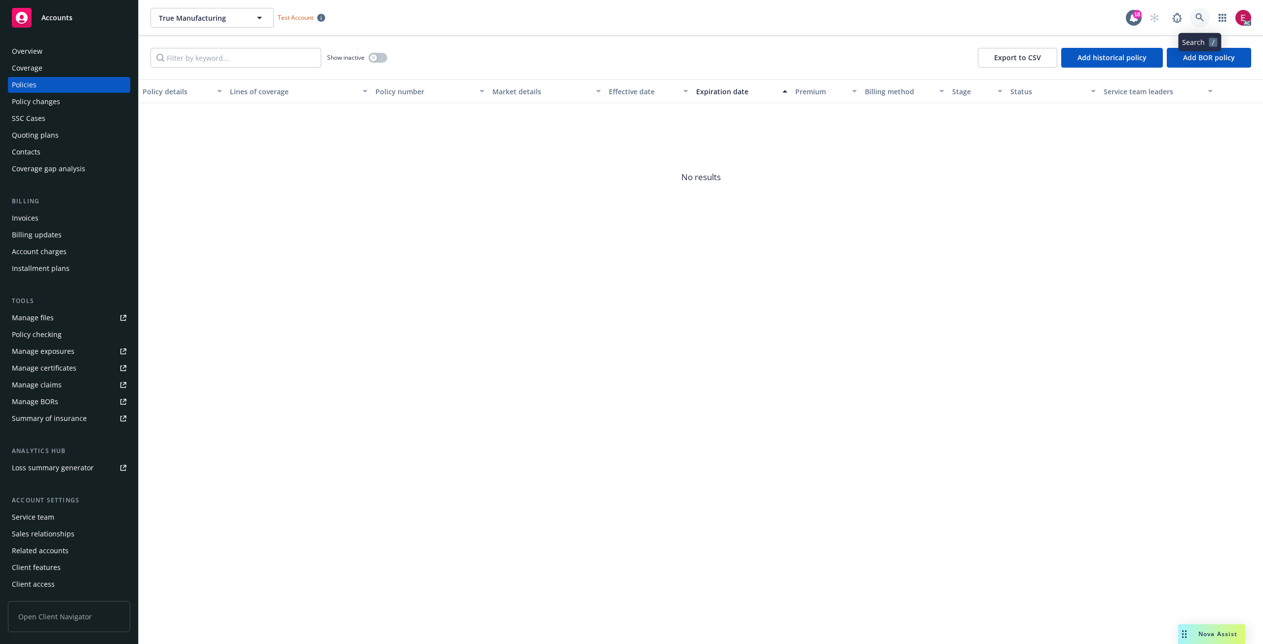
click at [1203, 10] on link at bounding box center [1200, 18] width 20 height 20
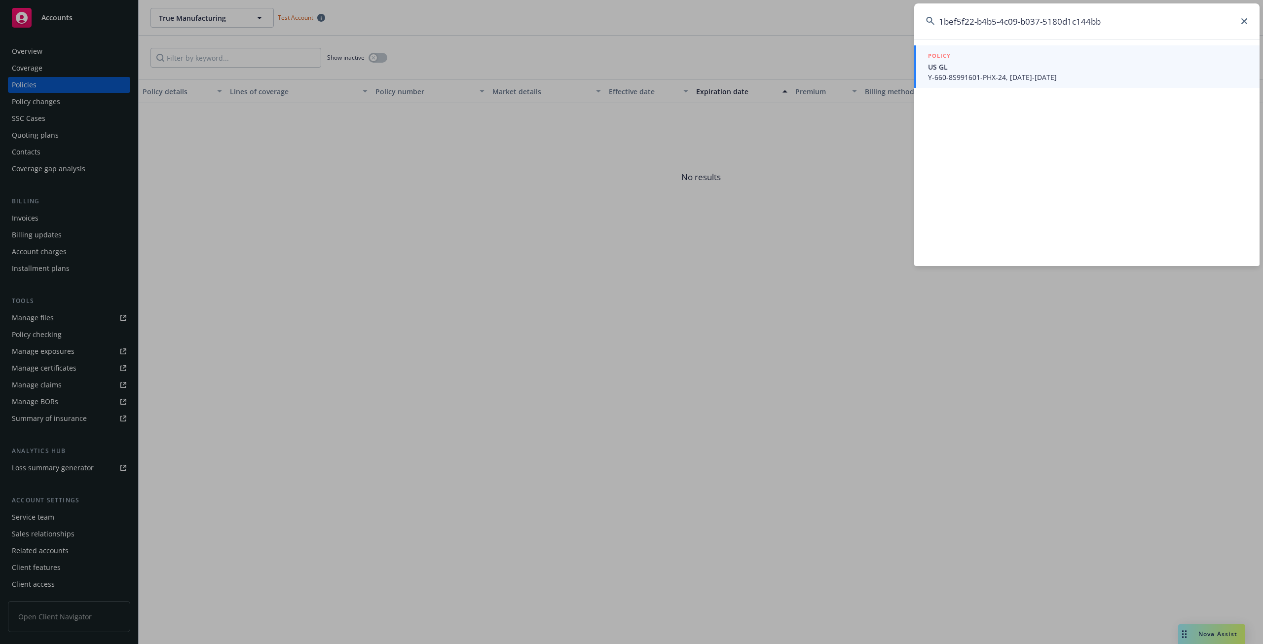
type input "1bef5f22-b4b5-4c09-b037-5180d1c144bb"
click at [971, 80] on span "Y-660-8S991601-PHX-24, [DATE]-[DATE]" at bounding box center [1088, 77] width 320 height 10
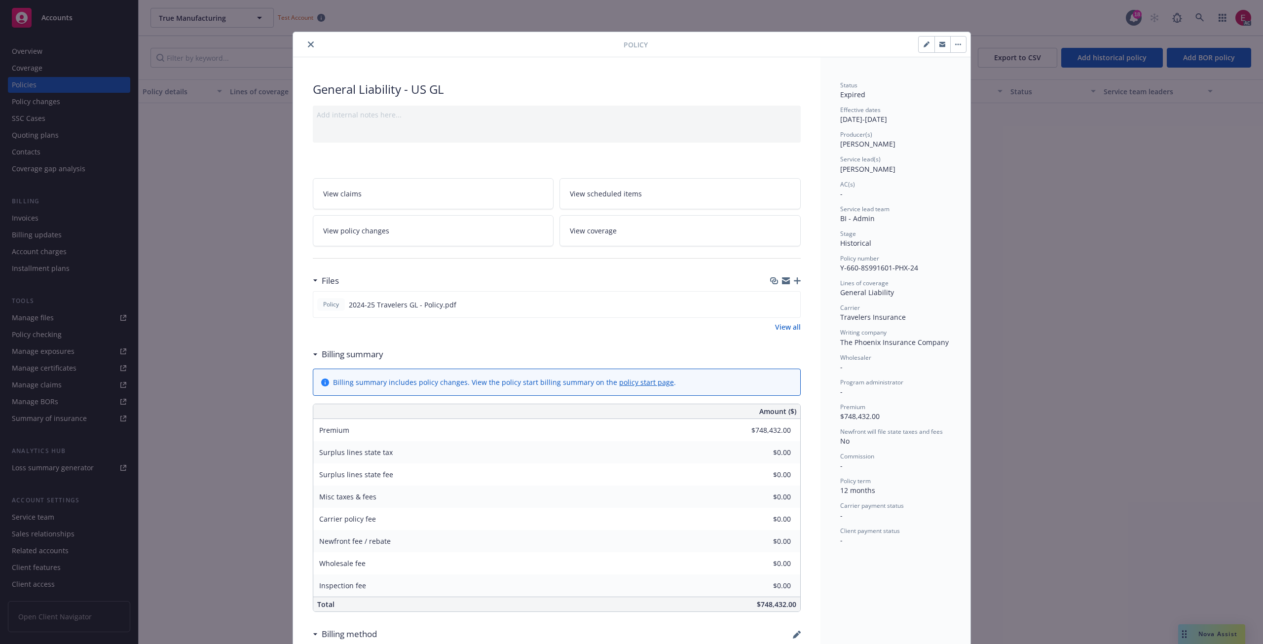
click at [310, 42] on button "close" at bounding box center [311, 44] width 12 height 12
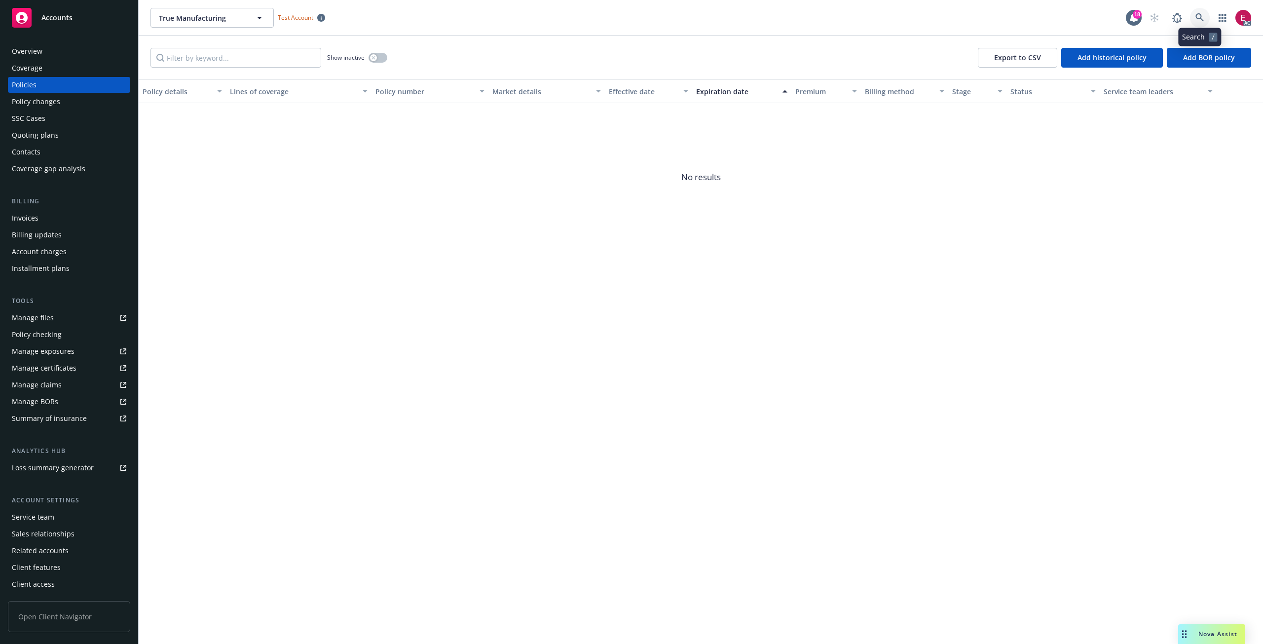
click at [1202, 20] on icon at bounding box center [1199, 17] width 8 height 8
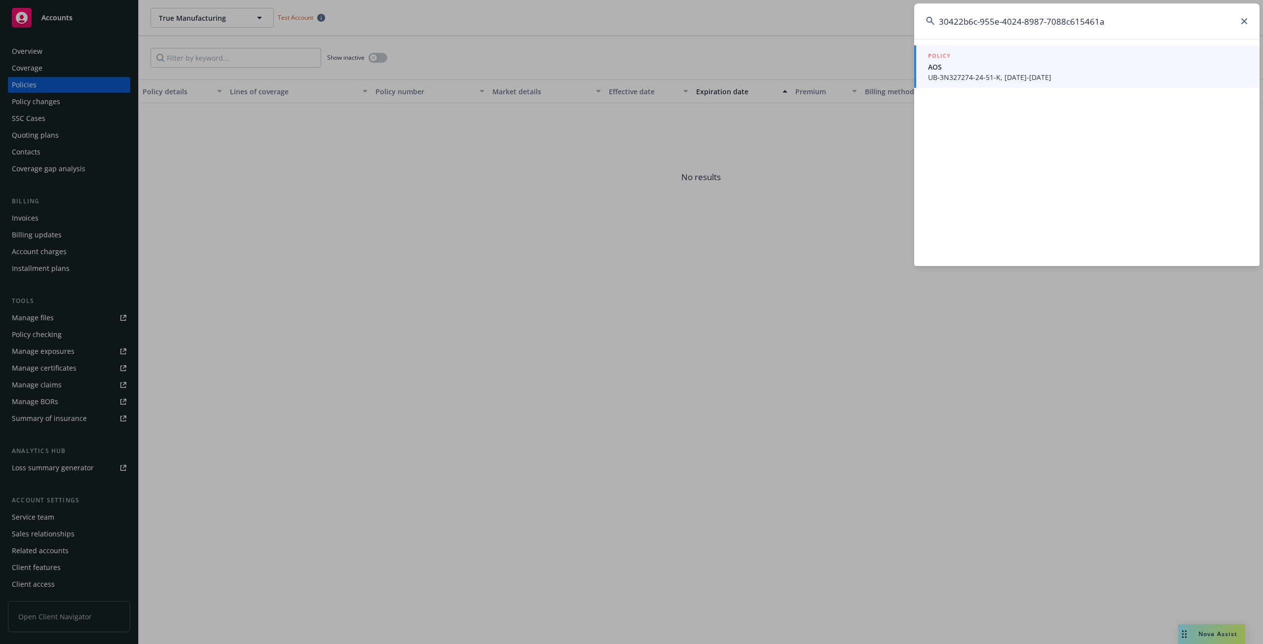
type input "30422b6c-955e-4024-8987-7088c615461a"
click at [977, 69] on span "AOS" at bounding box center [1088, 67] width 320 height 10
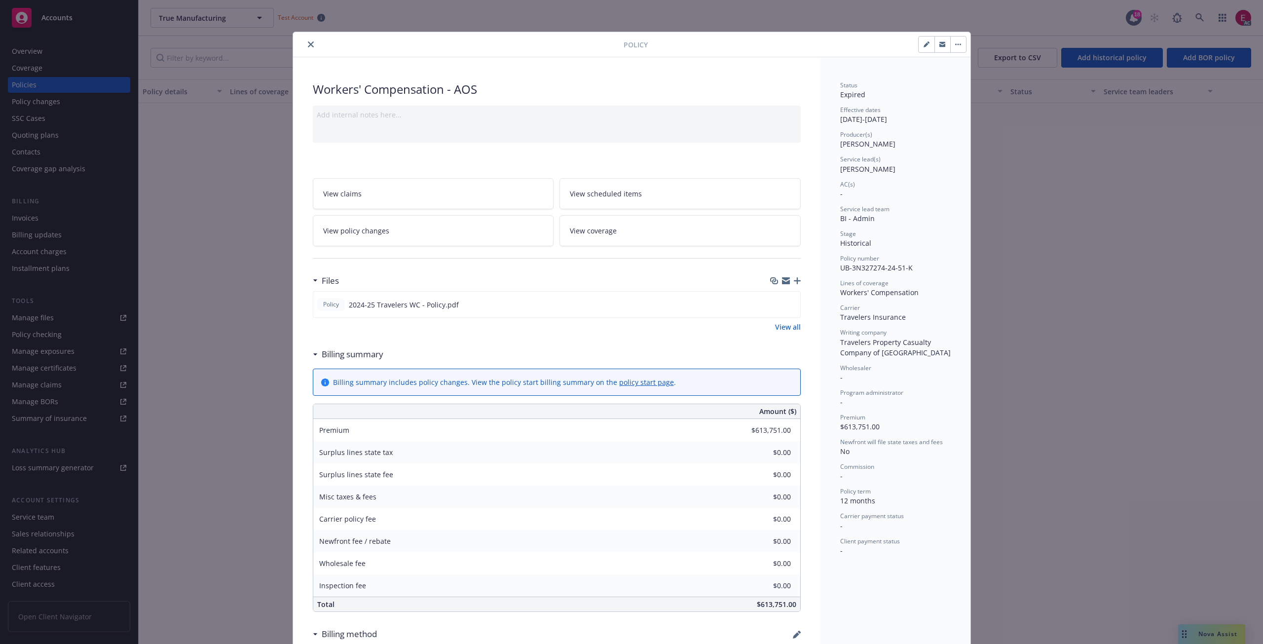
click at [308, 45] on icon "close" at bounding box center [311, 44] width 6 height 6
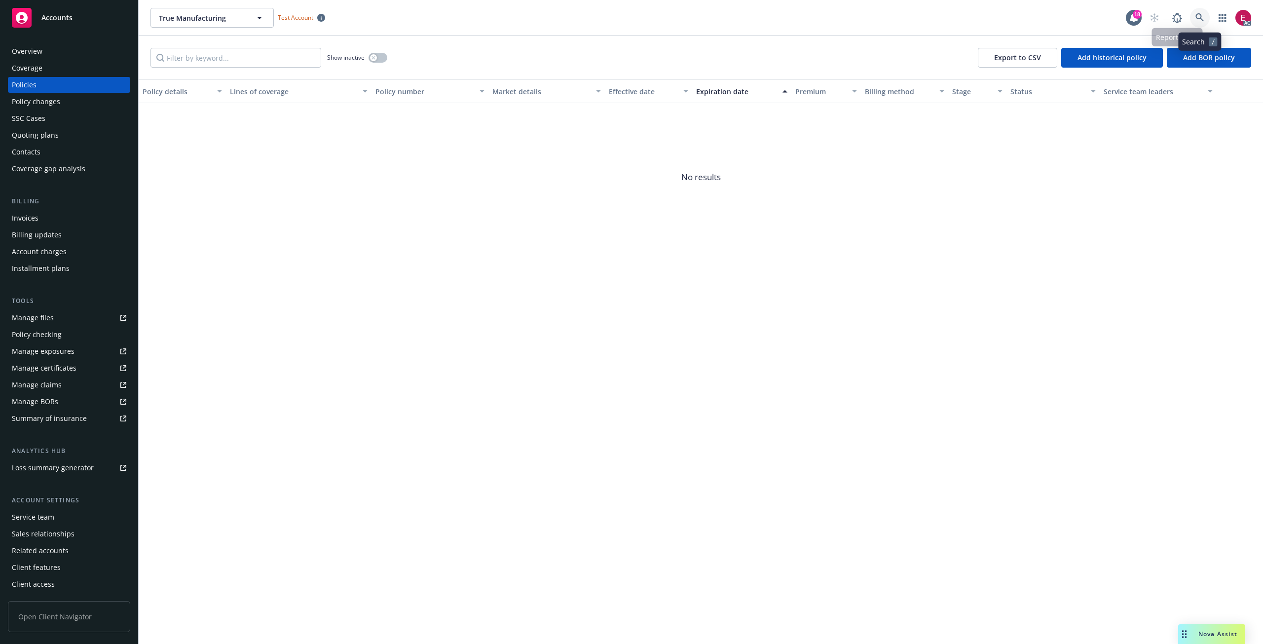
click at [1202, 19] on icon at bounding box center [1199, 17] width 9 height 9
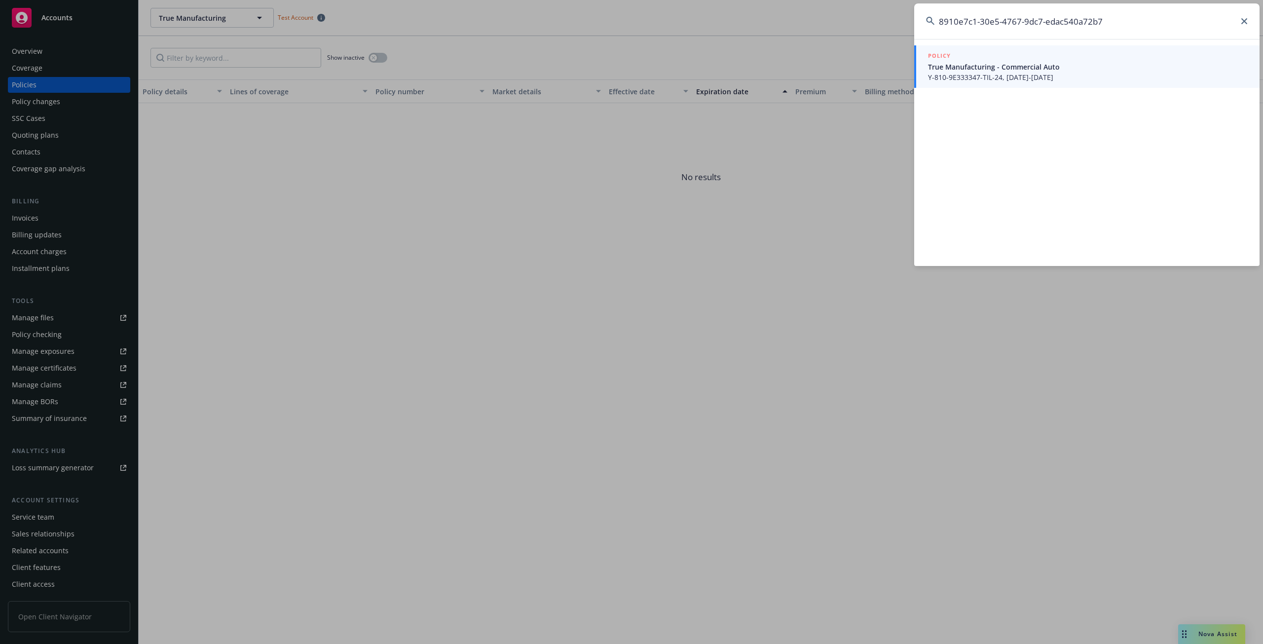
type input "8910e7c1-30e5-4767-9dc7-edac540a72b7"
click at [987, 74] on span "Y-810-9E333347-TIL-24, [DATE]-[DATE]" at bounding box center [1088, 77] width 320 height 10
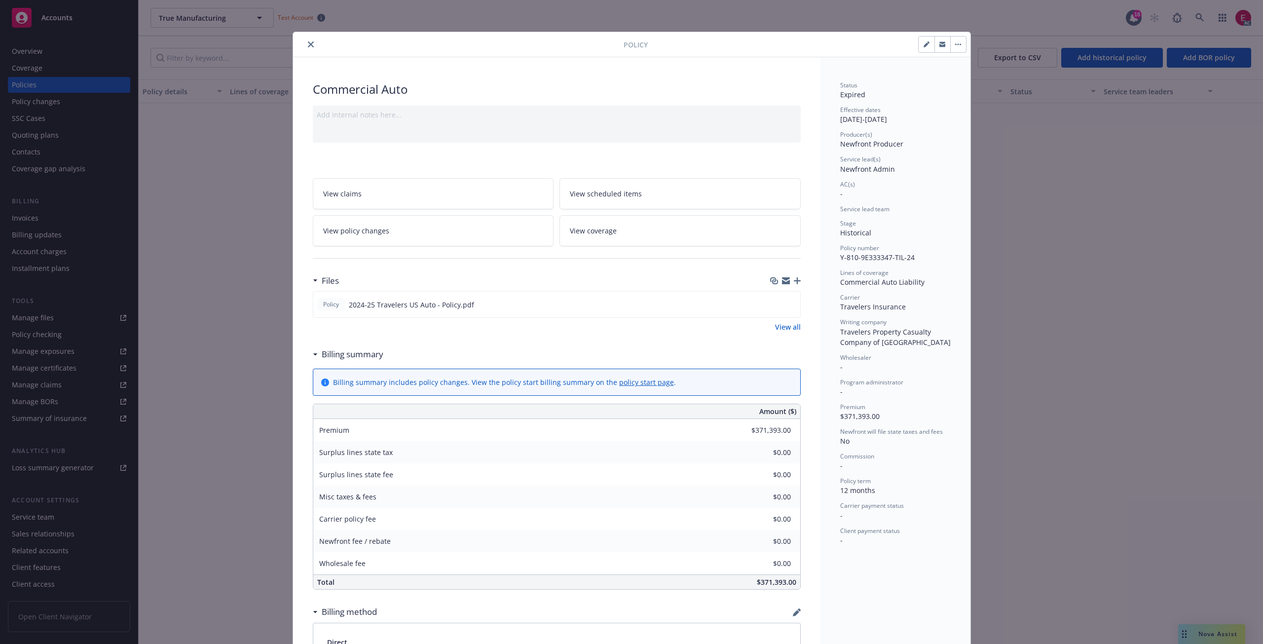
click at [250, 84] on div "Policy Commercial Auto Add internal notes here... View claims View scheduled it…" at bounding box center [631, 322] width 1263 height 644
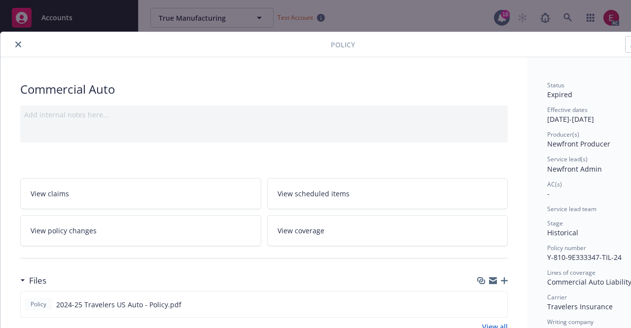
click at [19, 45] on icon "close" at bounding box center [18, 44] width 6 height 6
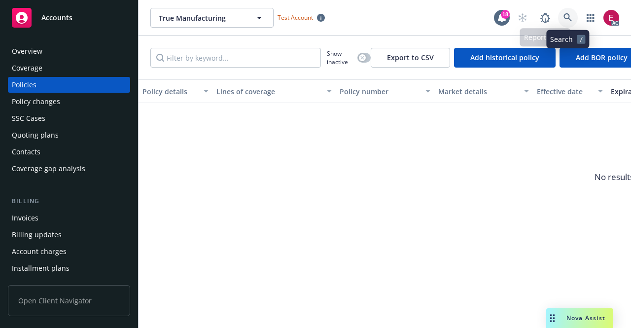
click at [567, 18] on icon at bounding box center [568, 17] width 9 height 9
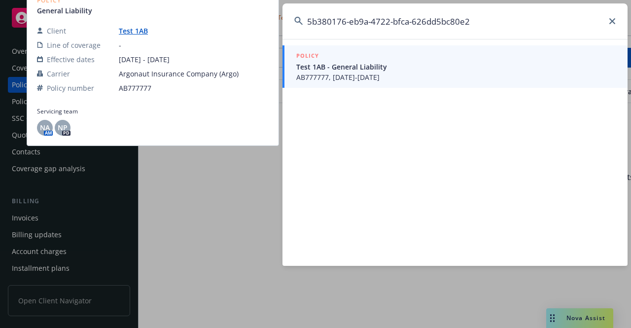
type input "5b380176-eb9a-4722-bfca-626dd5bc80e2"
click at [363, 77] on span "AB777777, [DATE]-[DATE]" at bounding box center [456, 77] width 320 height 10
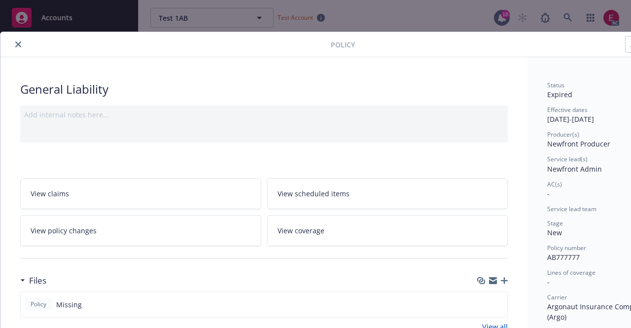
click at [20, 45] on icon "close" at bounding box center [18, 44] width 6 height 6
